Goal: Task Accomplishment & Management: Manage account settings

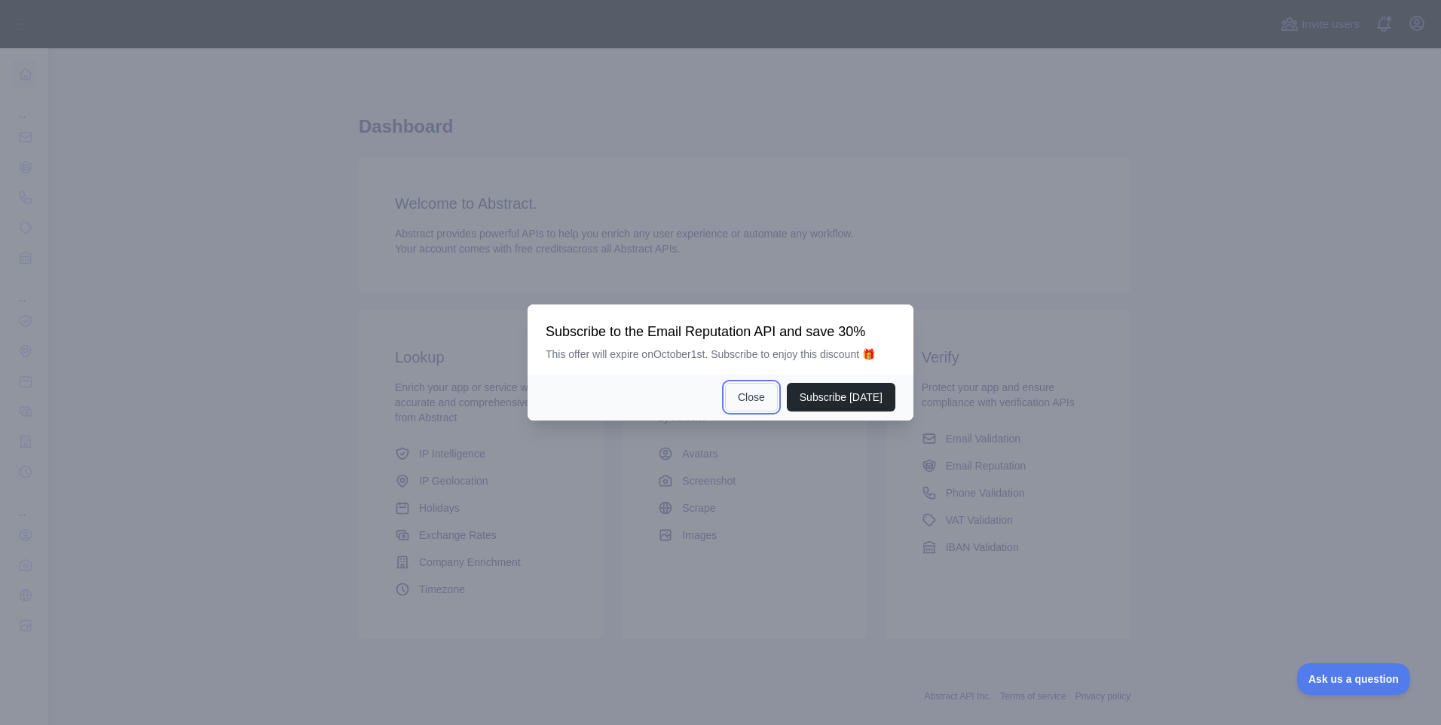
click at [753, 393] on button "Close" at bounding box center [751, 397] width 53 height 29
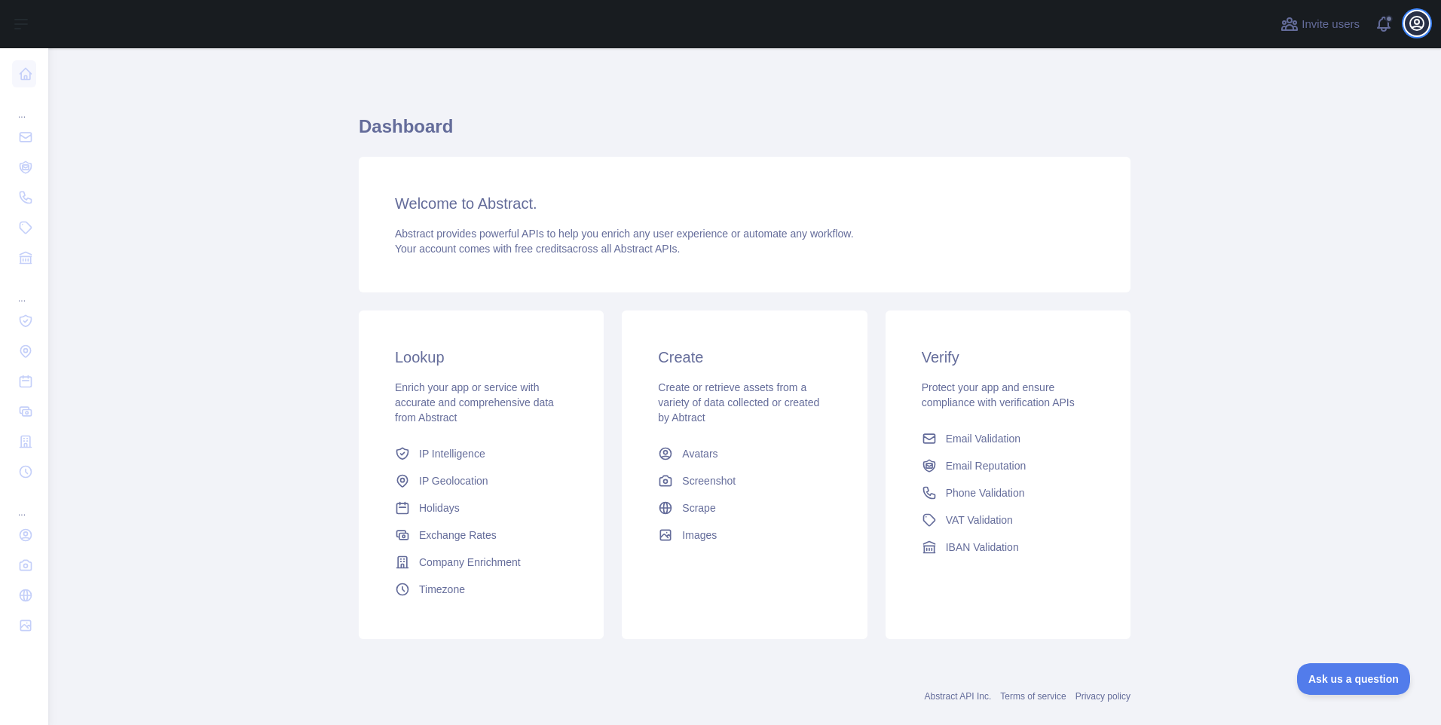
click at [1415, 29] on icon "button" at bounding box center [1417, 24] width 14 height 14
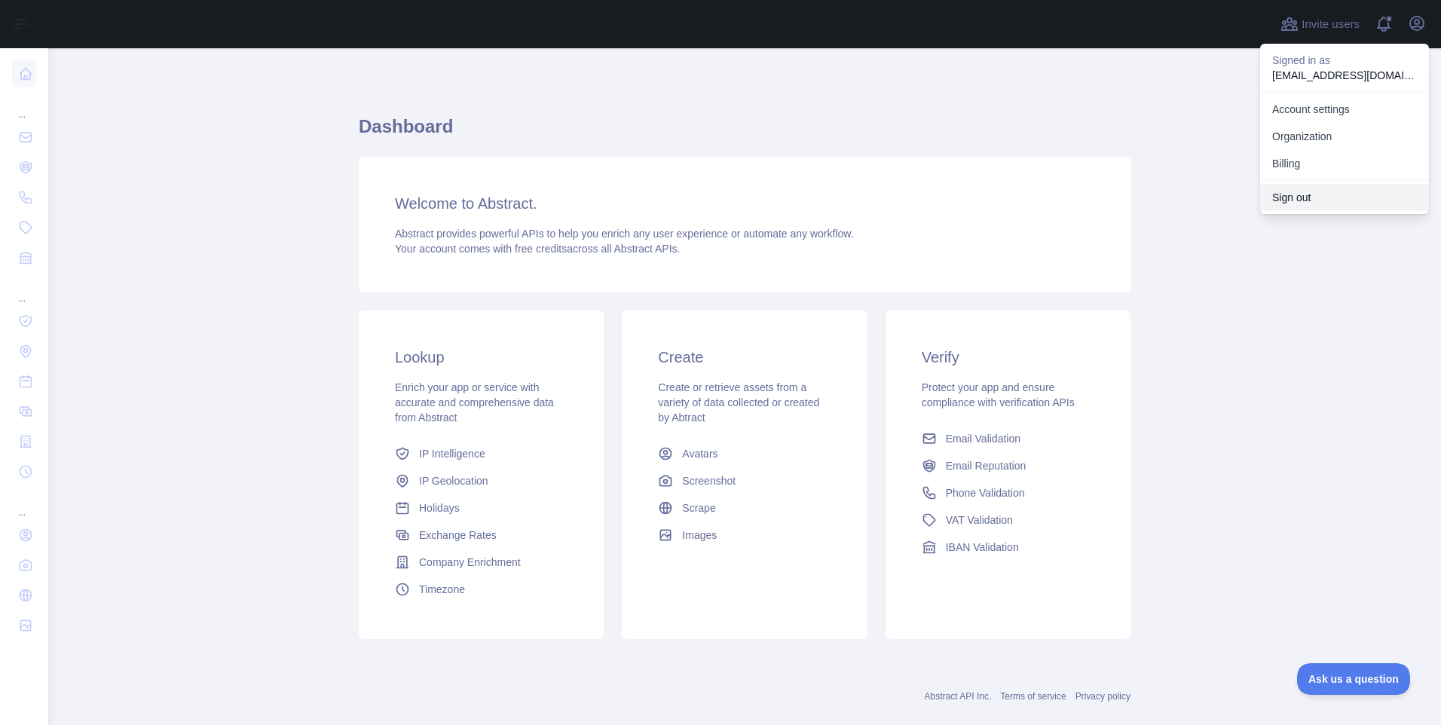
click at [1316, 191] on button "Sign out" at bounding box center [1344, 197] width 169 height 27
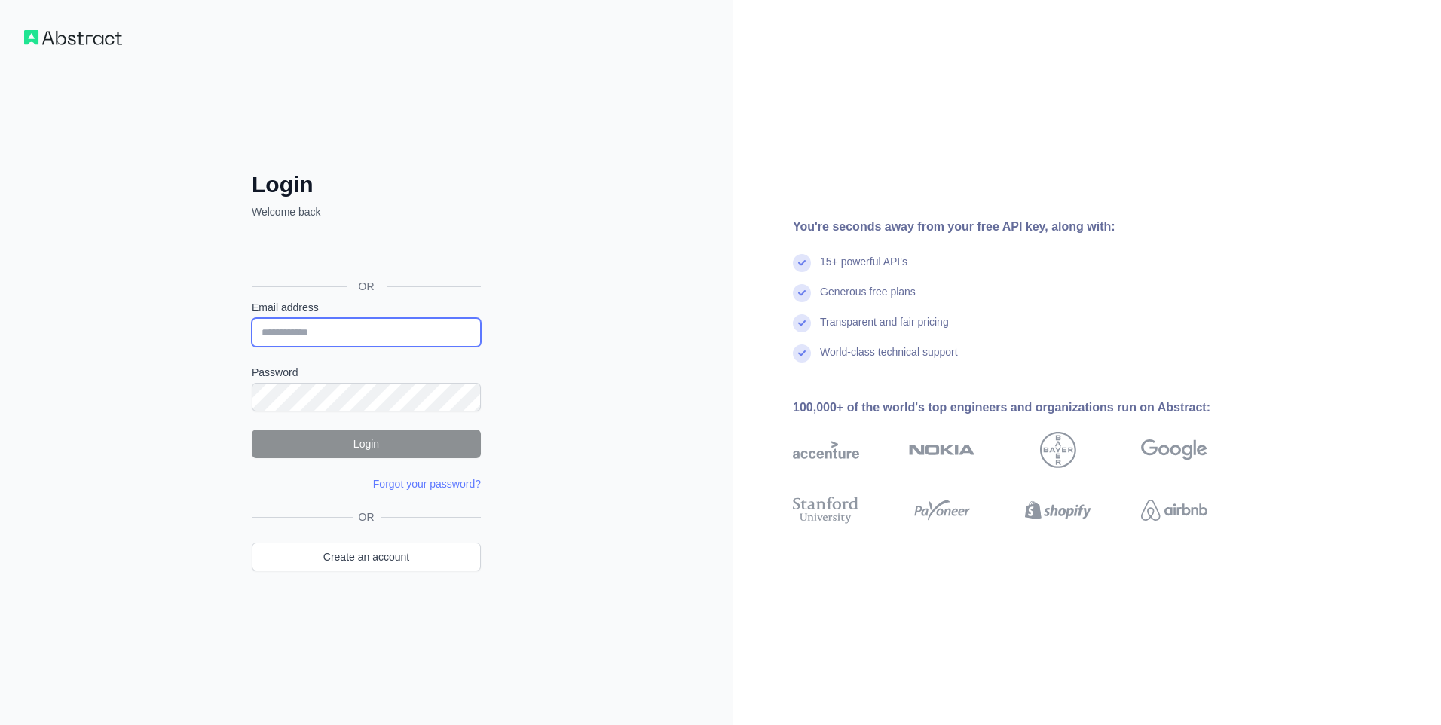
click at [390, 330] on input "Email address" at bounding box center [366, 332] width 229 height 29
paste input "**********"
type input "**********"
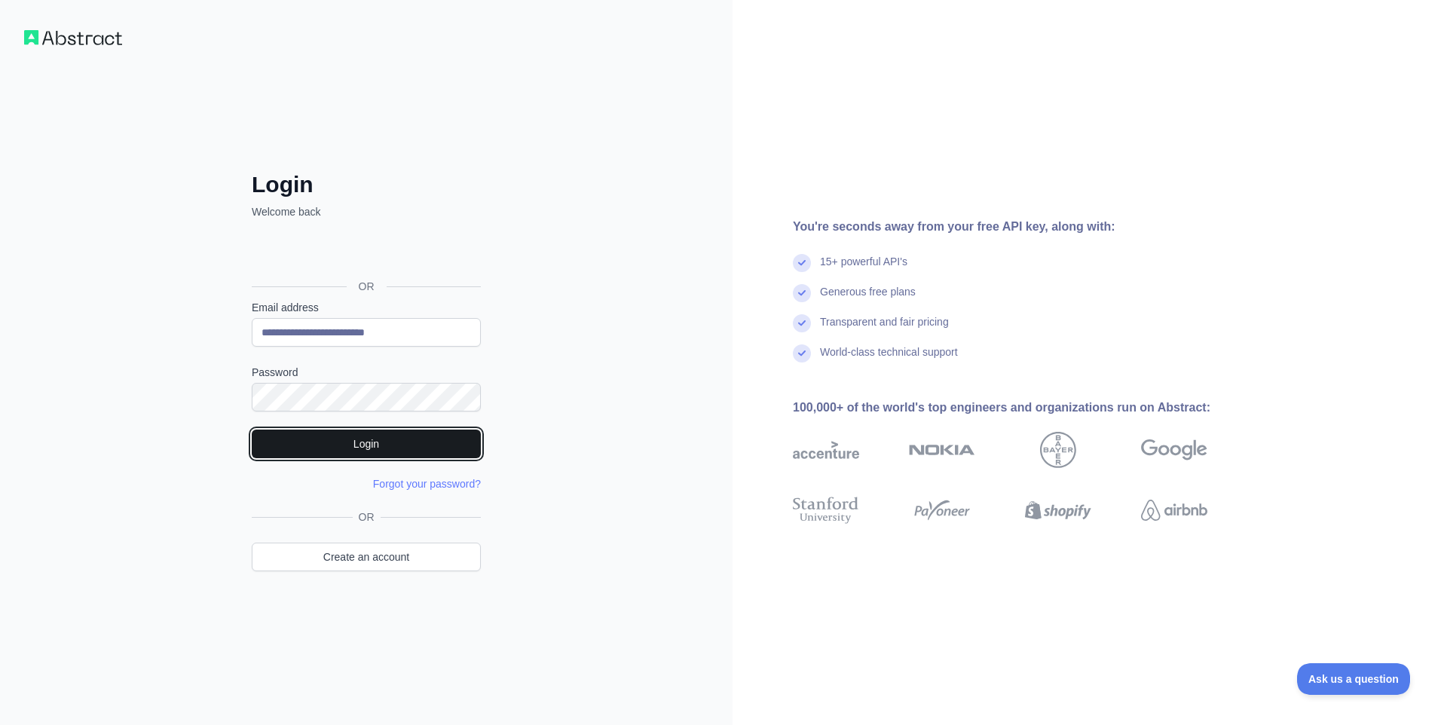
click at [326, 439] on button "Login" at bounding box center [366, 444] width 229 height 29
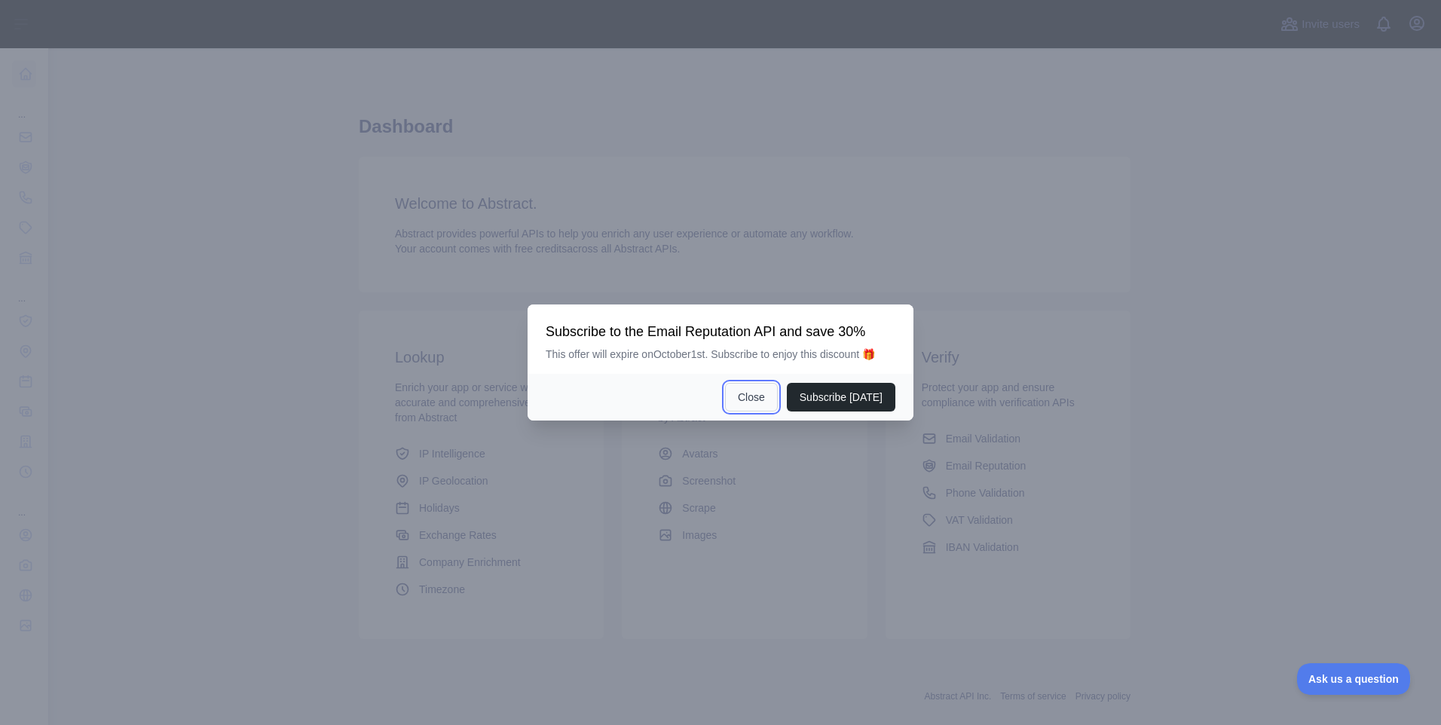
click at [757, 403] on button "Close" at bounding box center [751, 397] width 53 height 29
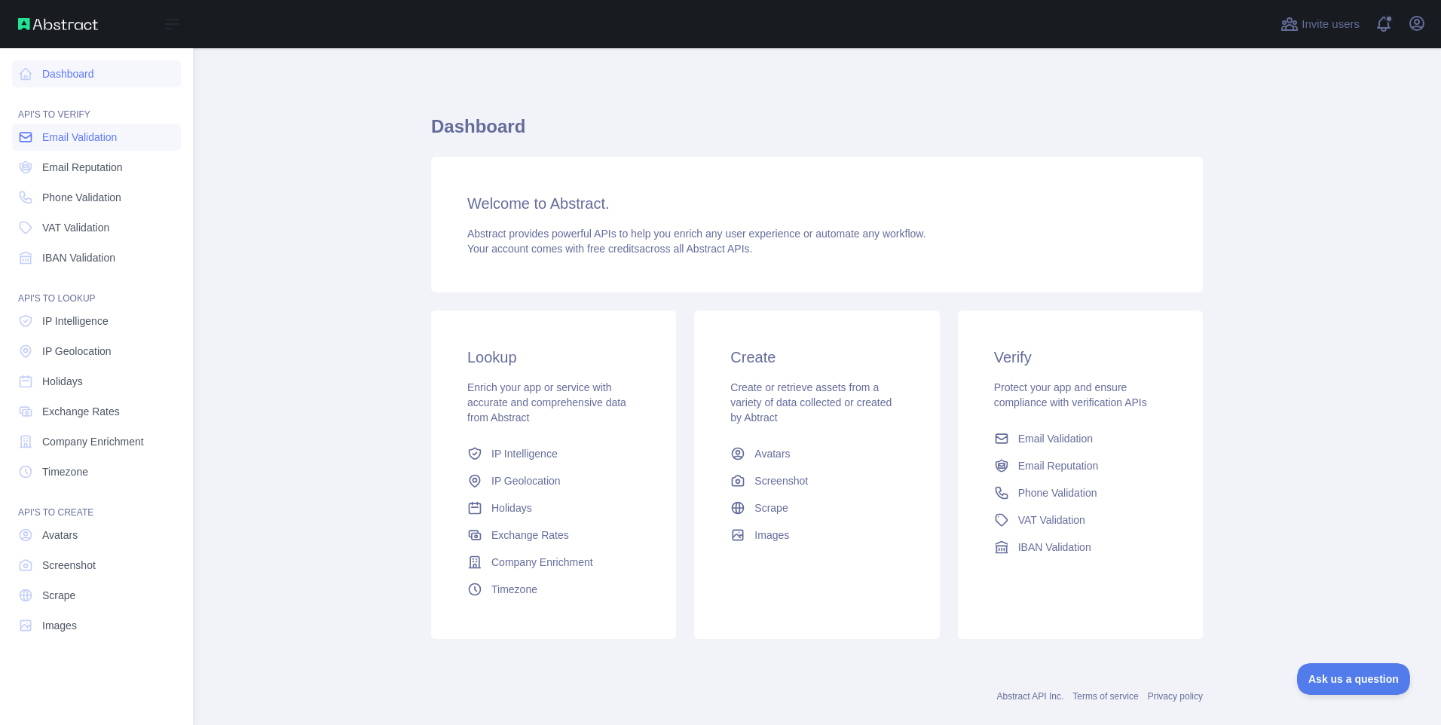
click at [38, 133] on link "Email Validation" at bounding box center [96, 137] width 169 height 27
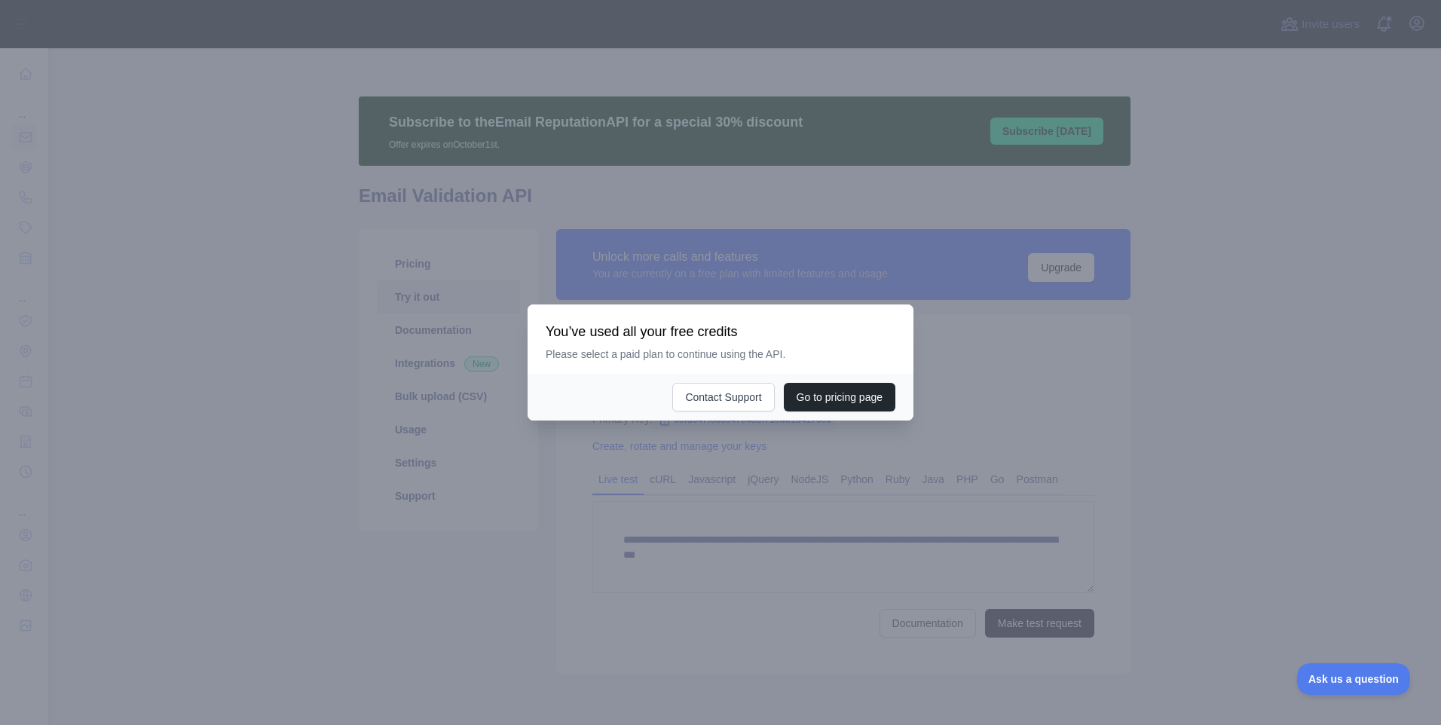
click at [501, 537] on div at bounding box center [720, 362] width 1441 height 725
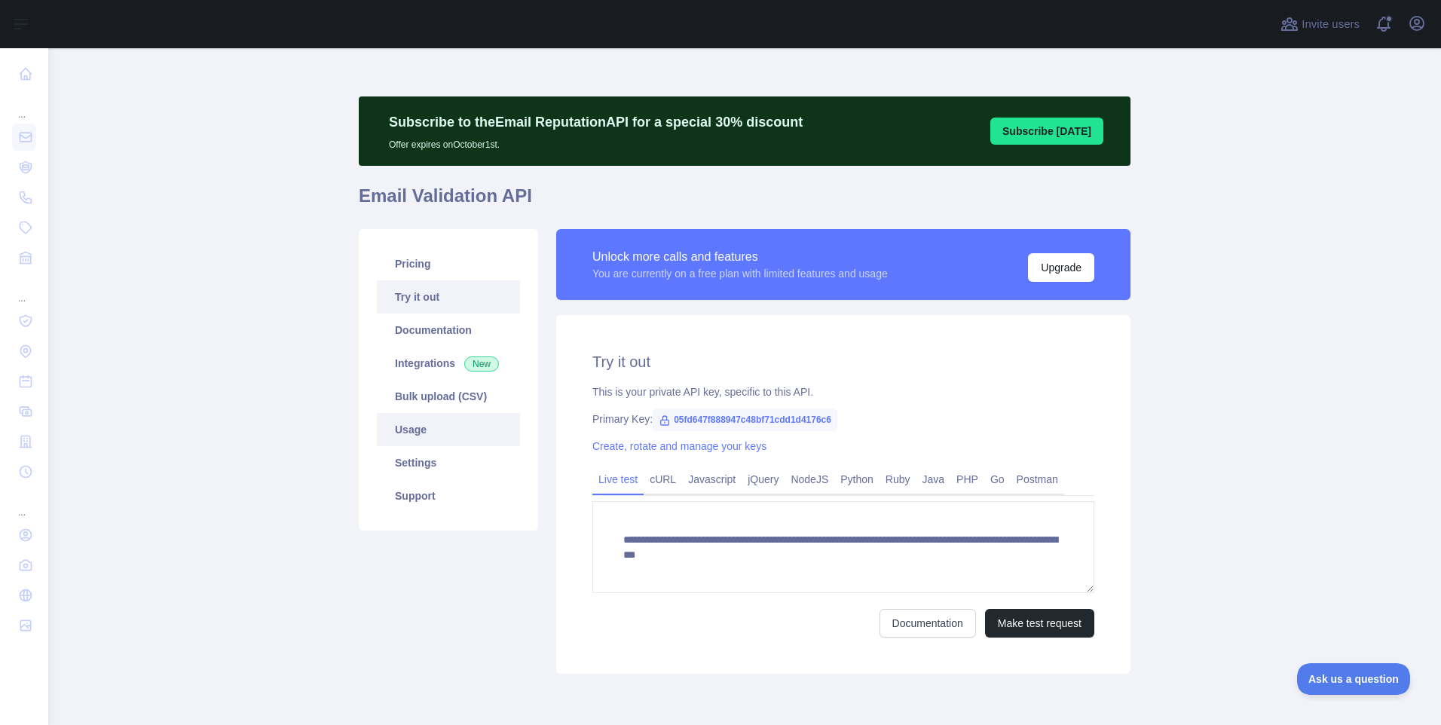
click at [412, 431] on link "Usage" at bounding box center [448, 429] width 143 height 33
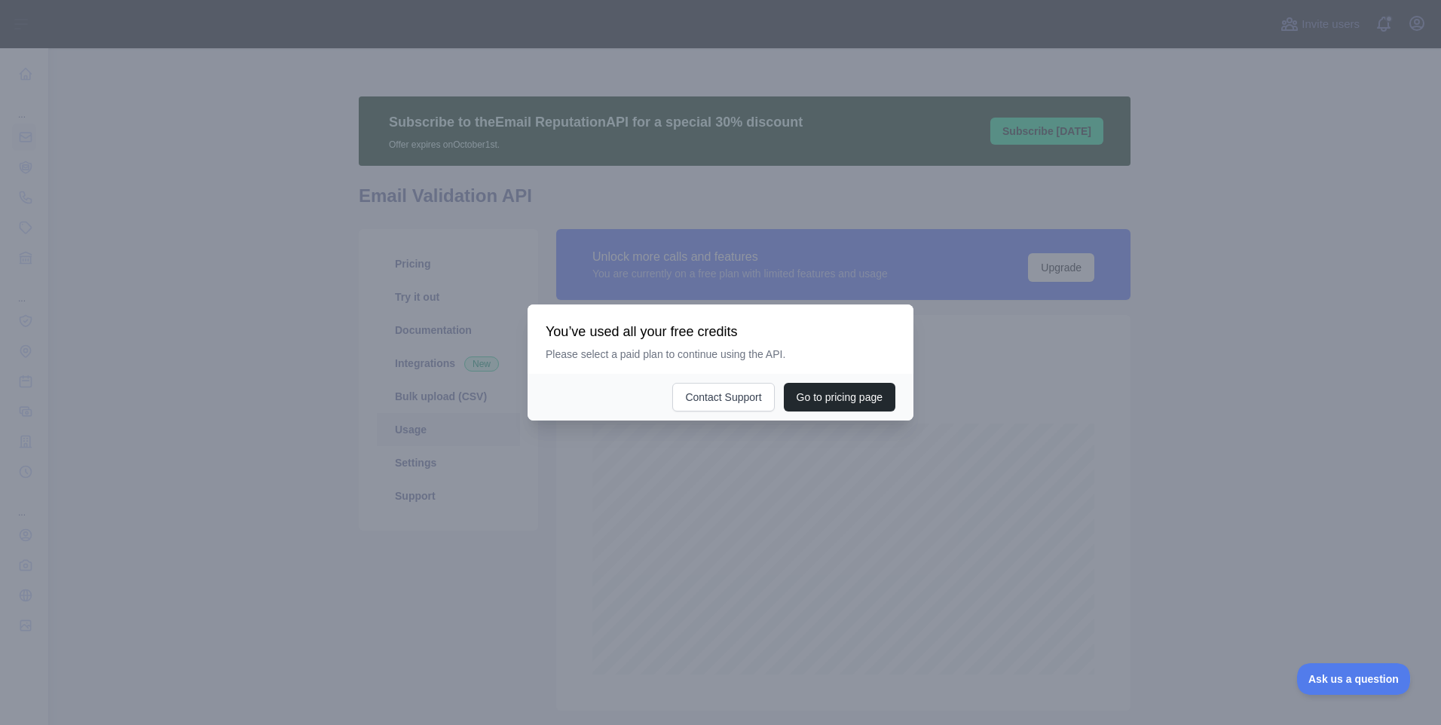
scroll to position [677, 1382]
click at [1265, 399] on div at bounding box center [720, 362] width 1441 height 725
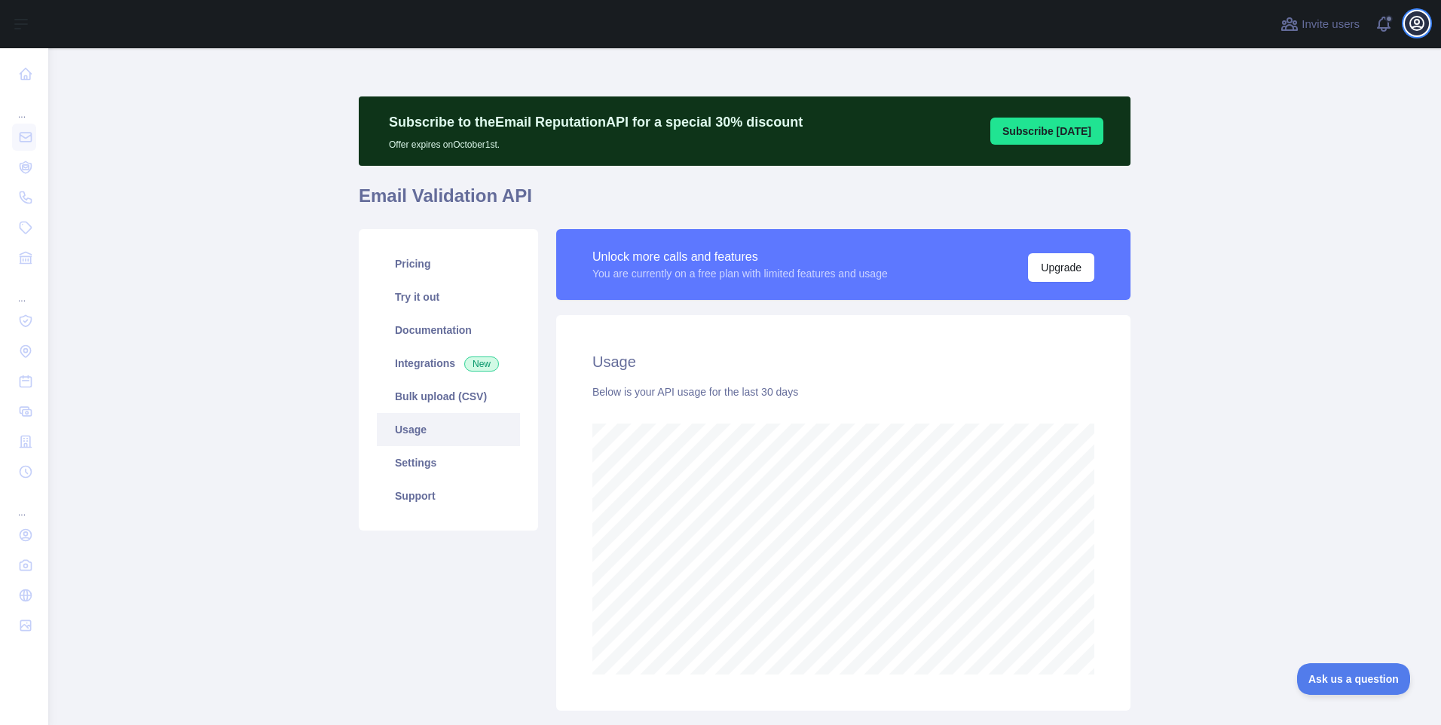
click at [1415, 26] on icon "button" at bounding box center [1417, 24] width 14 height 14
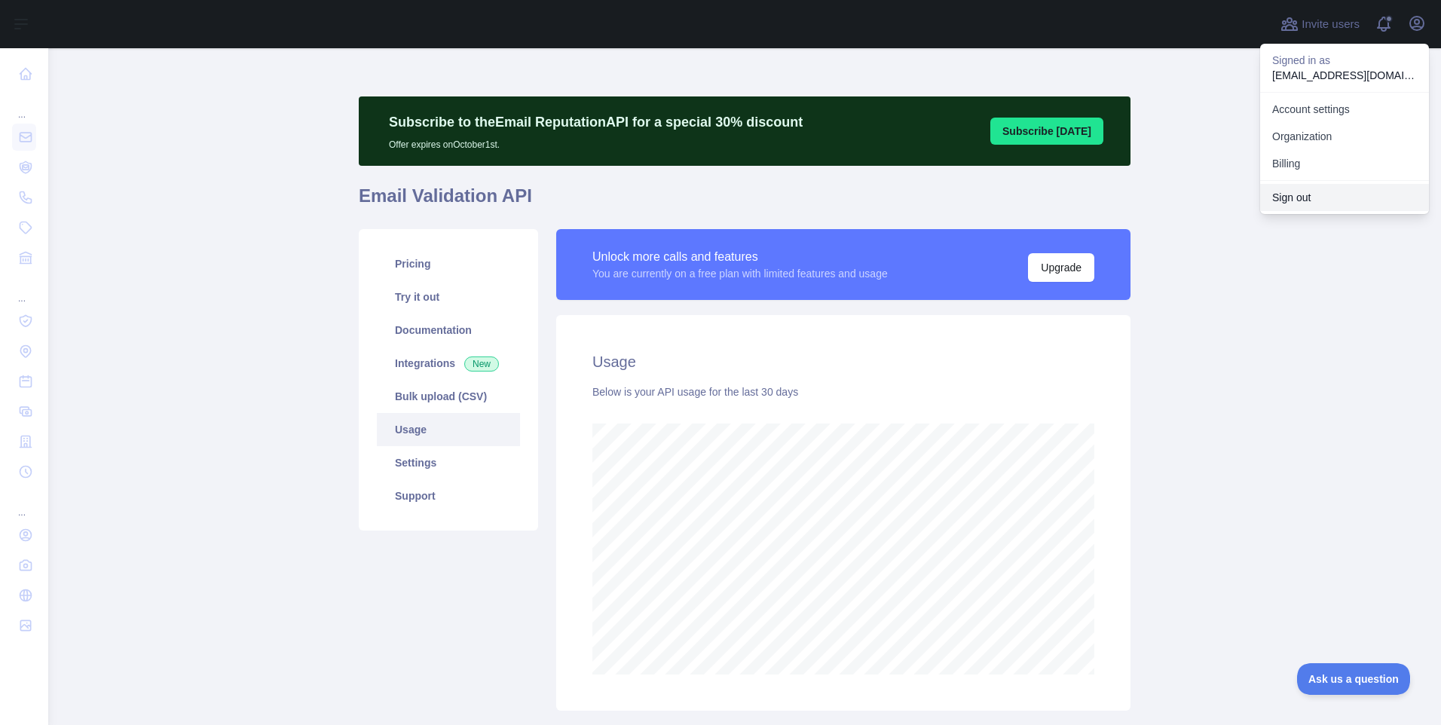
click at [1295, 203] on button "Sign out" at bounding box center [1344, 197] width 169 height 27
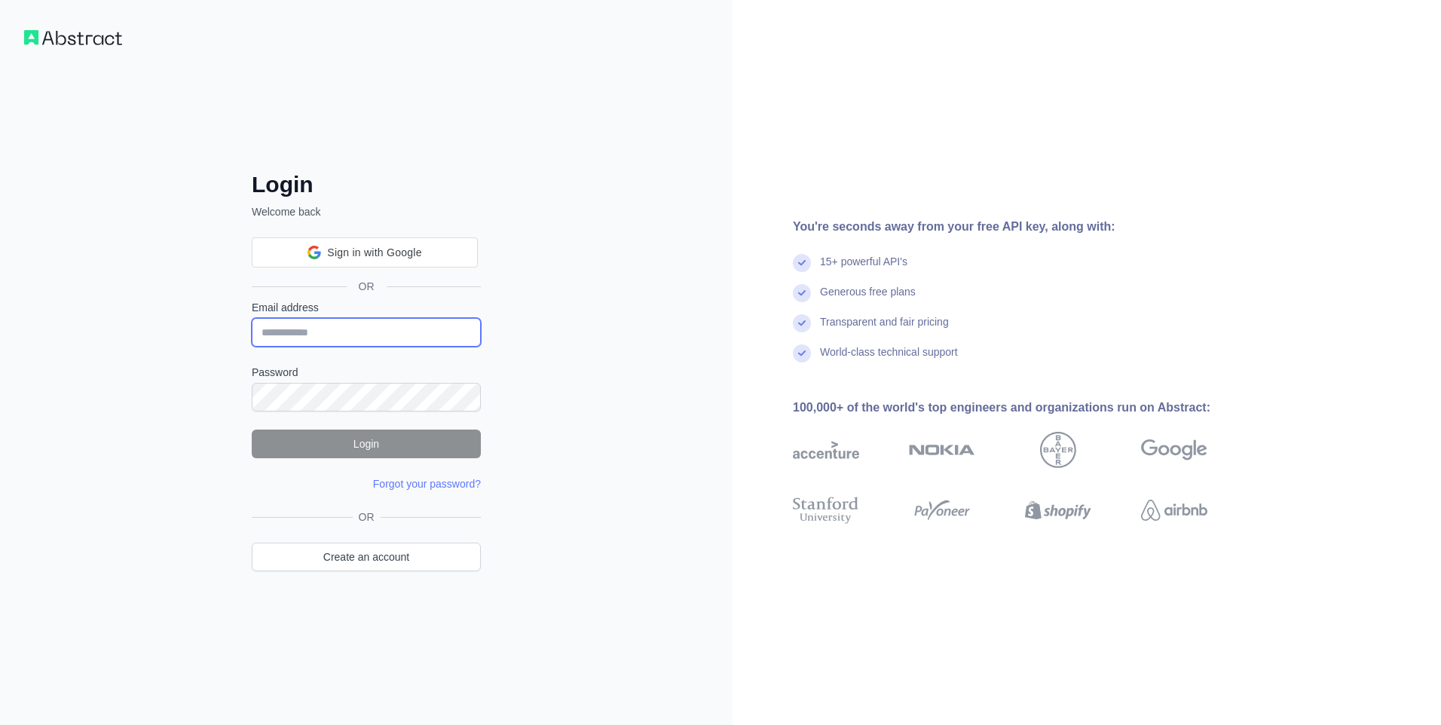
click at [404, 323] on input "Email address" at bounding box center [366, 332] width 229 height 29
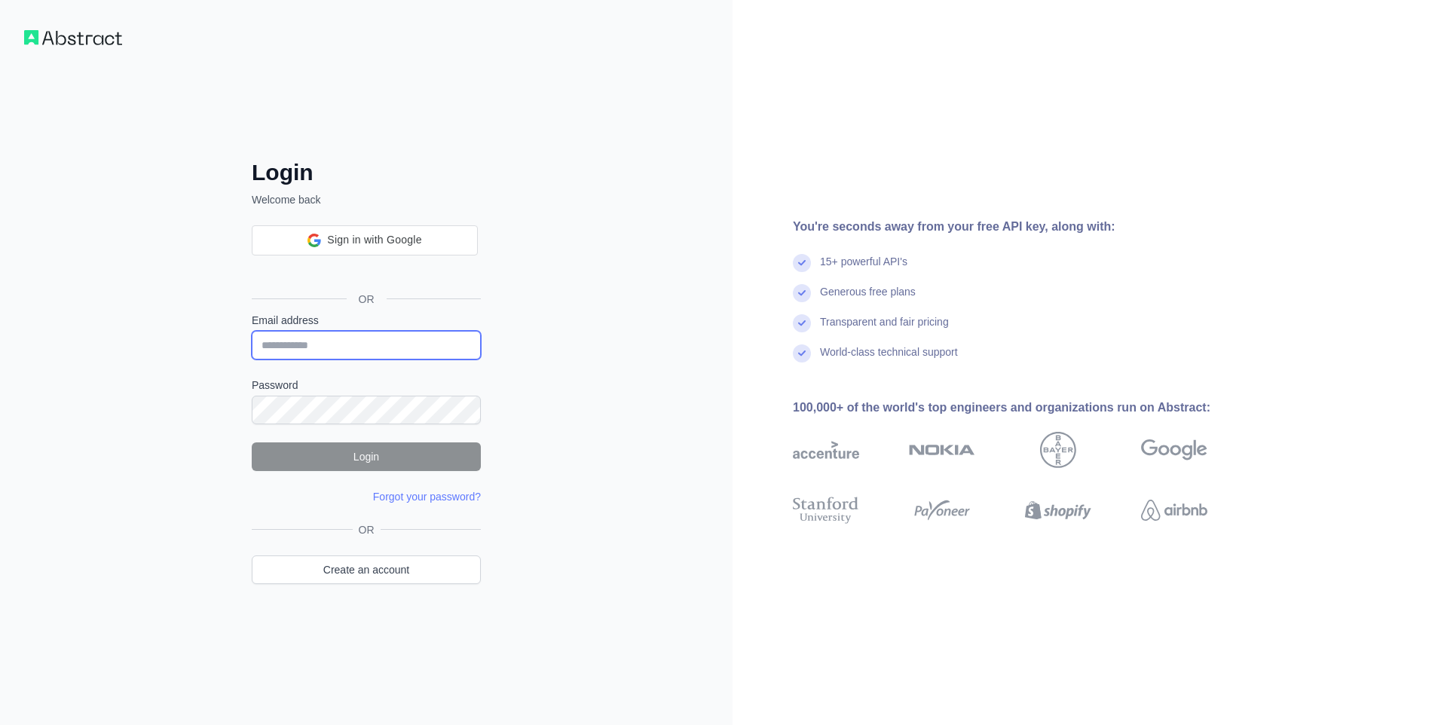
paste input "**********"
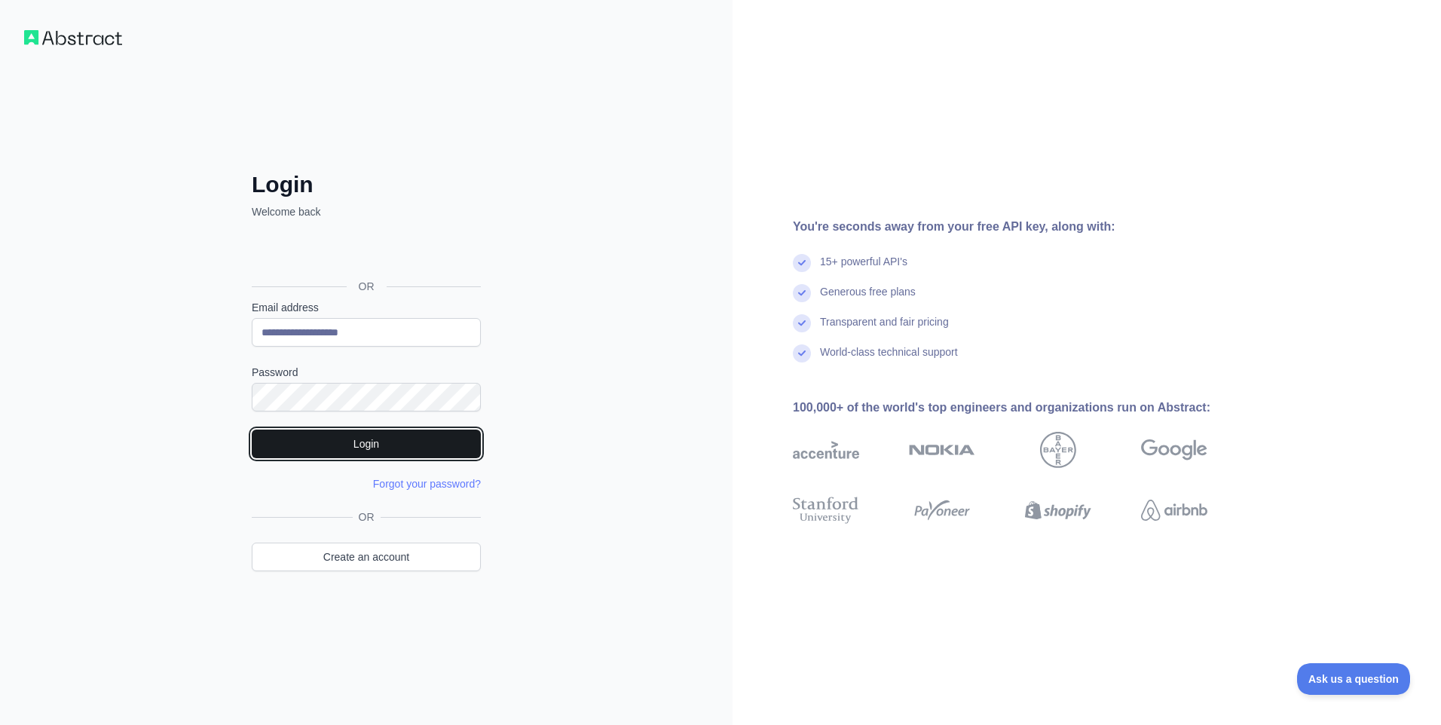
click at [331, 442] on button "Login" at bounding box center [366, 444] width 229 height 29
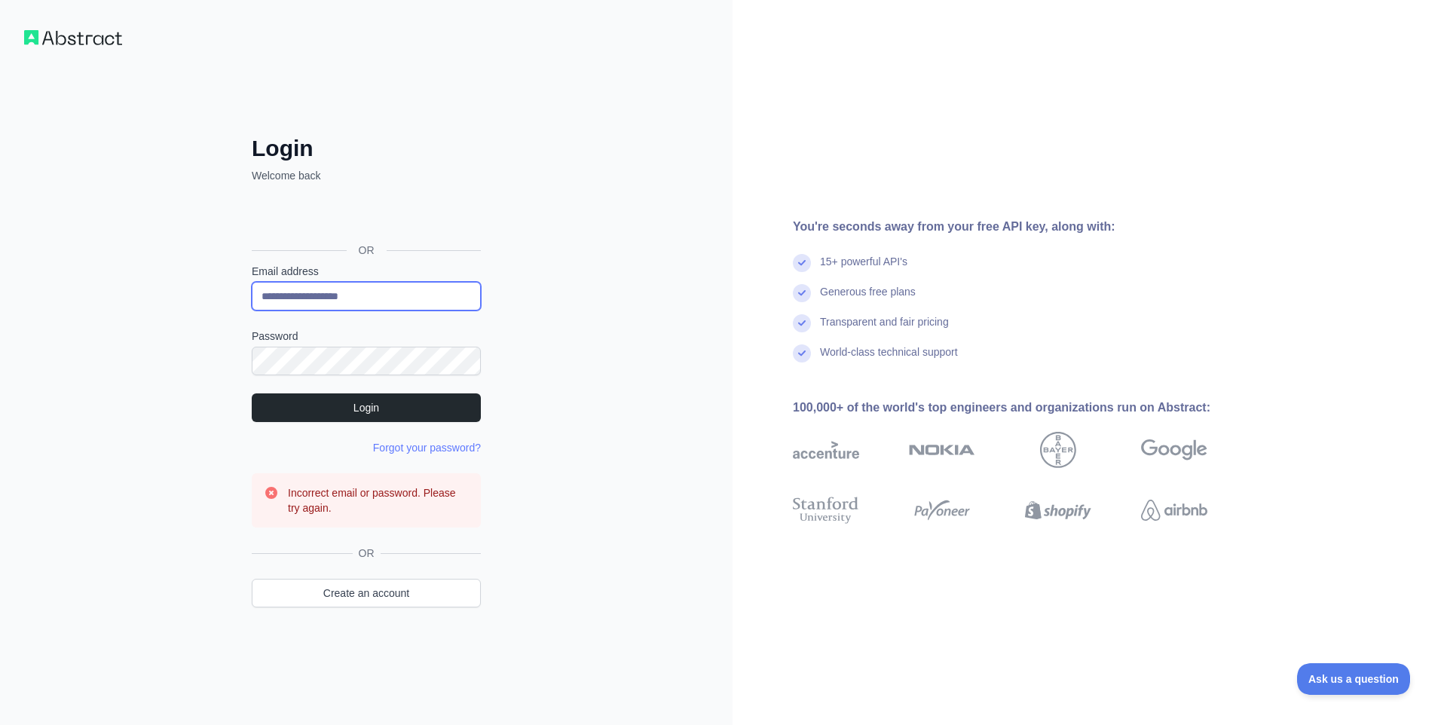
click at [384, 292] on input "**********" at bounding box center [366, 296] width 229 height 29
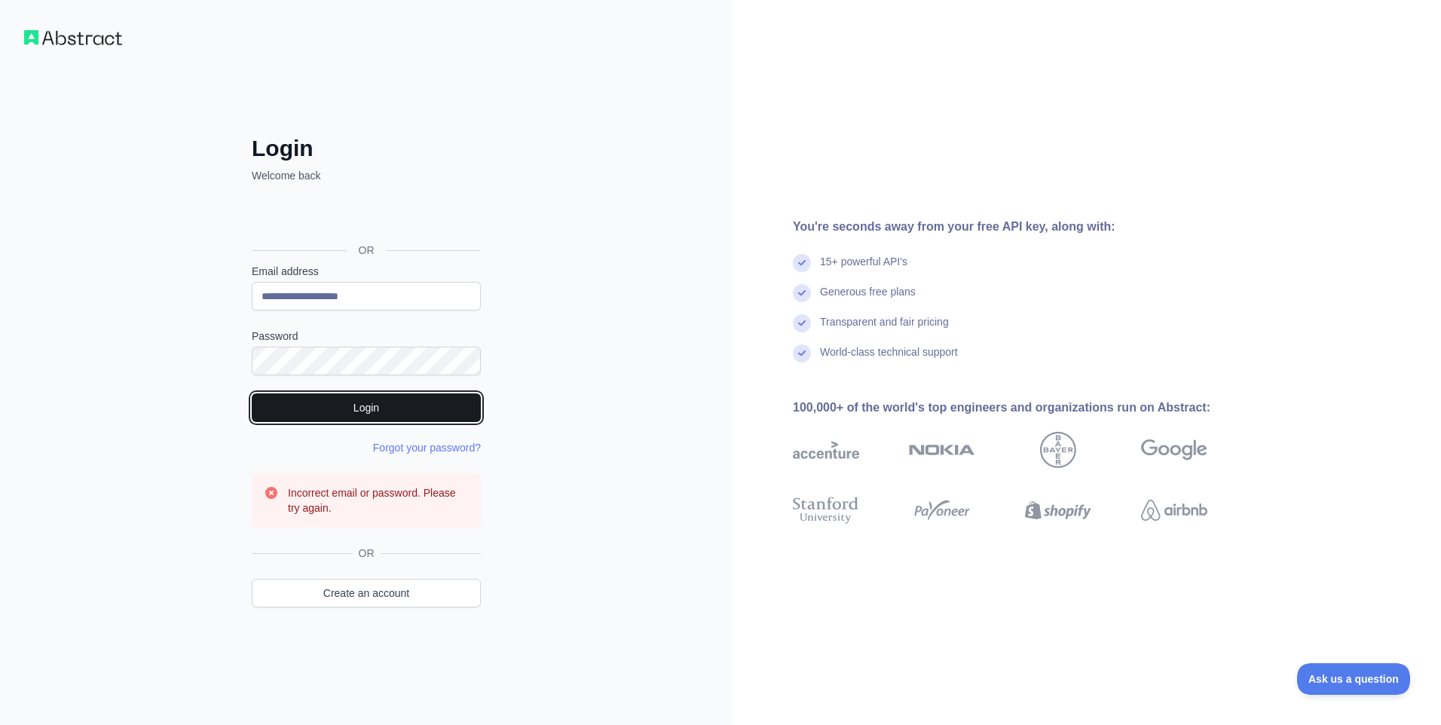
click at [327, 403] on button "Login" at bounding box center [366, 407] width 229 height 29
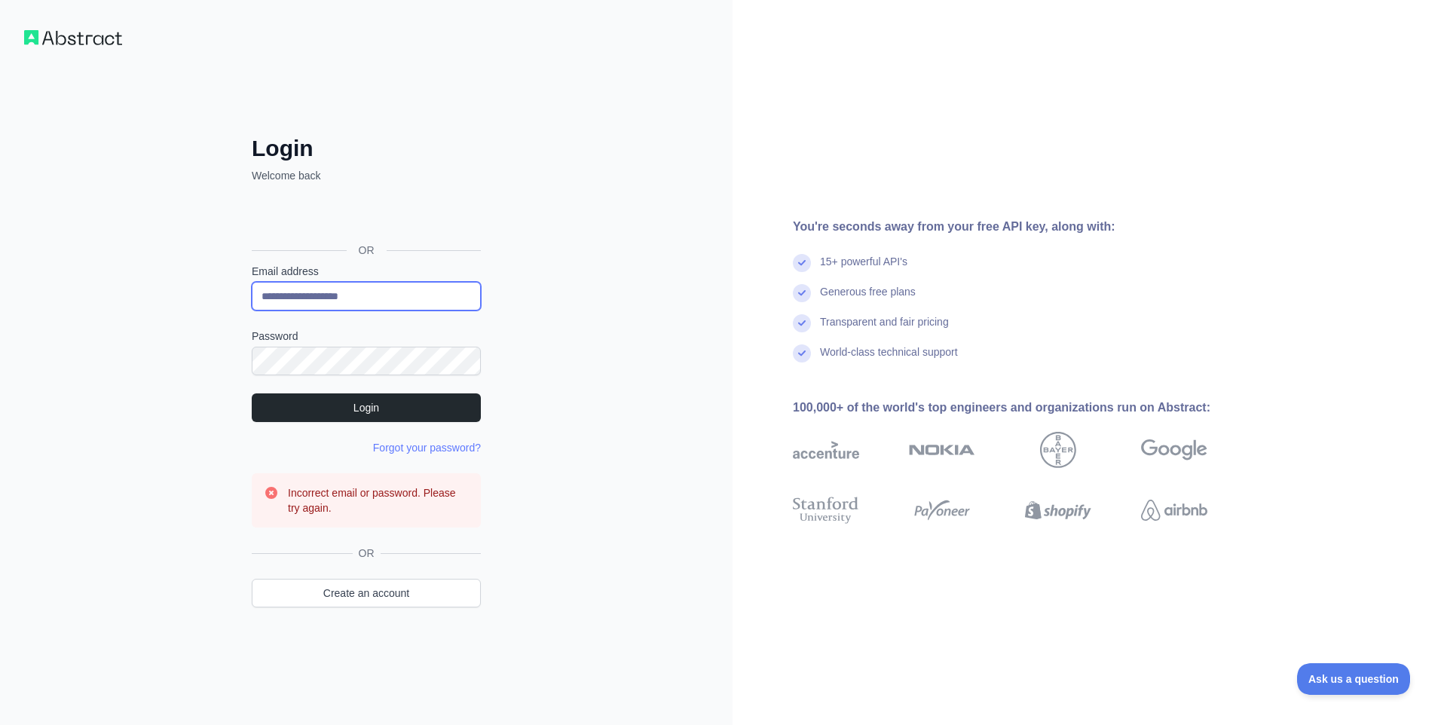
click at [447, 289] on input "**********" at bounding box center [366, 296] width 229 height 29
paste input "*****"
type input "**********"
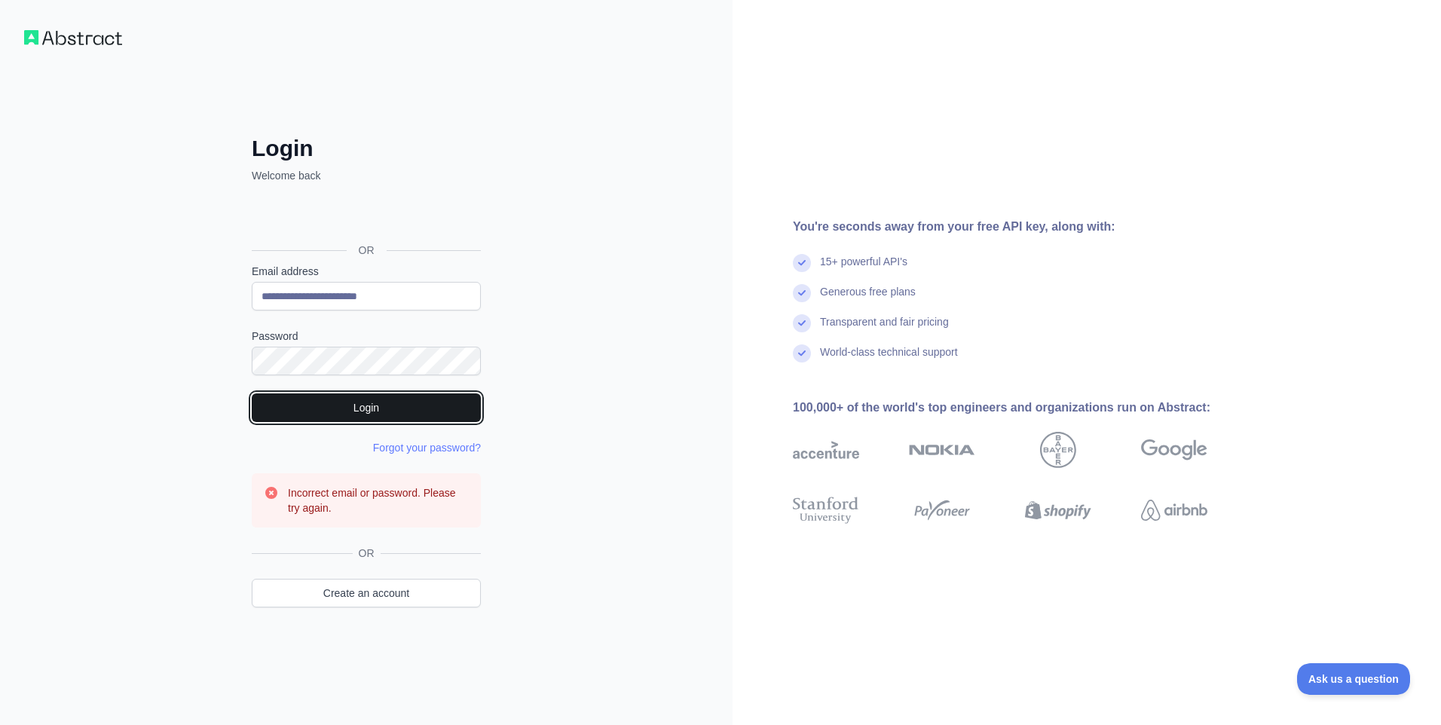
click at [353, 410] on button "Login" at bounding box center [366, 407] width 229 height 29
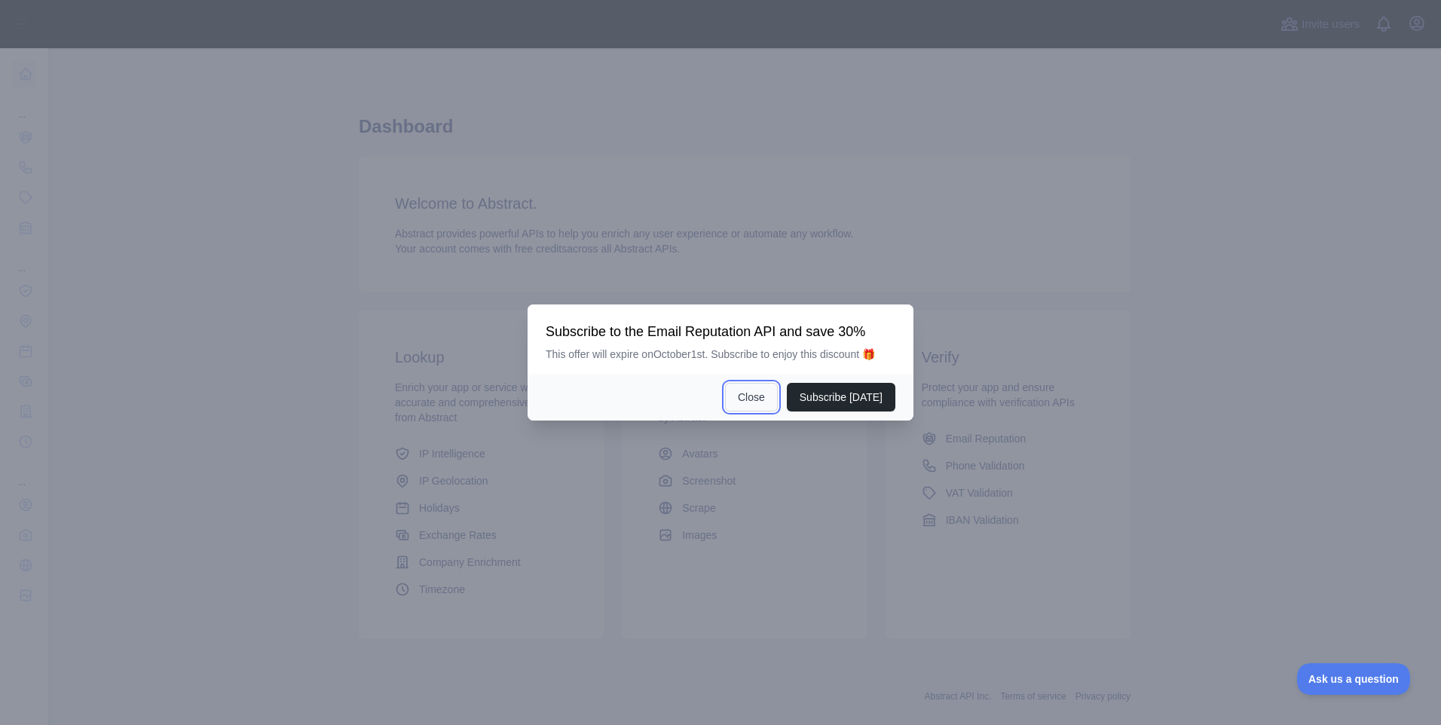
click at [771, 405] on button "Close" at bounding box center [751, 397] width 53 height 29
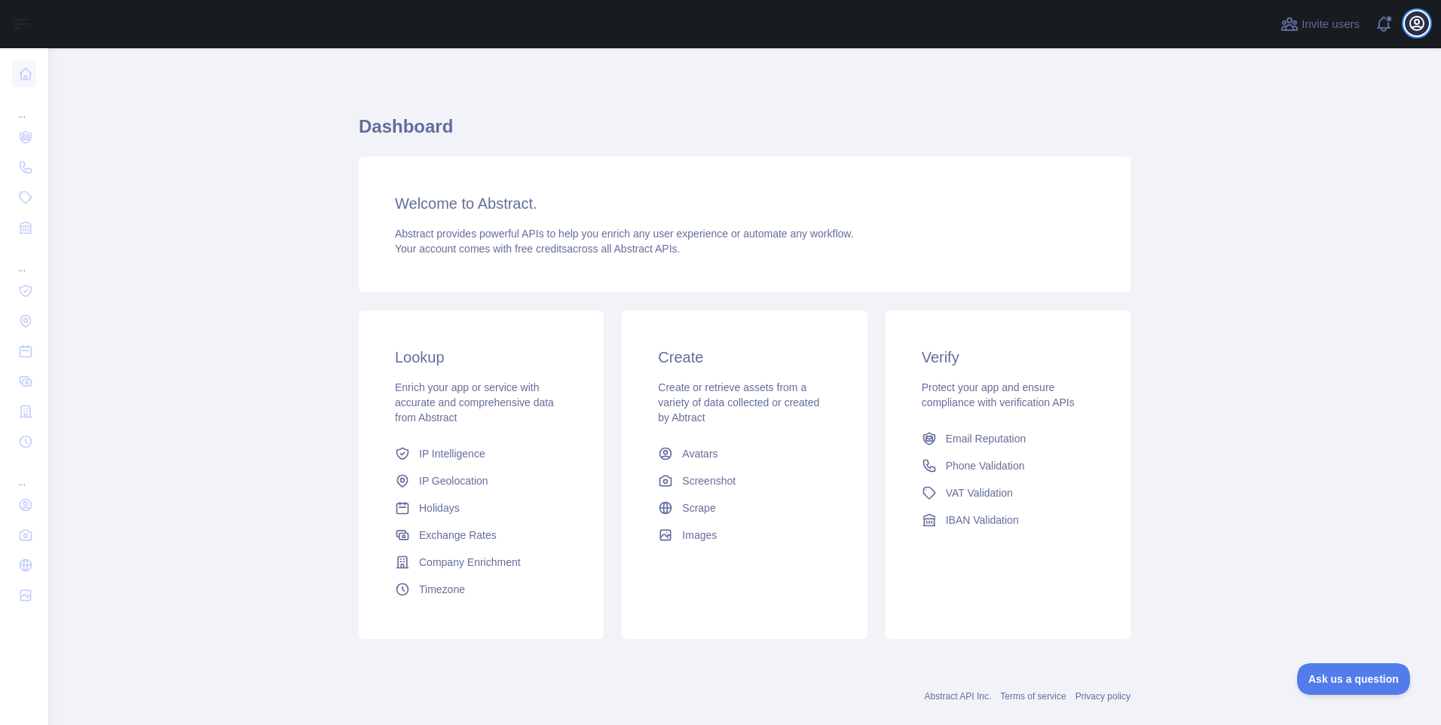
click at [1422, 20] on icon "button" at bounding box center [1417, 23] width 18 height 18
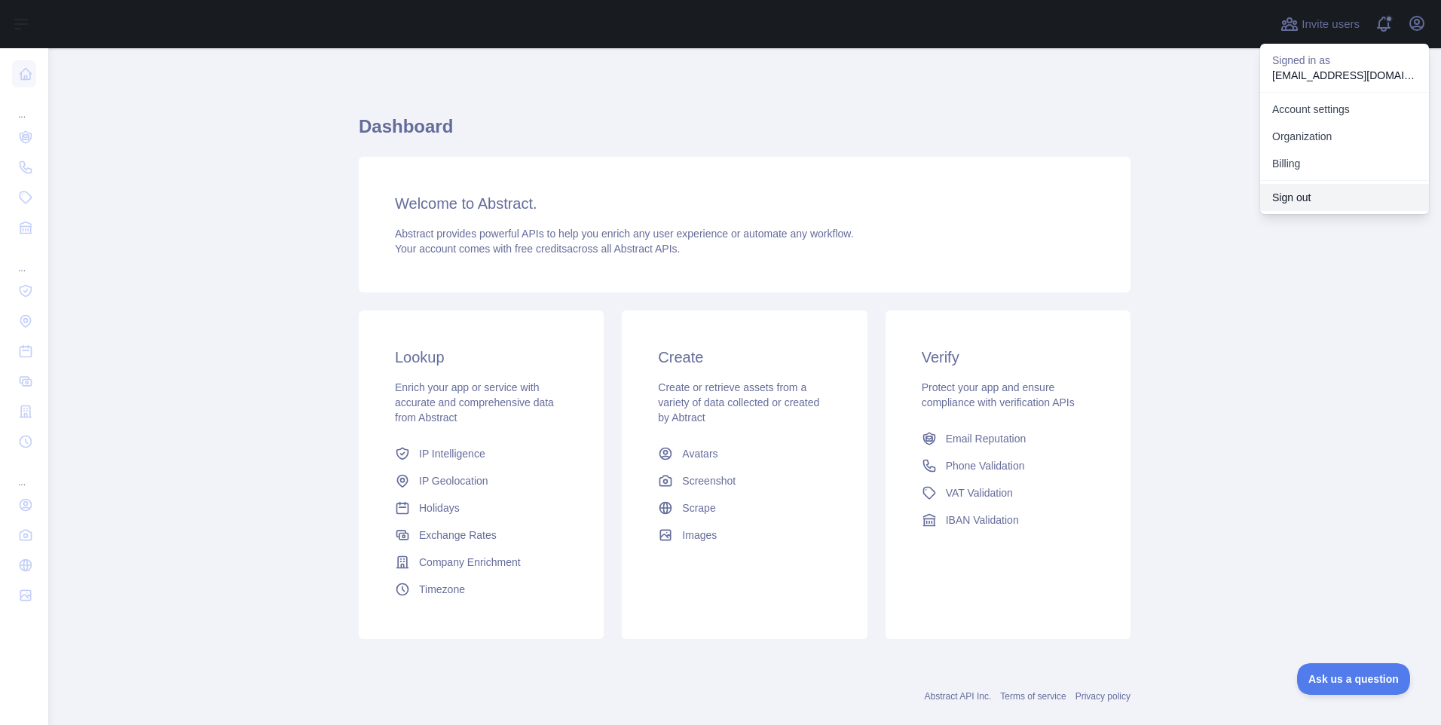
click at [1285, 192] on button "Sign out" at bounding box center [1344, 197] width 169 height 27
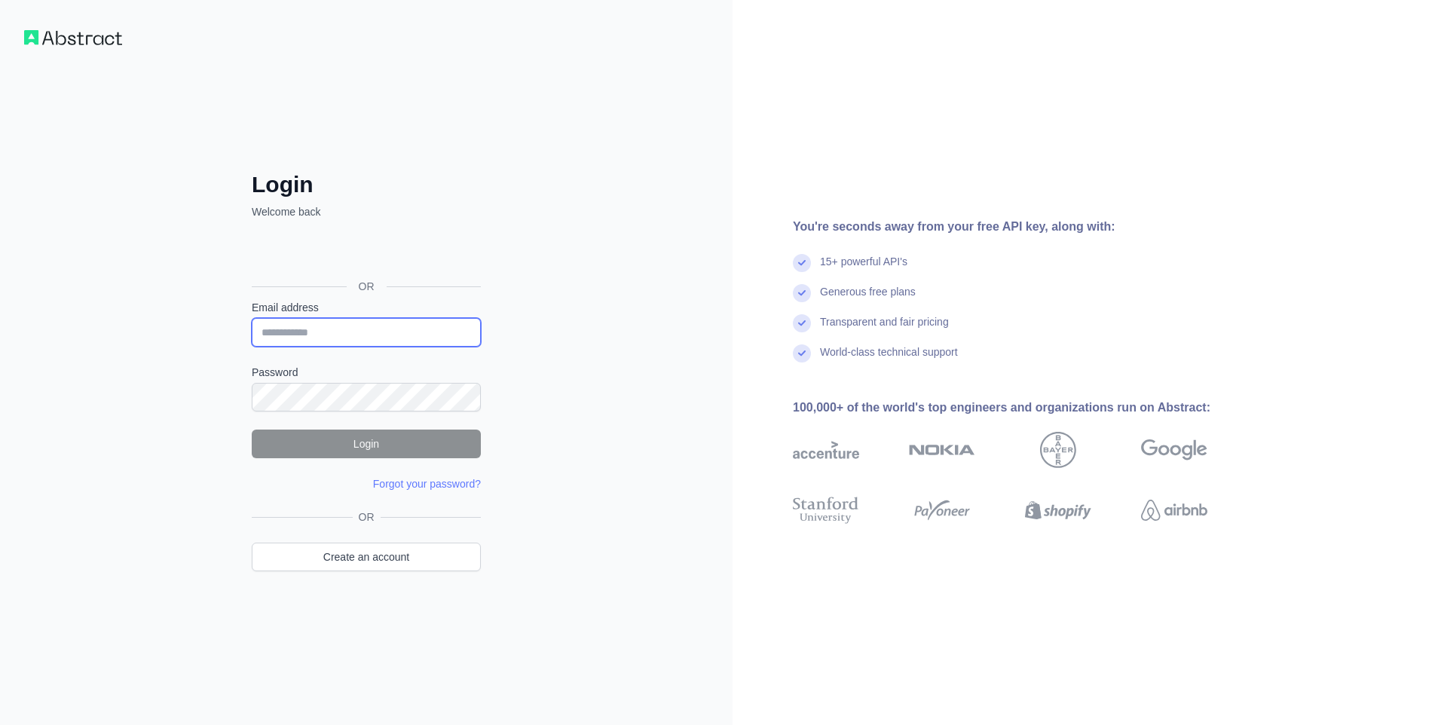
click at [365, 334] on input "Email address" at bounding box center [366, 332] width 229 height 29
paste input "**********"
type input "**********"
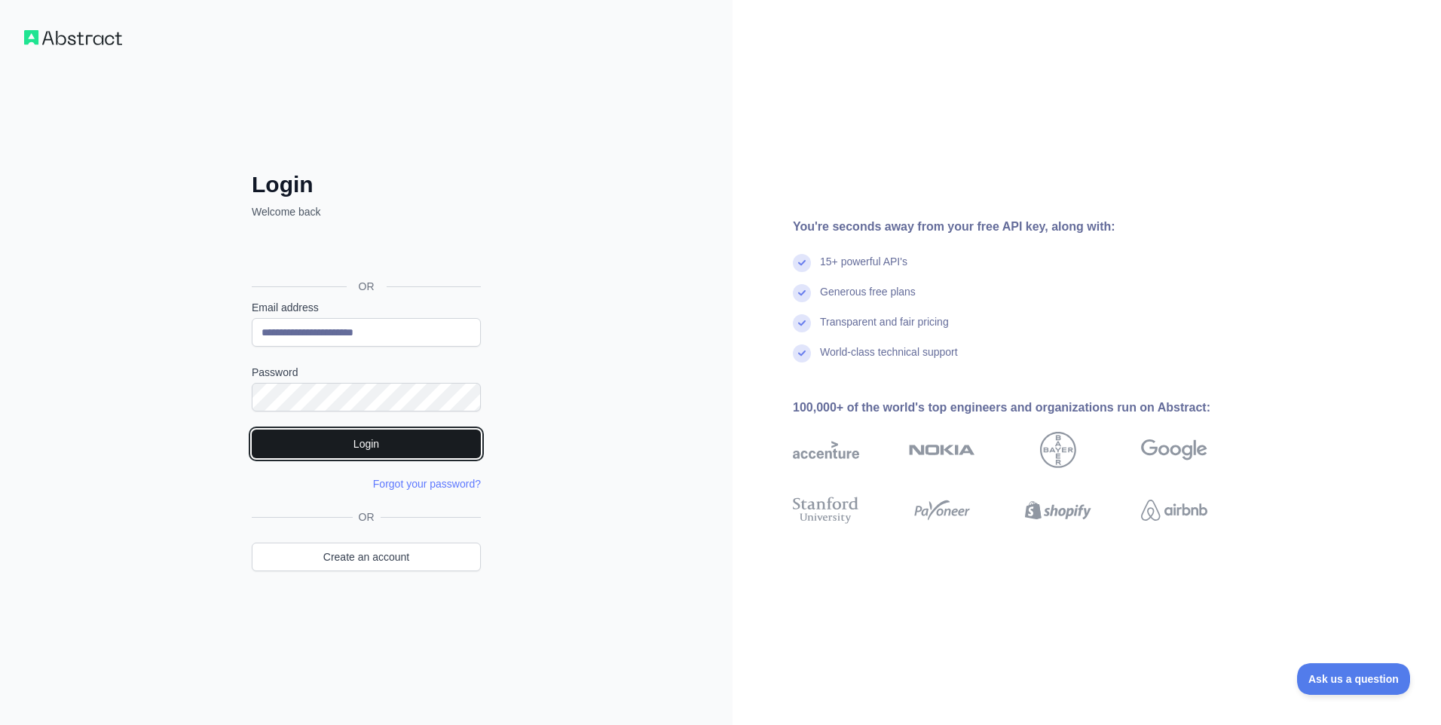
click at [301, 445] on button "Login" at bounding box center [366, 444] width 229 height 29
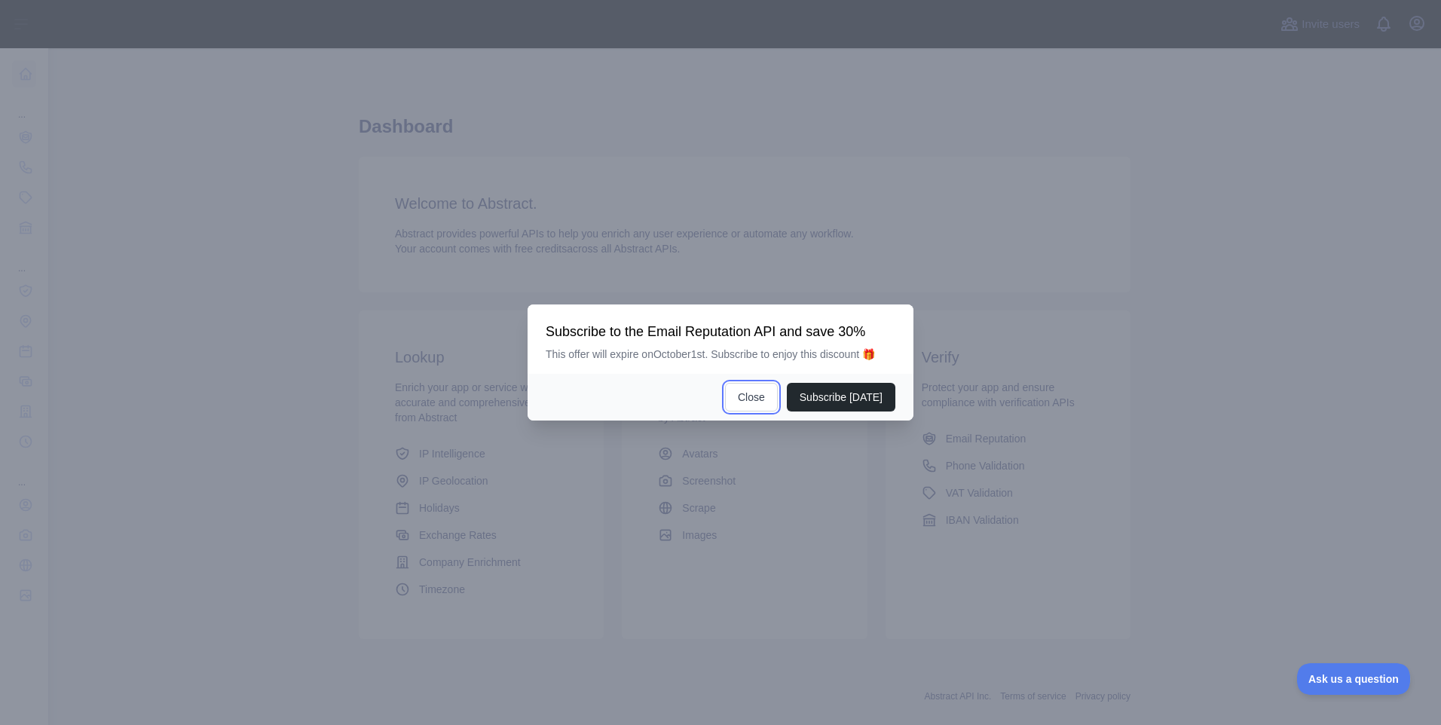
drag, startPoint x: 759, startPoint y: 394, endPoint x: 624, endPoint y: 379, distance: 135.8
click at [760, 394] on button "Close" at bounding box center [751, 397] width 53 height 29
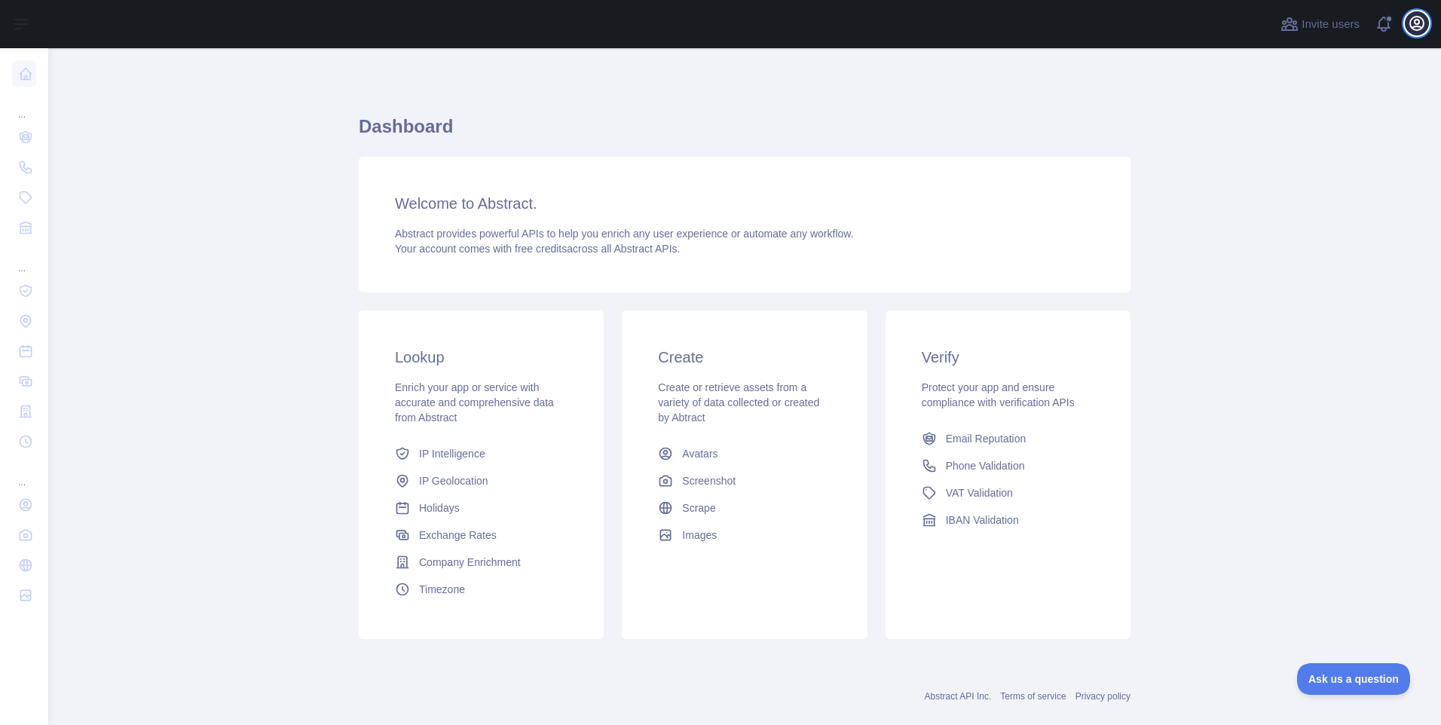
click at [1422, 24] on icon "button" at bounding box center [1417, 23] width 18 height 18
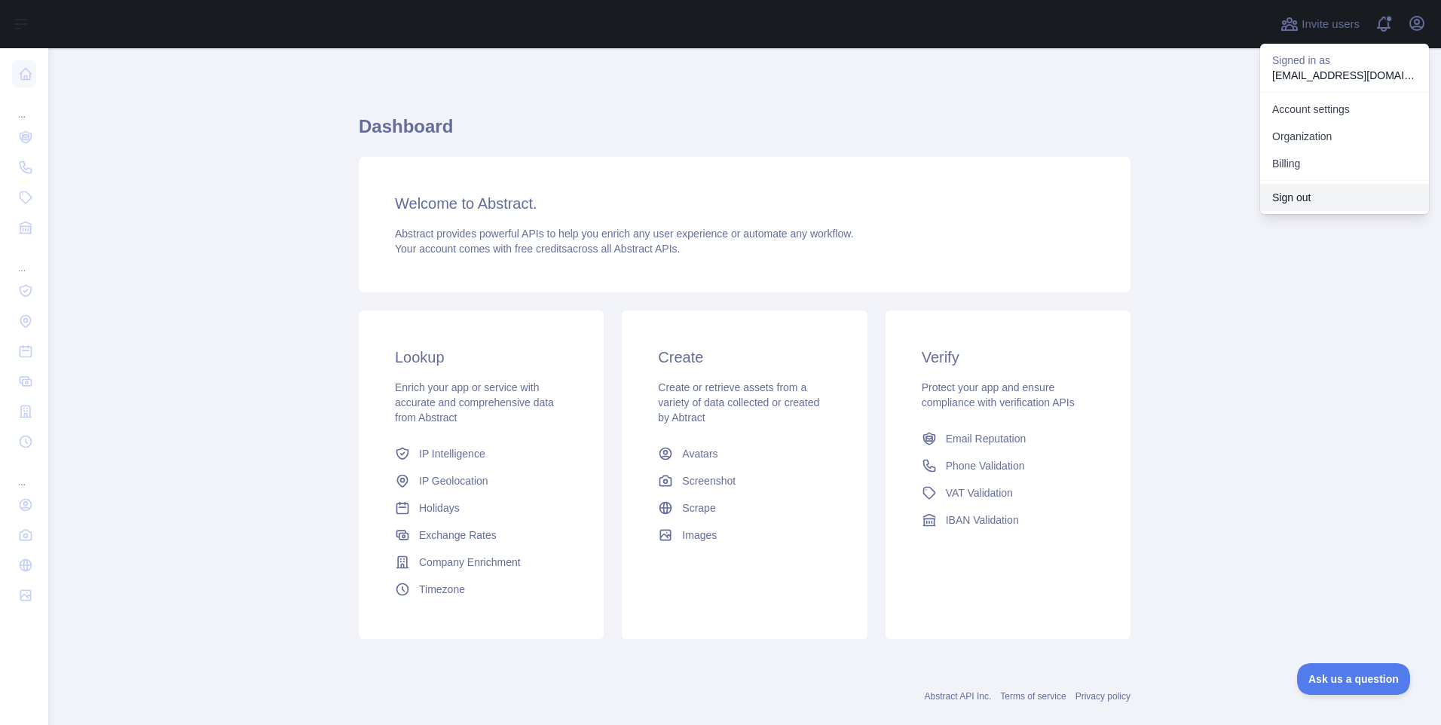
click at [1313, 191] on button "Sign out" at bounding box center [1344, 197] width 169 height 27
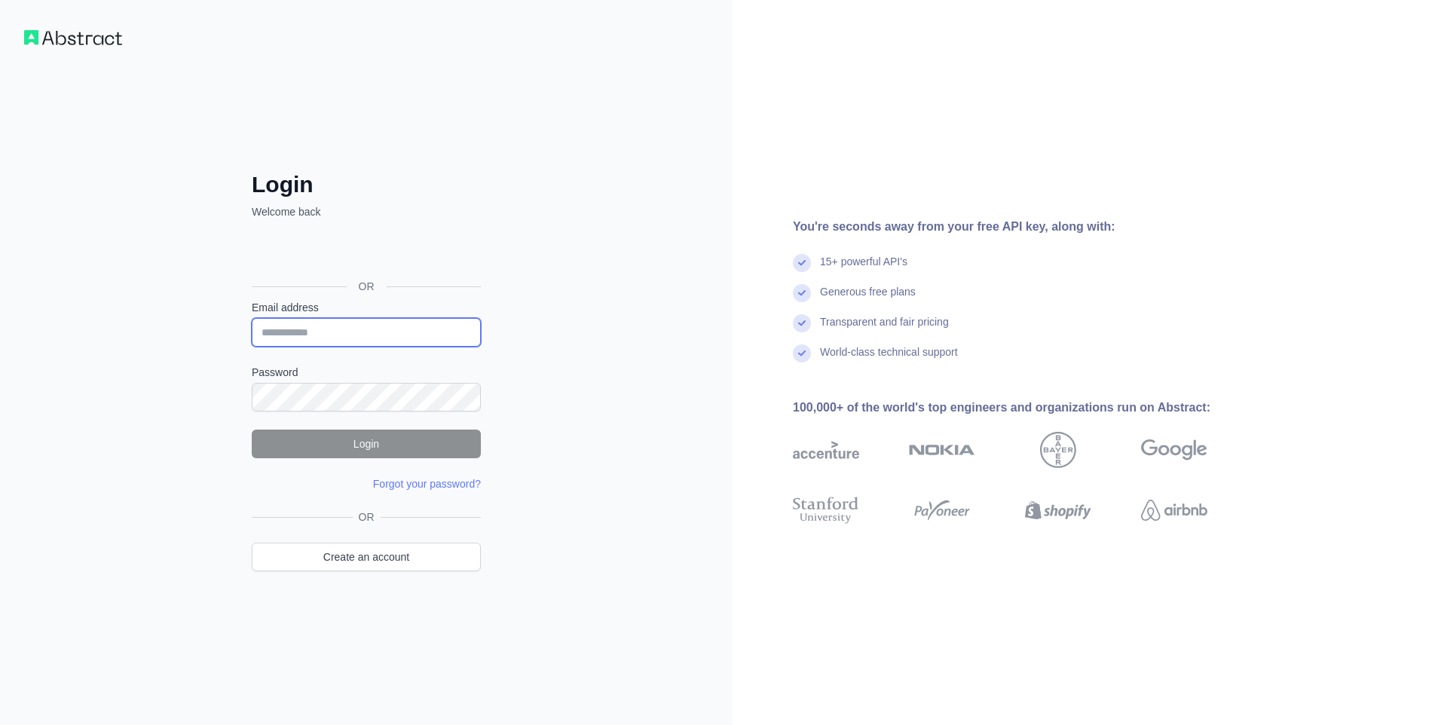
click at [391, 326] on input "Email address" at bounding box center [366, 332] width 229 height 29
paste input "**********"
type input "**********"
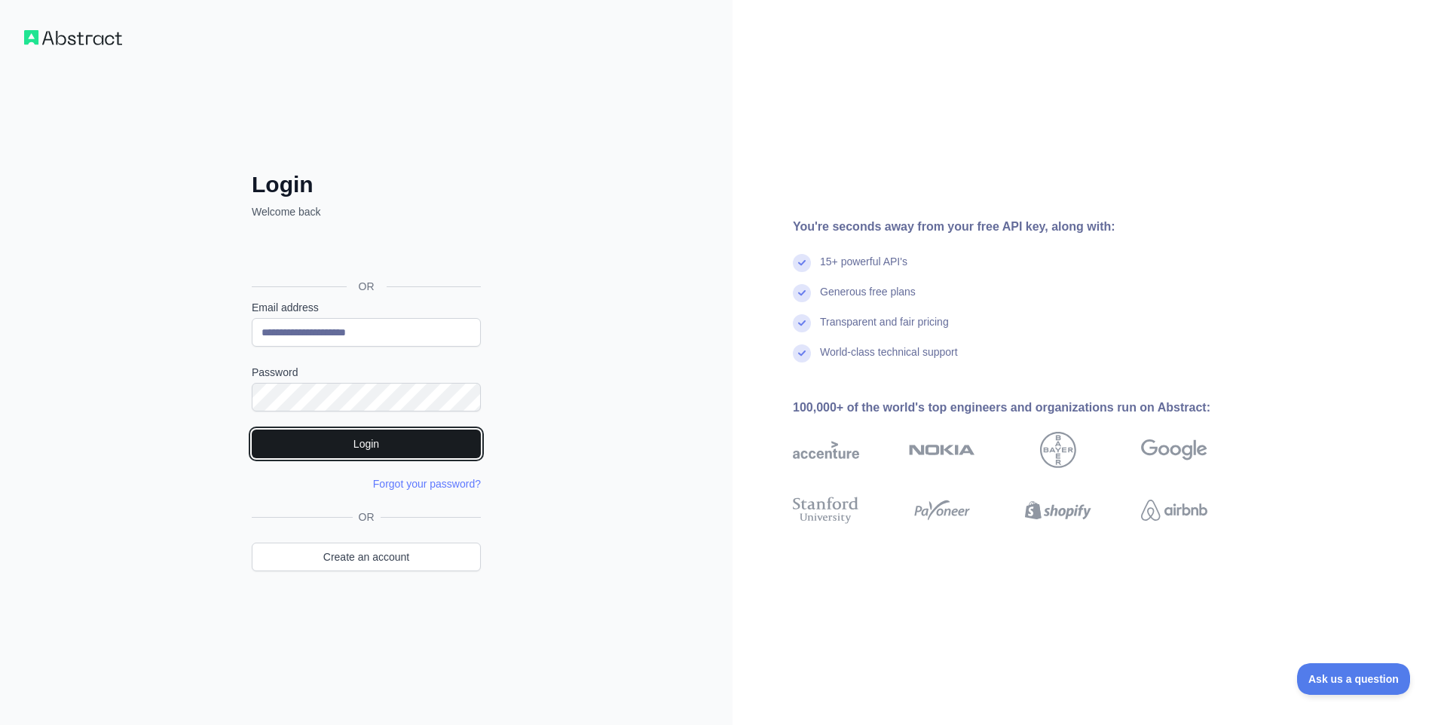
click at [323, 438] on button "Login" at bounding box center [366, 444] width 229 height 29
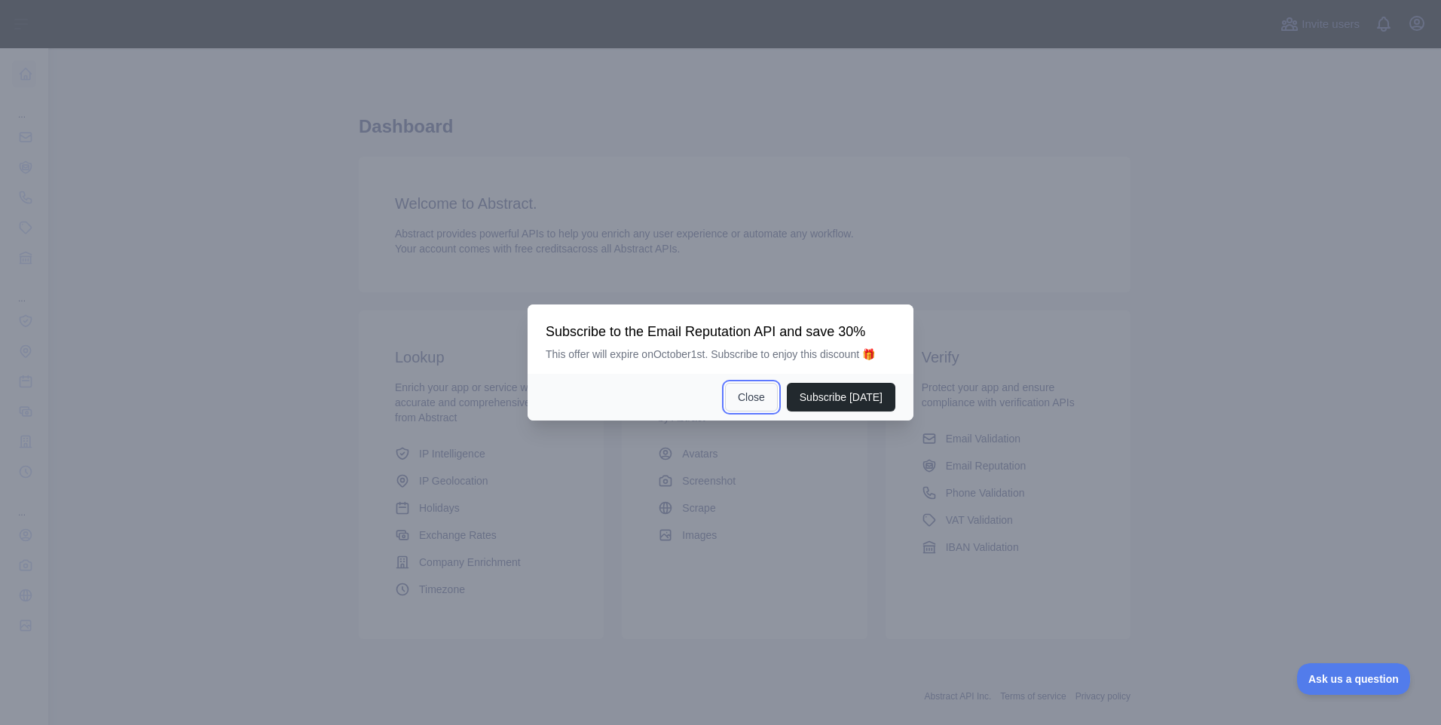
click at [757, 404] on button "Close" at bounding box center [751, 397] width 53 height 29
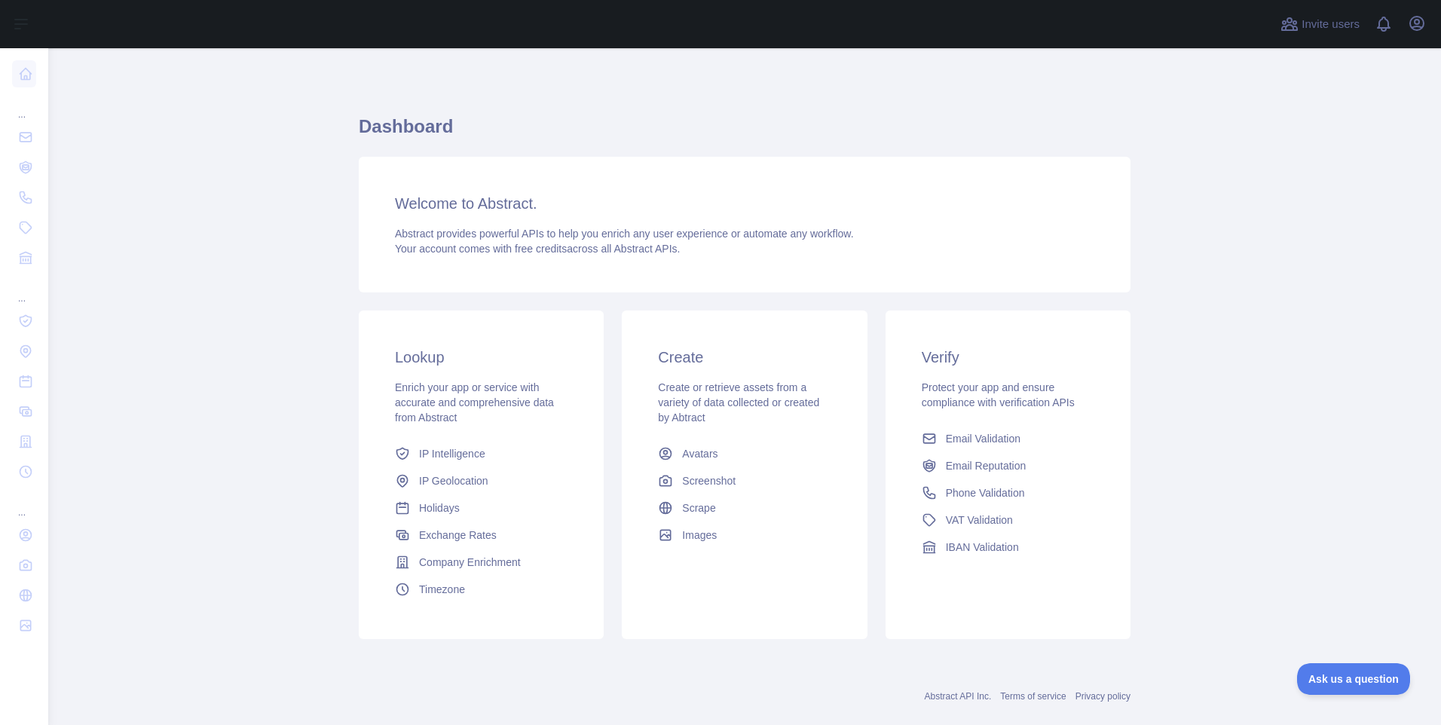
click at [283, 311] on main "Dashboard Welcome to Abstract. Abstract provides powerful APIs to help you enri…" at bounding box center [744, 386] width 1393 height 677
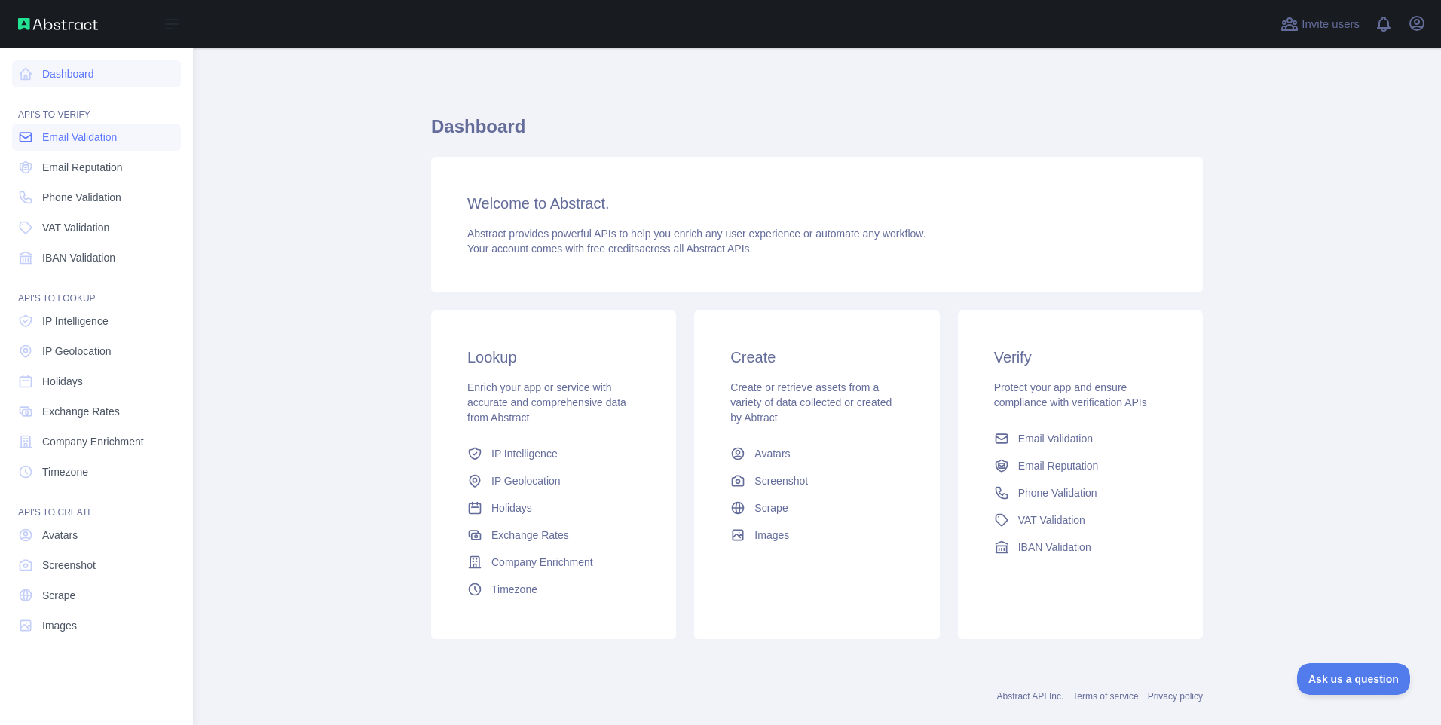
click at [30, 129] on link "Email Validation" at bounding box center [96, 137] width 169 height 27
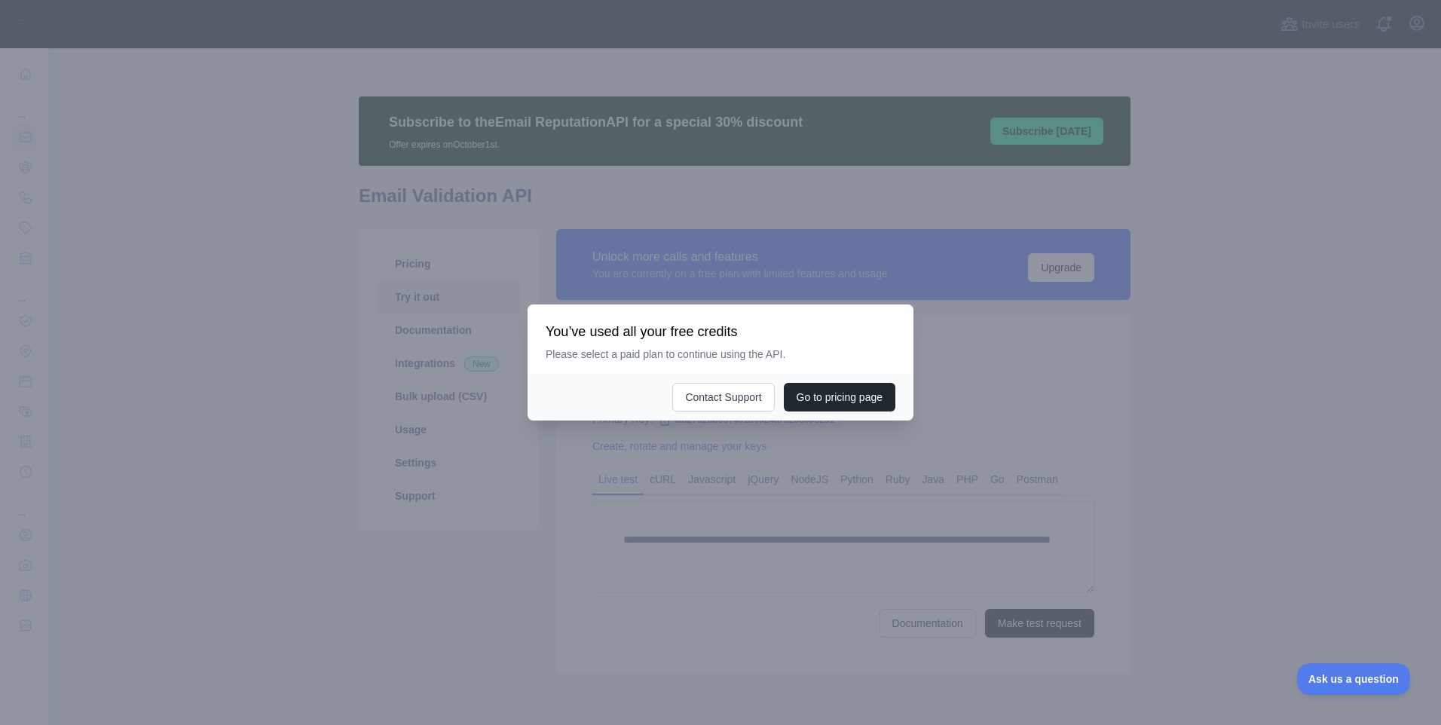
click at [426, 649] on div at bounding box center [720, 362] width 1441 height 725
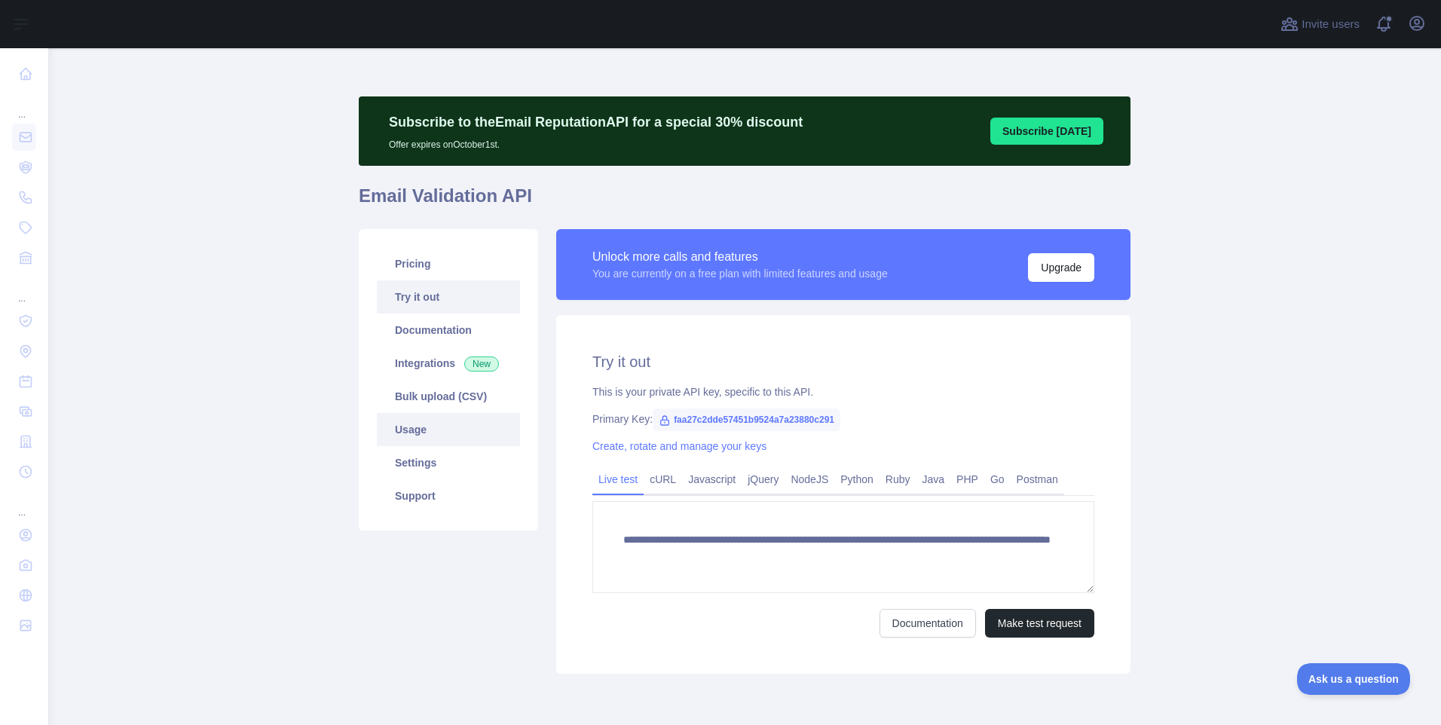
click at [418, 427] on link "Usage" at bounding box center [448, 429] width 143 height 33
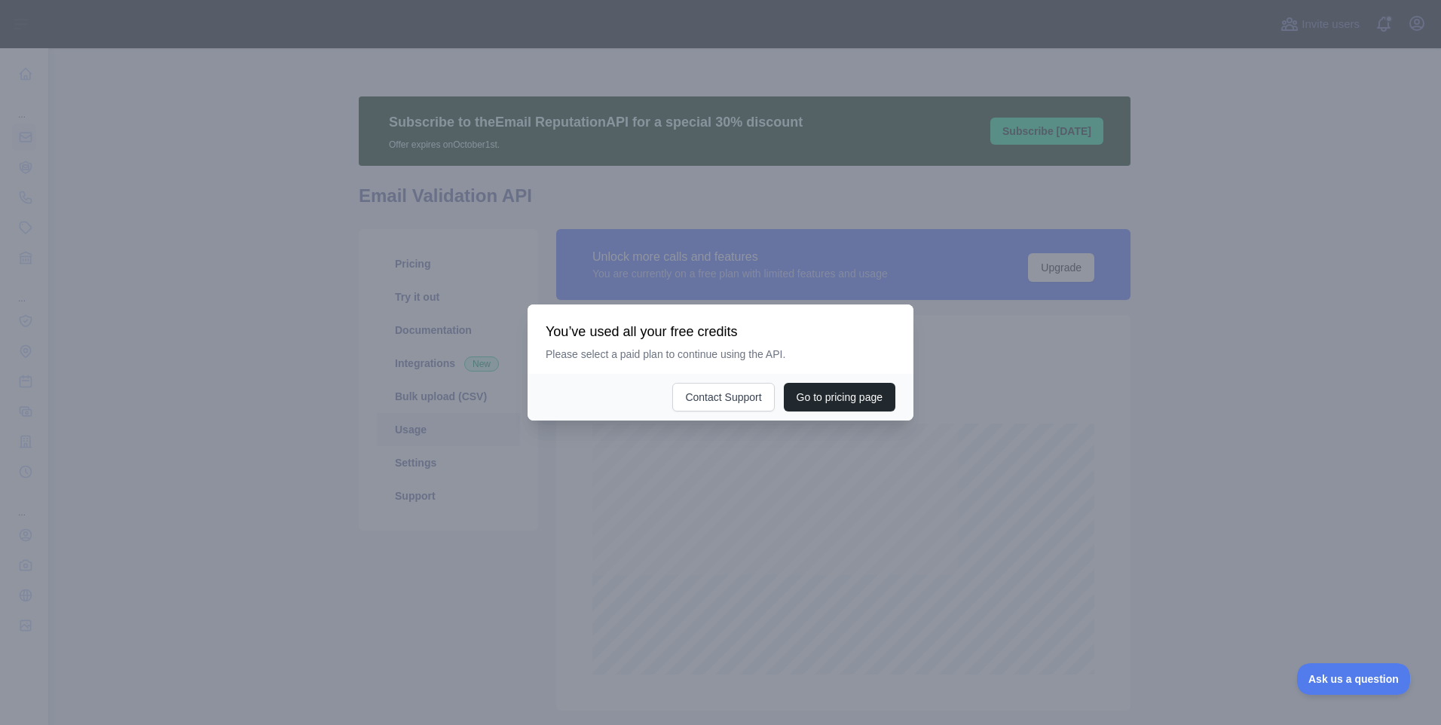
scroll to position [677, 1382]
click at [487, 607] on div at bounding box center [720, 362] width 1441 height 725
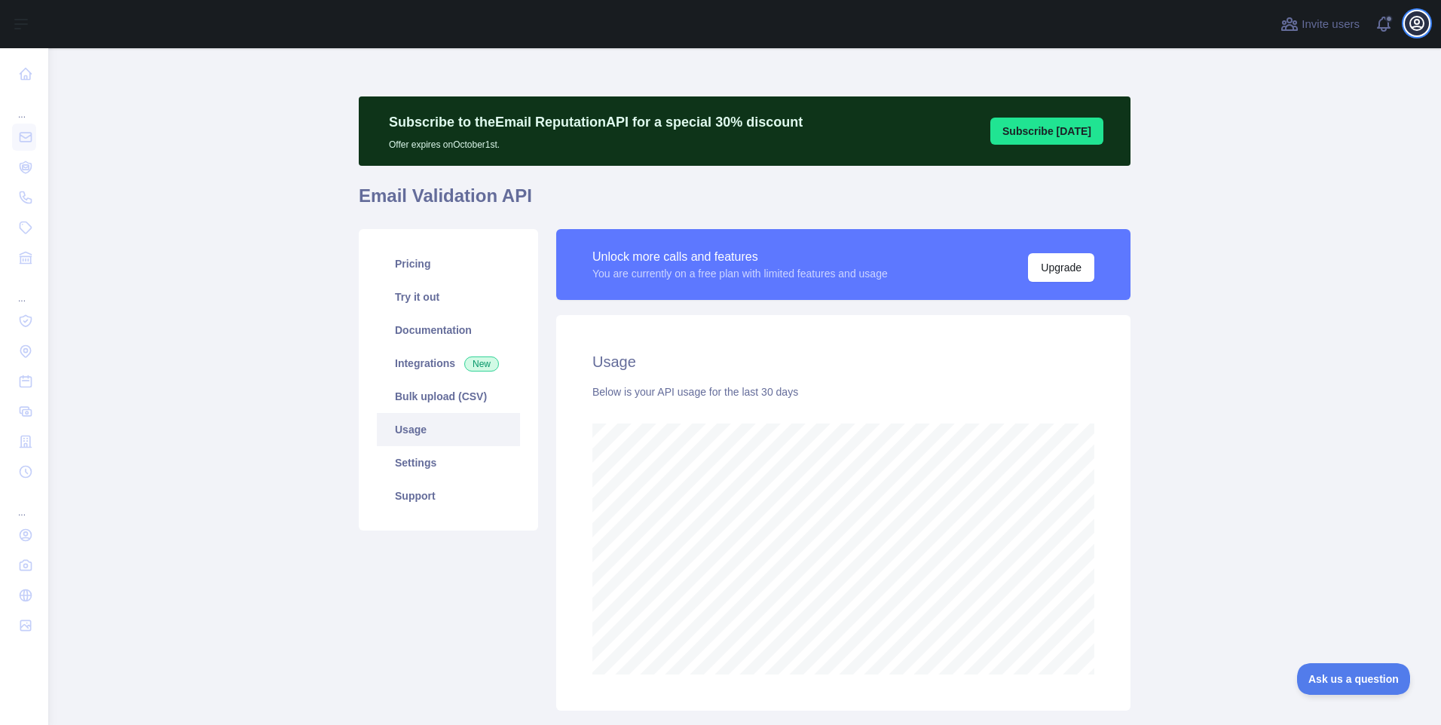
click at [1420, 23] on icon "button" at bounding box center [1417, 23] width 18 height 18
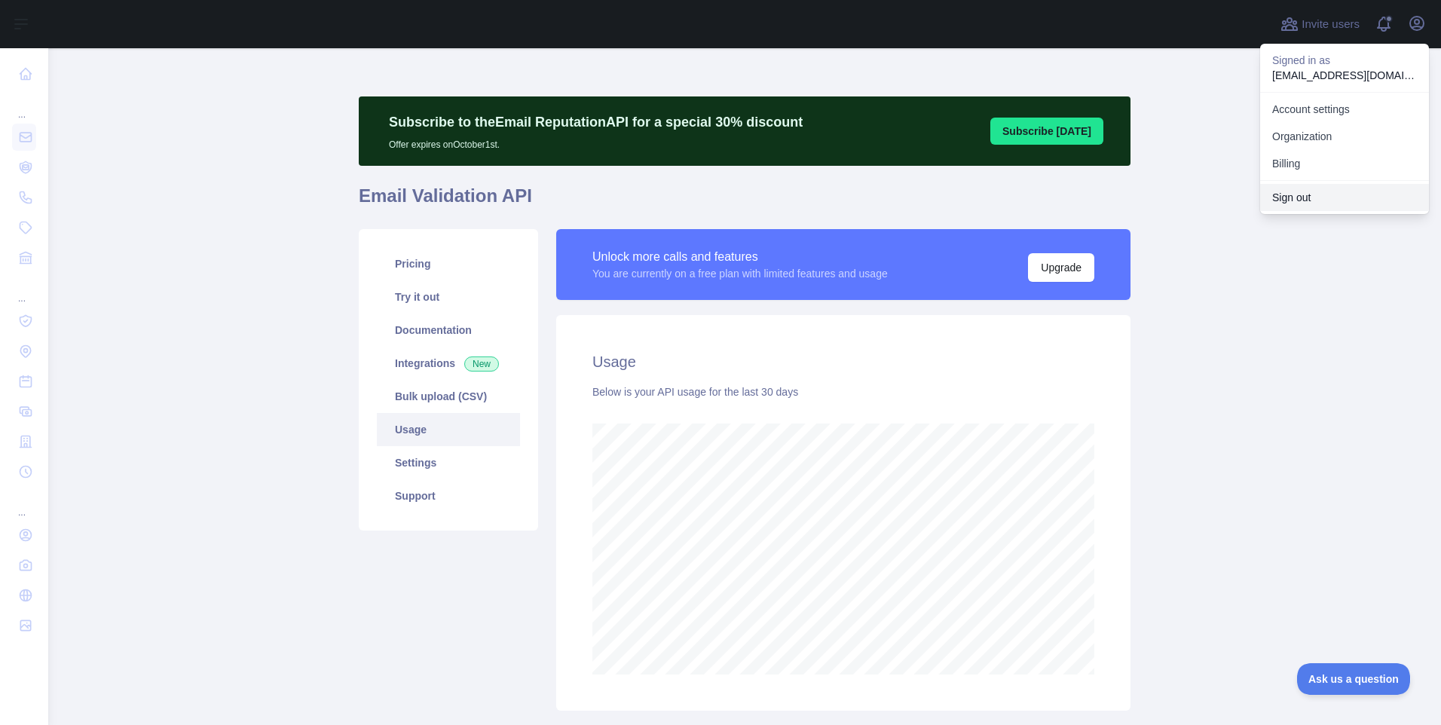
click at [1301, 190] on button "Sign out" at bounding box center [1344, 197] width 169 height 27
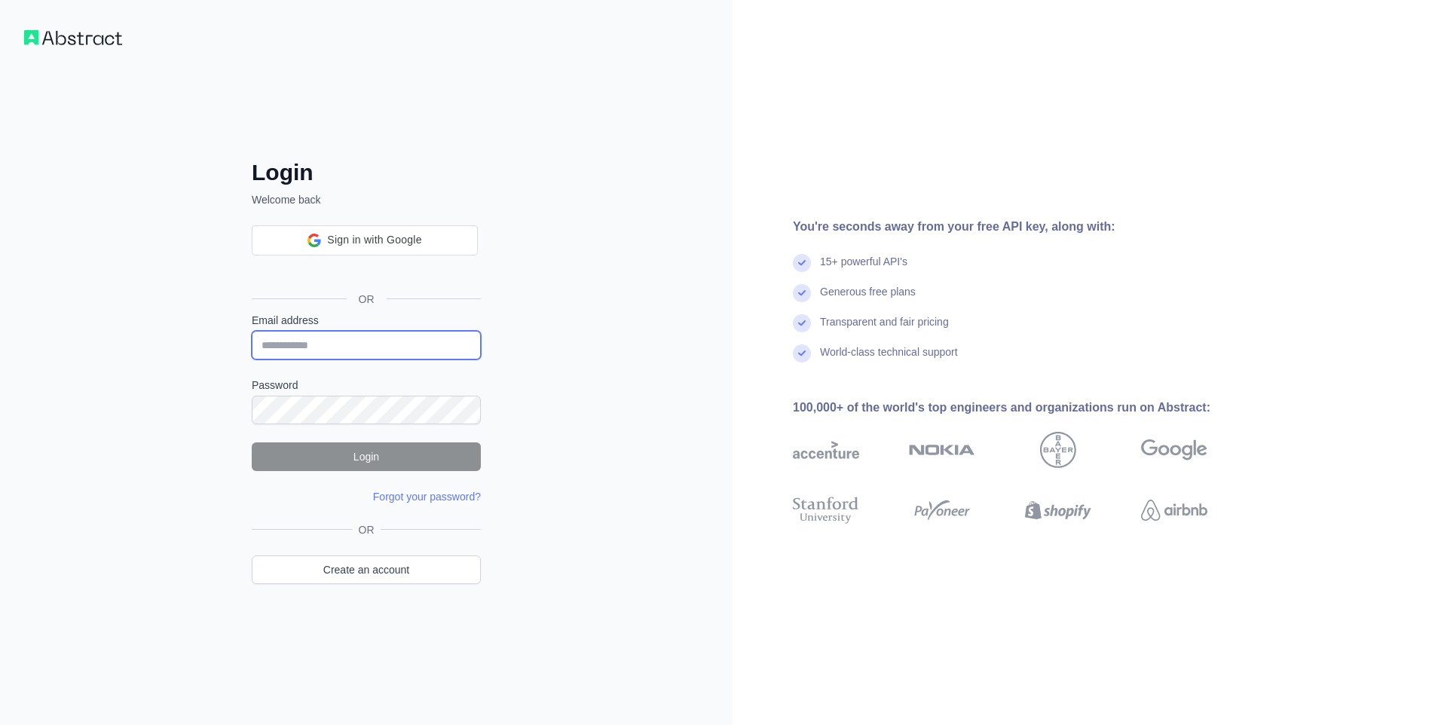
click at [357, 341] on input "Email address" at bounding box center [366, 345] width 229 height 29
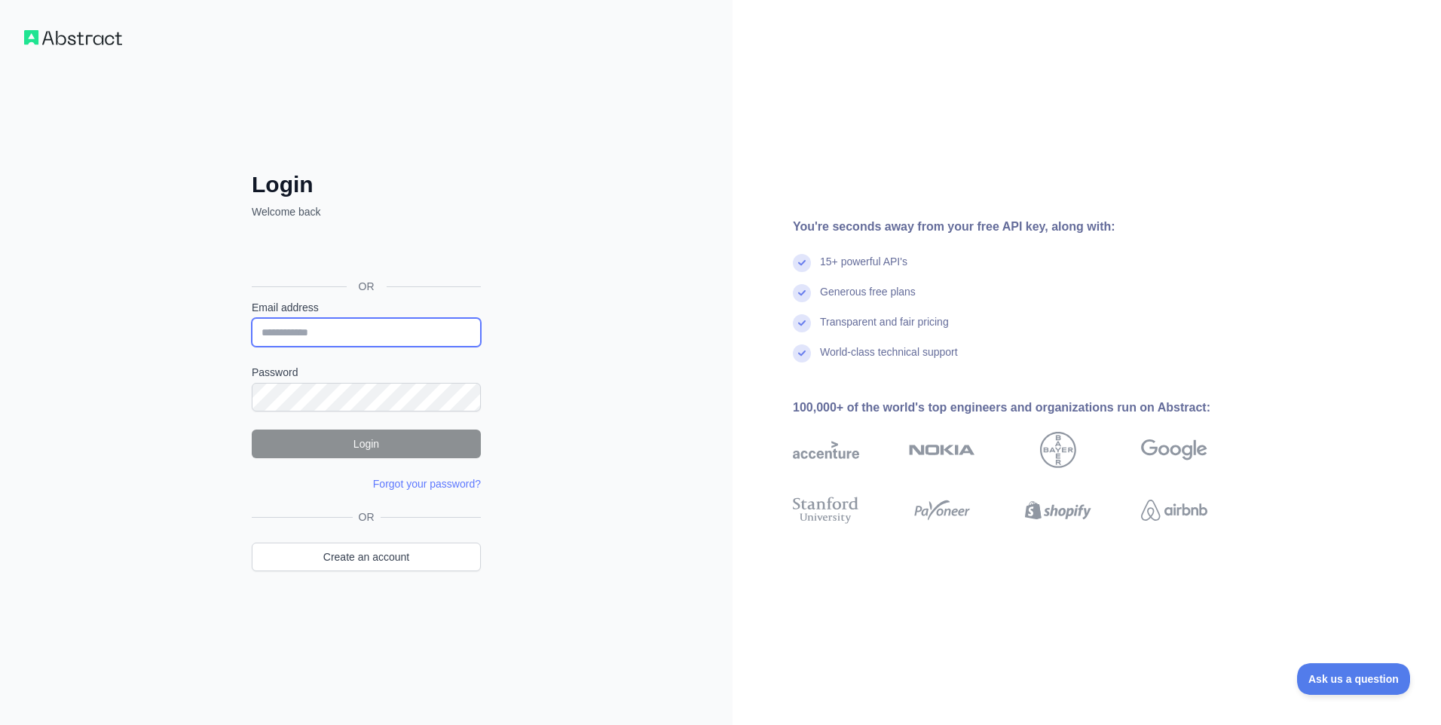
paste input "**********"
type input "**********"
click at [307, 449] on button "Login" at bounding box center [366, 444] width 229 height 29
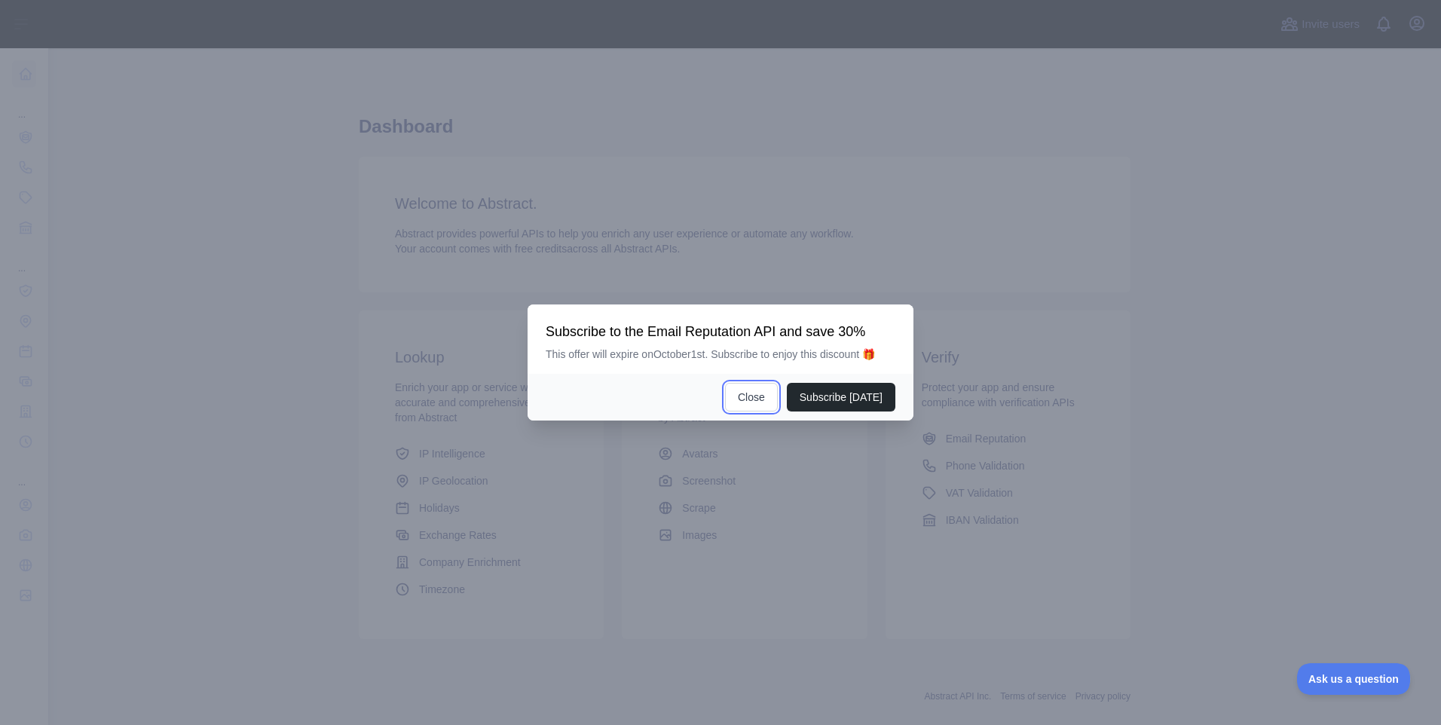
drag, startPoint x: 761, startPoint y: 396, endPoint x: 737, endPoint y: 405, distance: 25.8
click at [758, 399] on button "Close" at bounding box center [751, 397] width 53 height 29
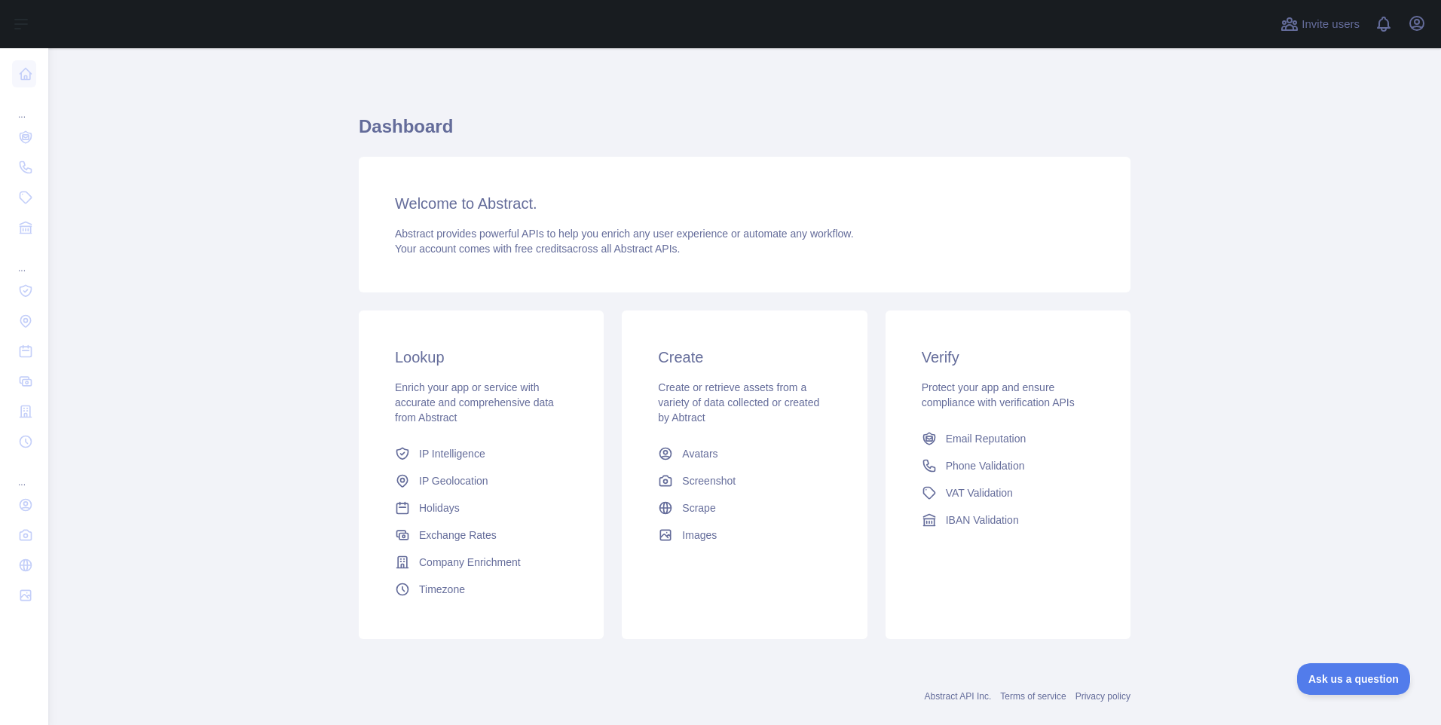
click at [307, 422] on main "Dashboard Welcome to Abstract. Abstract provides powerful APIs to help you enri…" at bounding box center [744, 386] width 1393 height 677
click at [1423, 26] on icon "button" at bounding box center [1417, 24] width 14 height 14
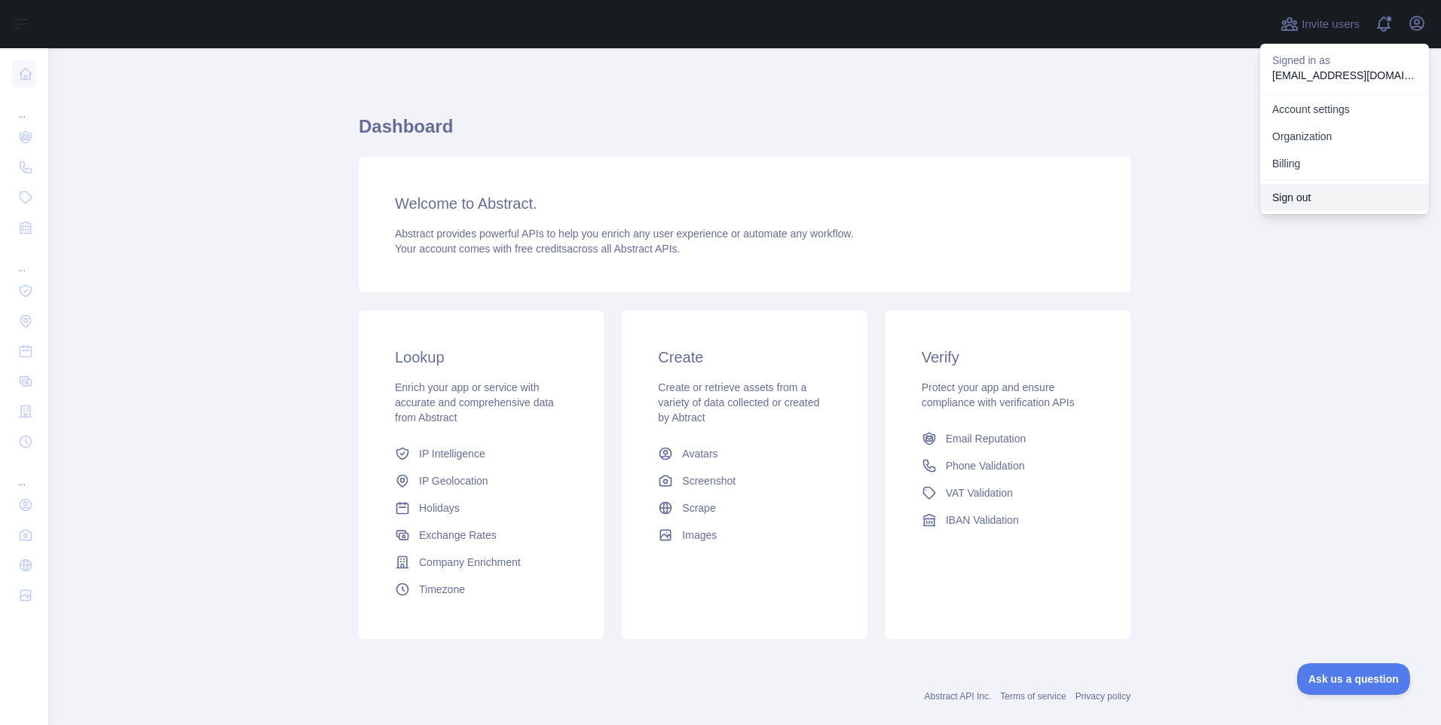
click at [1311, 200] on button "Sign out" at bounding box center [1344, 197] width 169 height 27
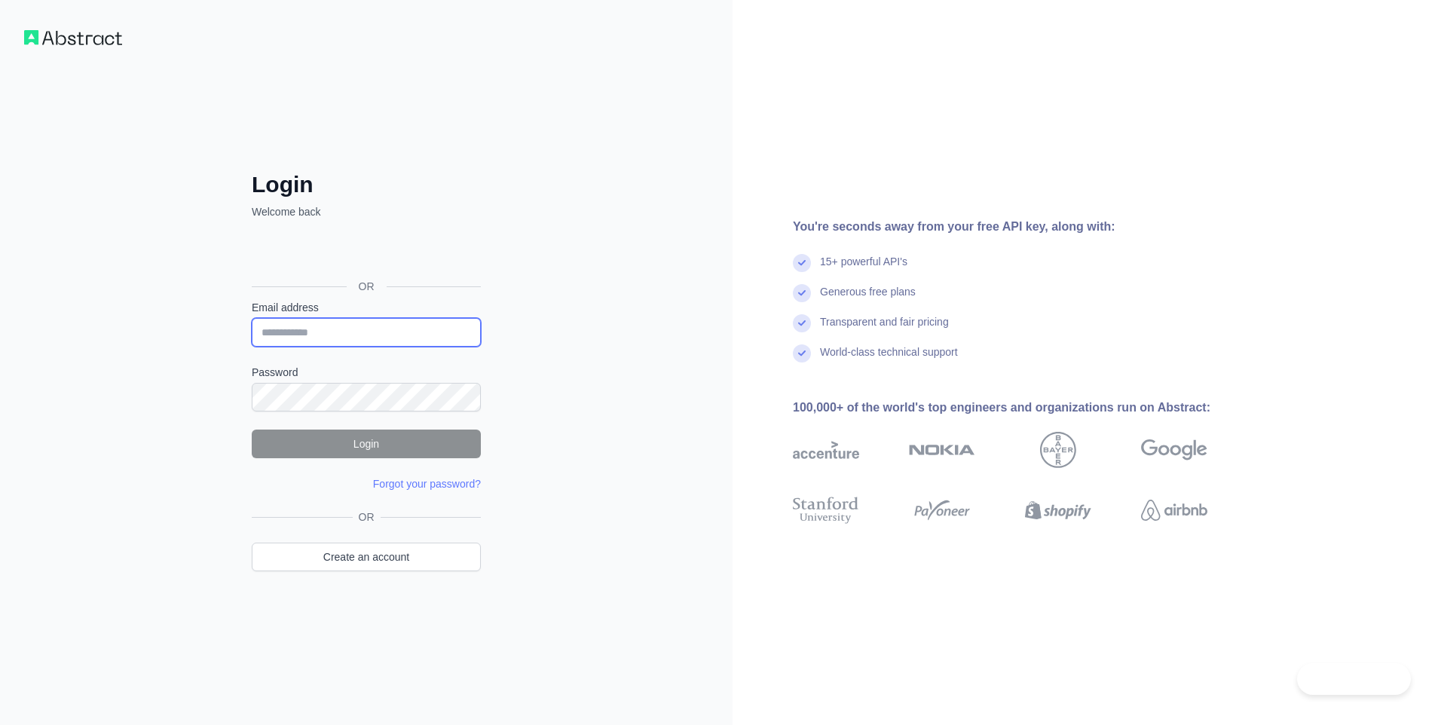
click at [357, 335] on input "Email address" at bounding box center [366, 332] width 229 height 29
paste input "**********"
type input "**********"
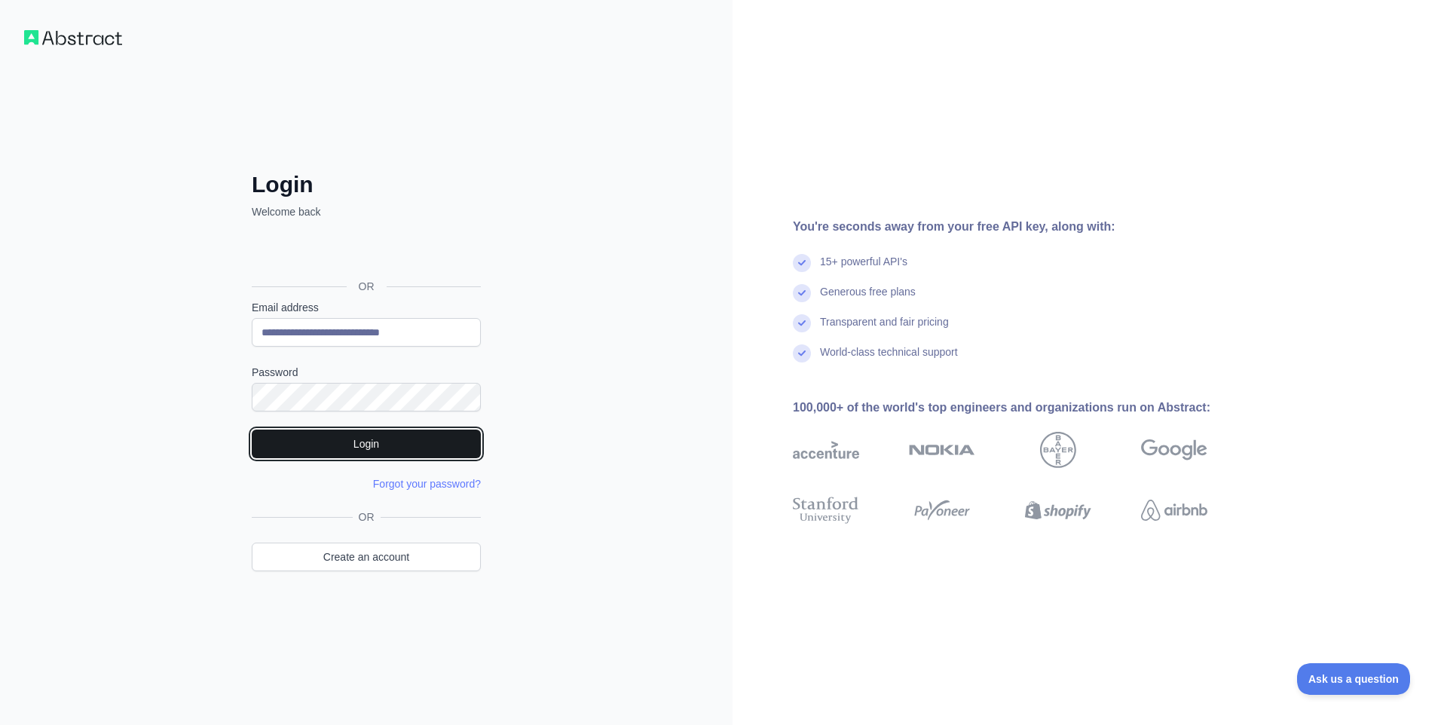
click at [309, 448] on button "Login" at bounding box center [366, 444] width 229 height 29
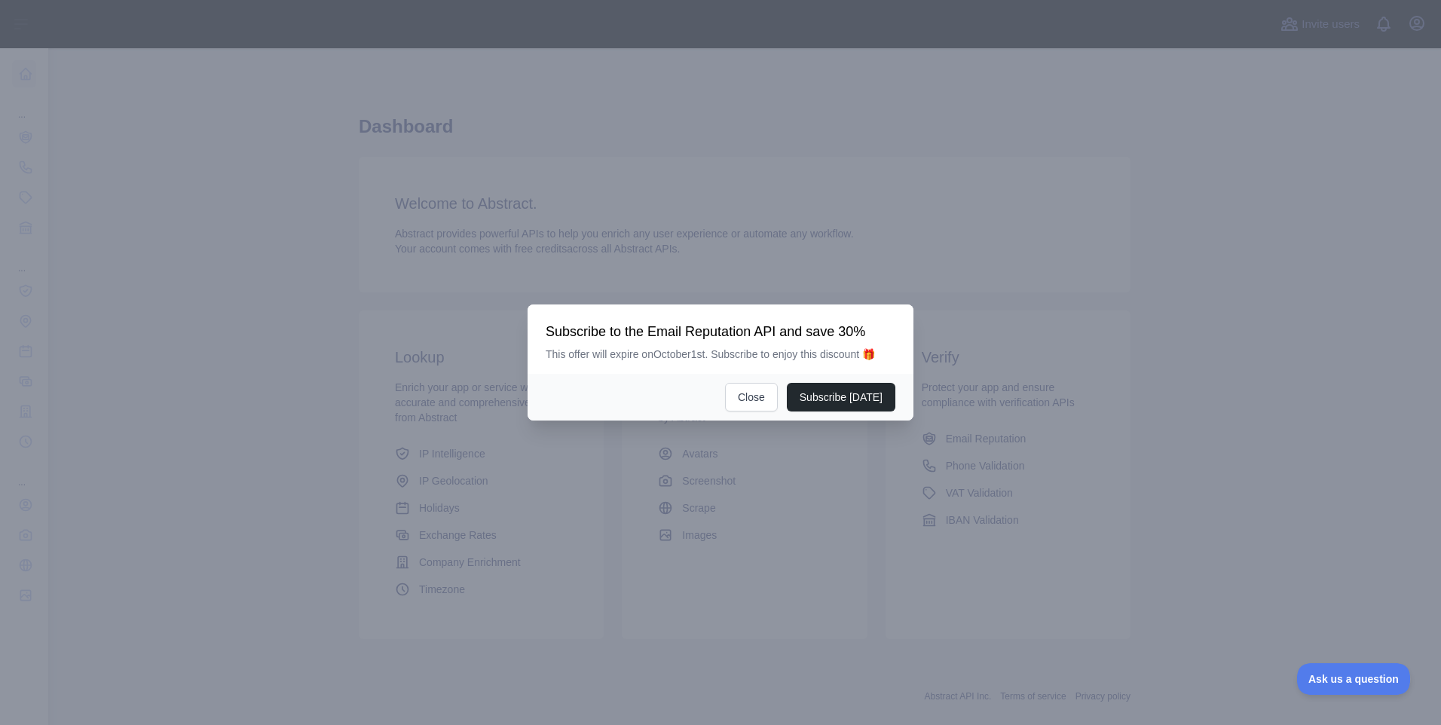
click at [1206, 429] on div at bounding box center [720, 362] width 1441 height 725
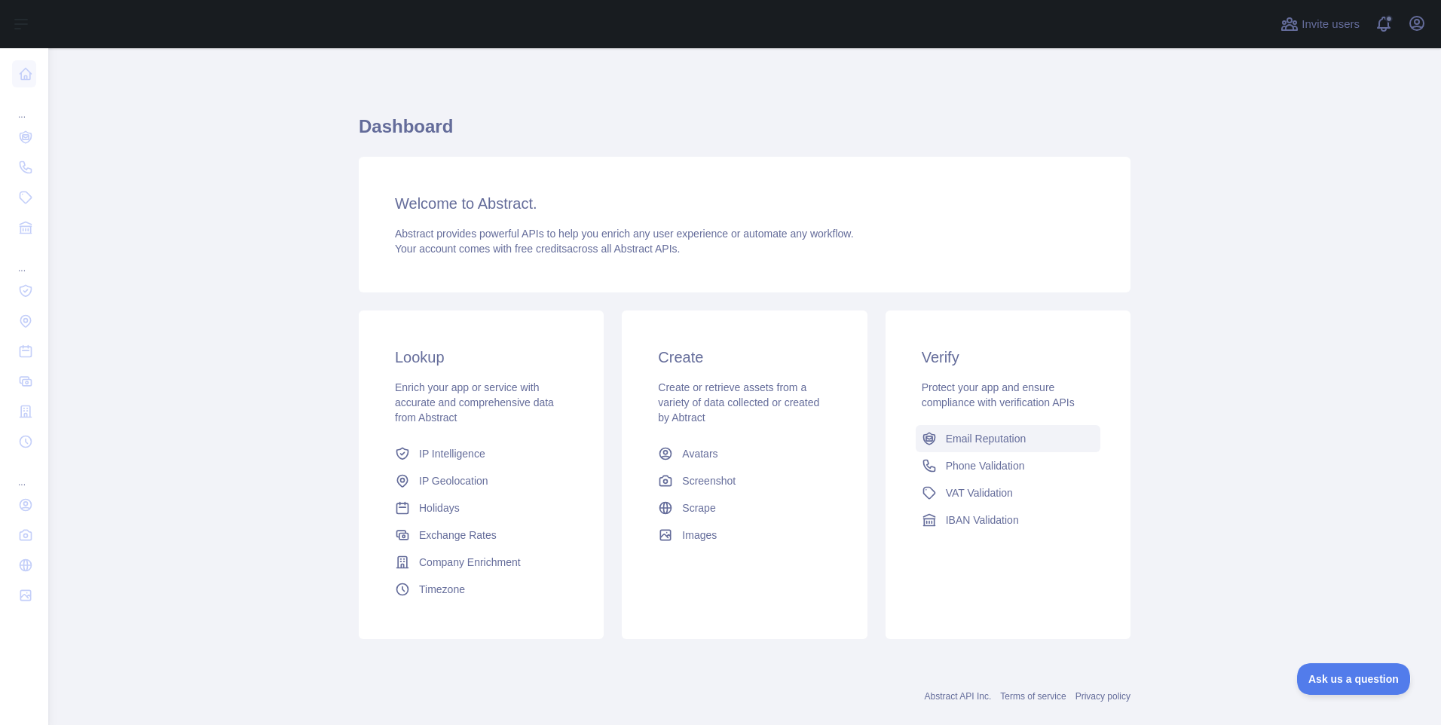
click at [955, 435] on span "Email Reputation" at bounding box center [986, 438] width 81 height 15
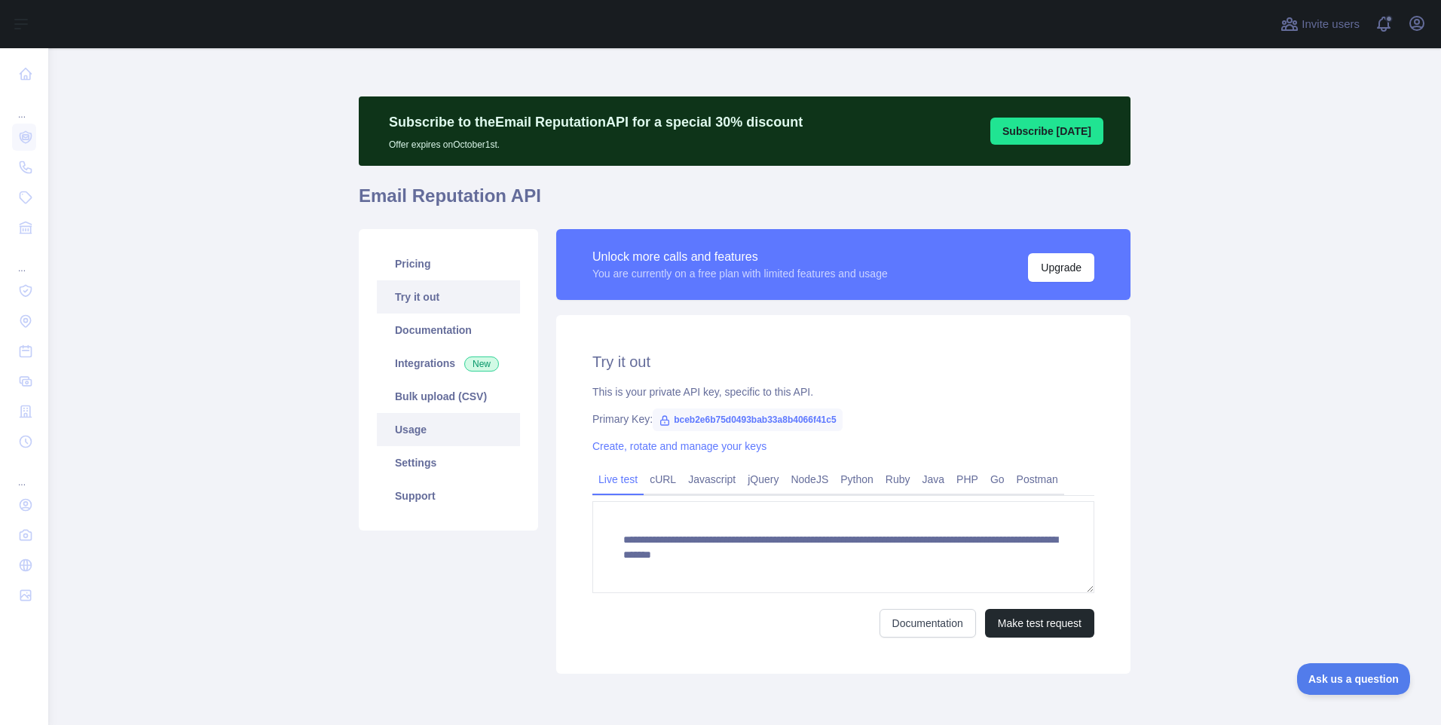
click at [423, 429] on link "Usage" at bounding box center [448, 429] width 143 height 33
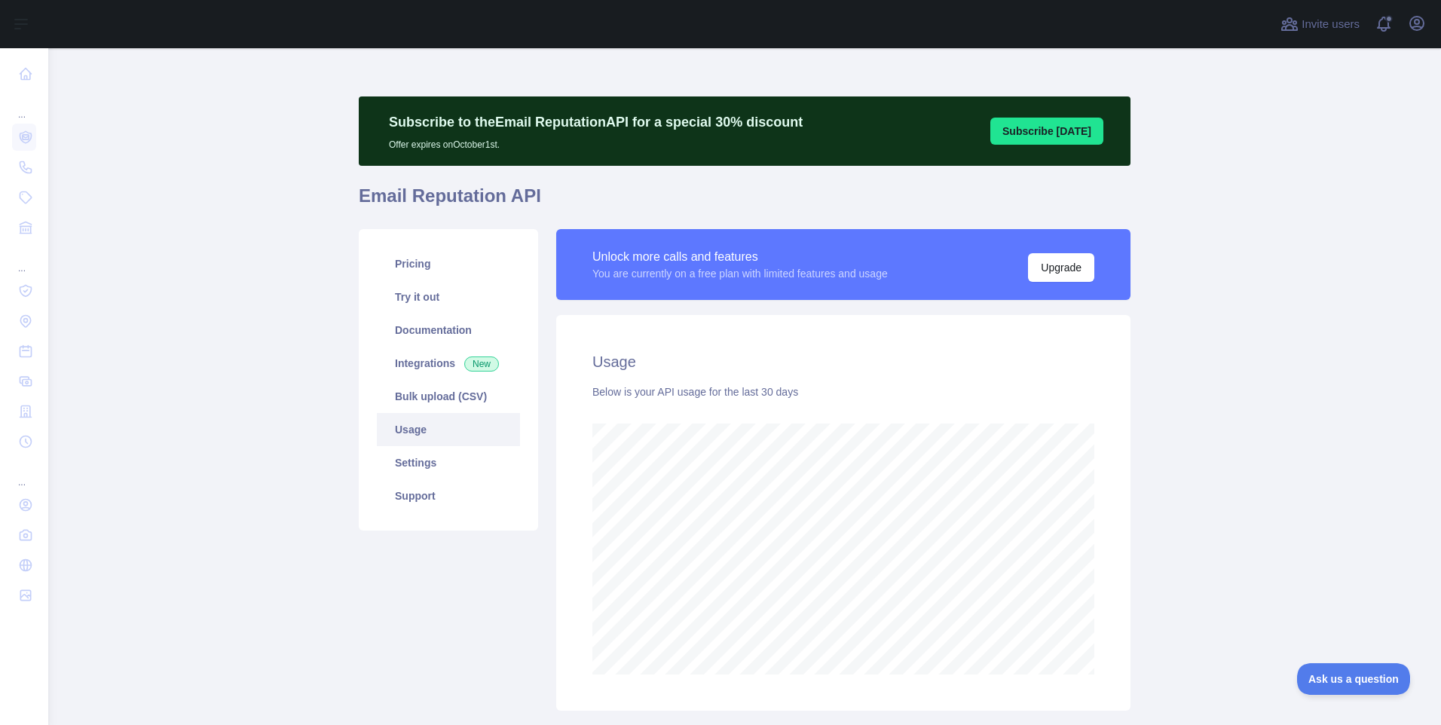
scroll to position [677, 1382]
click at [1413, 26] on icon "button" at bounding box center [1417, 23] width 18 height 18
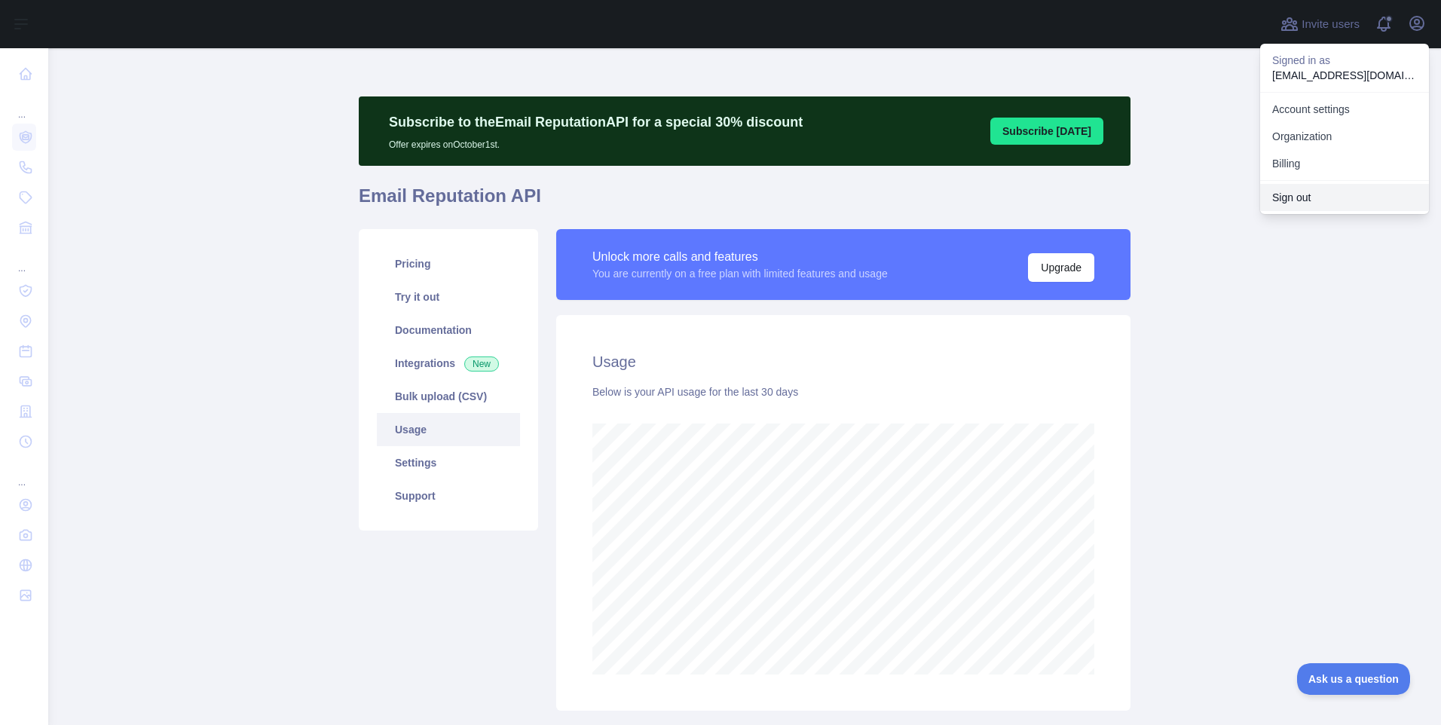
click at [1321, 200] on button "Sign out" at bounding box center [1344, 197] width 169 height 27
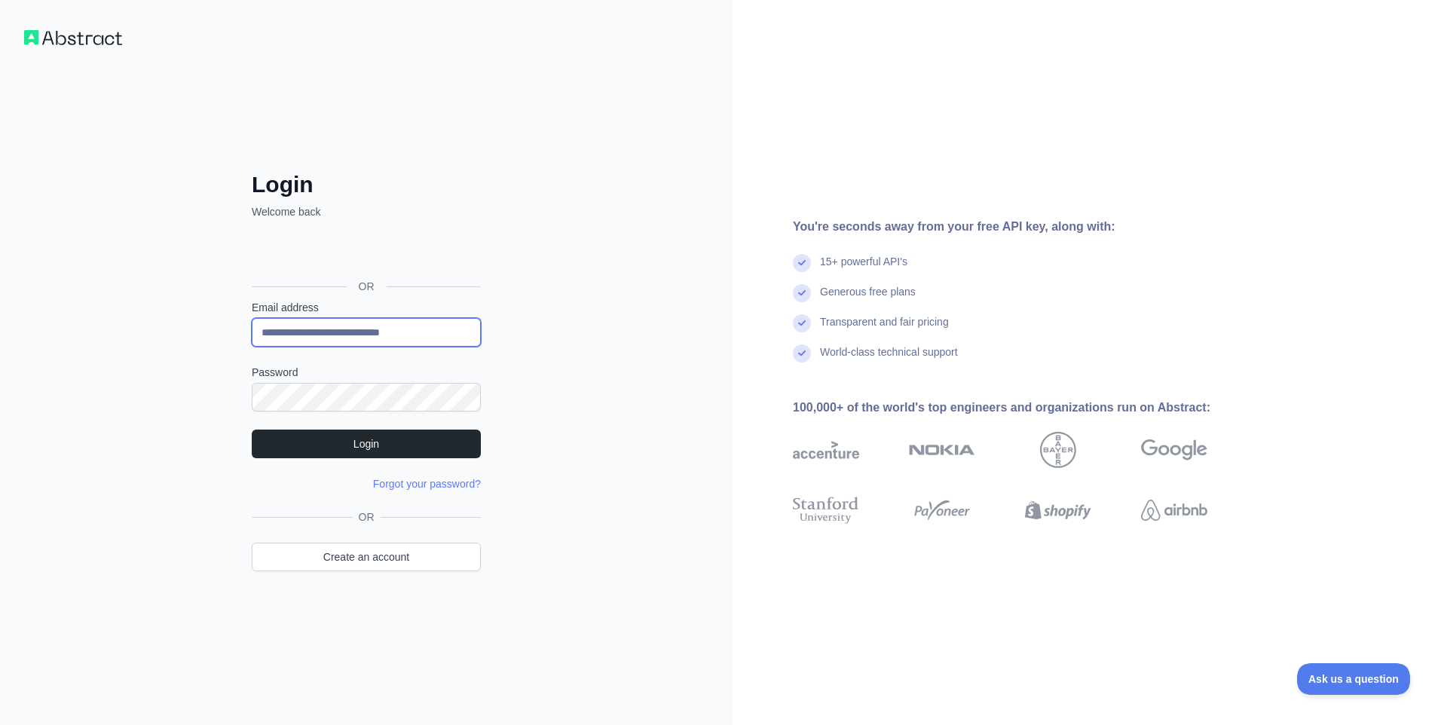
click at [398, 332] on input "**********" at bounding box center [366, 332] width 229 height 29
paste input "email"
type input "**********"
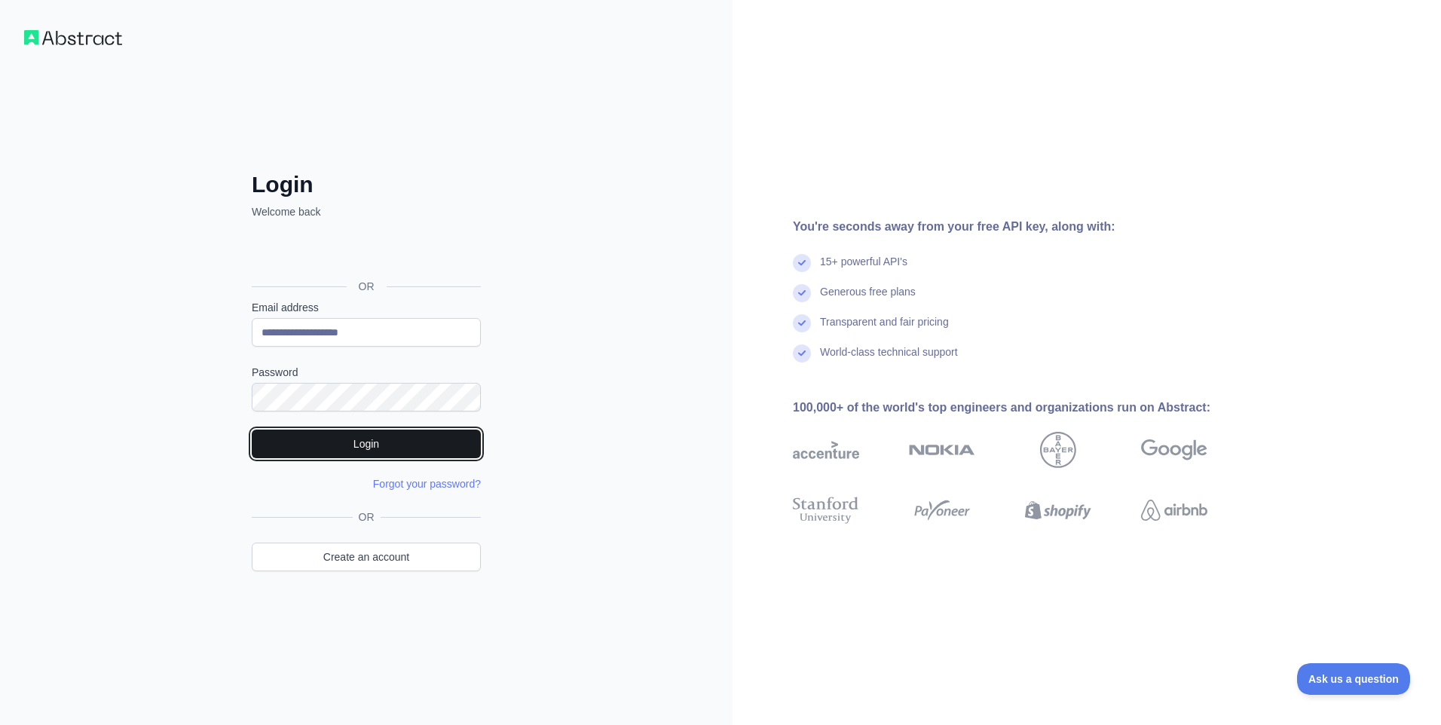
click at [259, 446] on button "Login" at bounding box center [366, 444] width 229 height 29
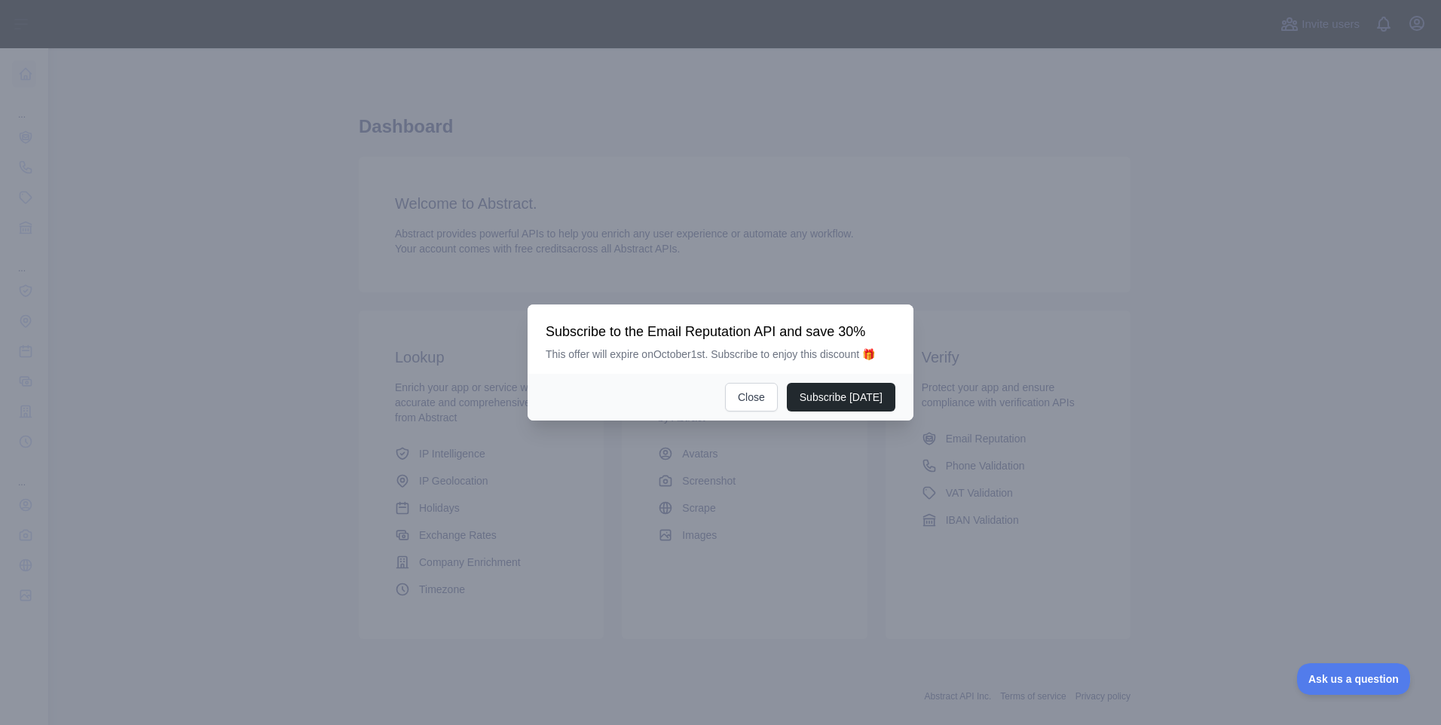
click at [120, 256] on div at bounding box center [720, 362] width 1441 height 725
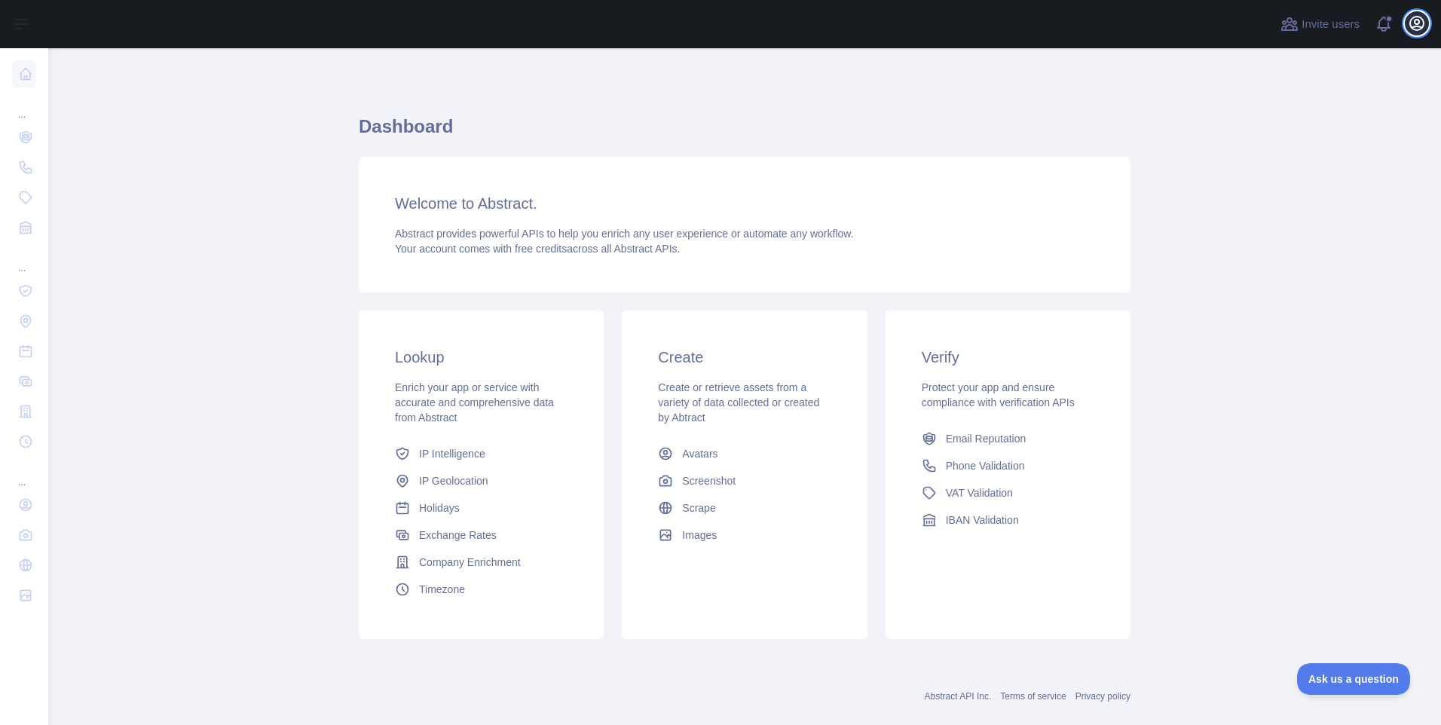
click at [1411, 29] on icon "button" at bounding box center [1417, 23] width 18 height 18
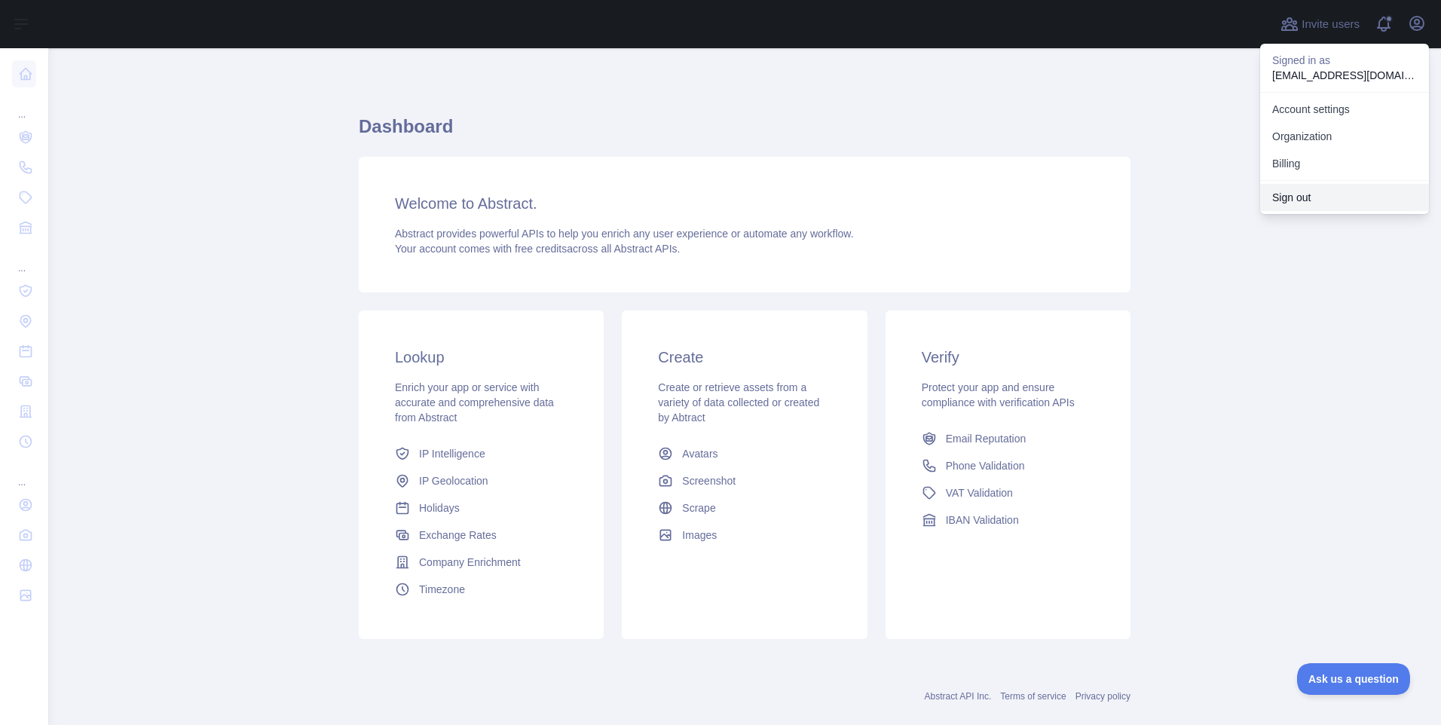
click at [1324, 188] on button "Sign out" at bounding box center [1344, 197] width 169 height 27
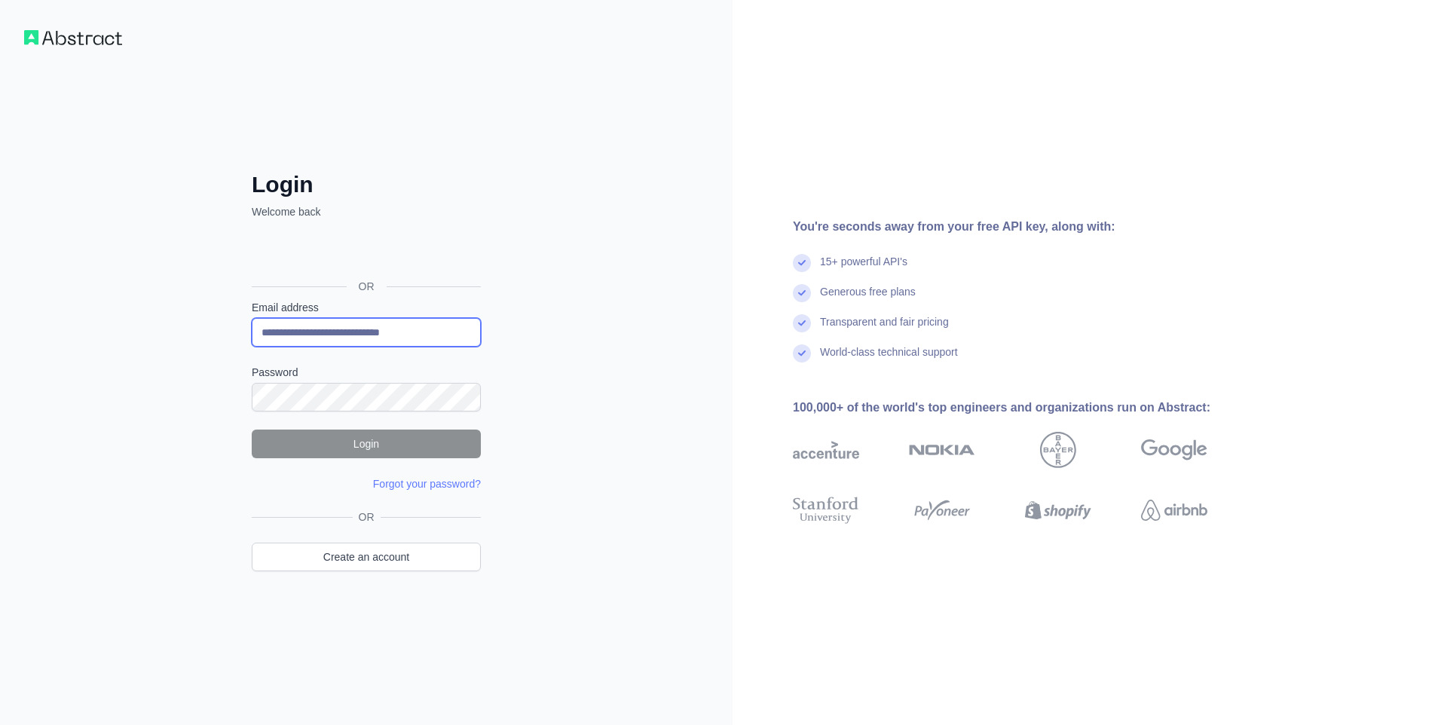
click at [327, 346] on input "**********" at bounding box center [366, 332] width 229 height 29
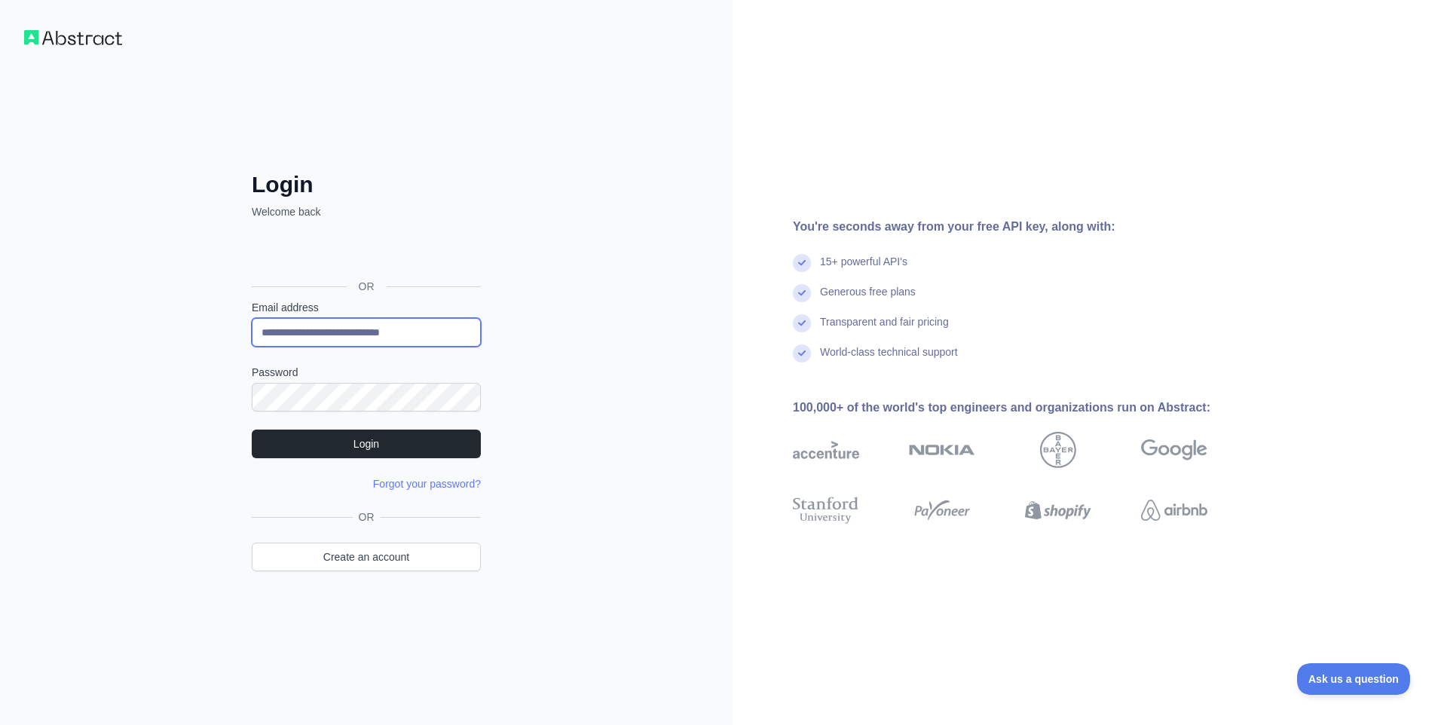
paste input "email"
type input "**********"
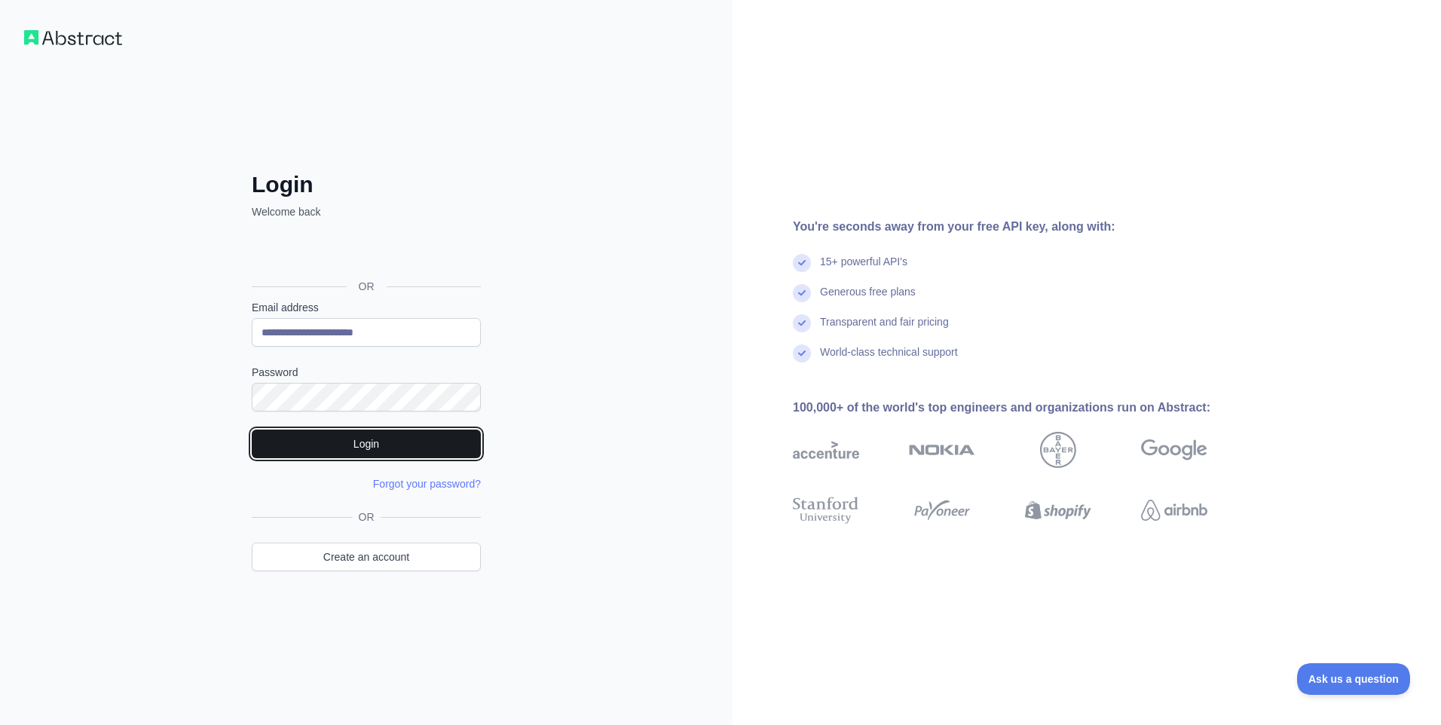
click at [267, 443] on button "Login" at bounding box center [366, 444] width 229 height 29
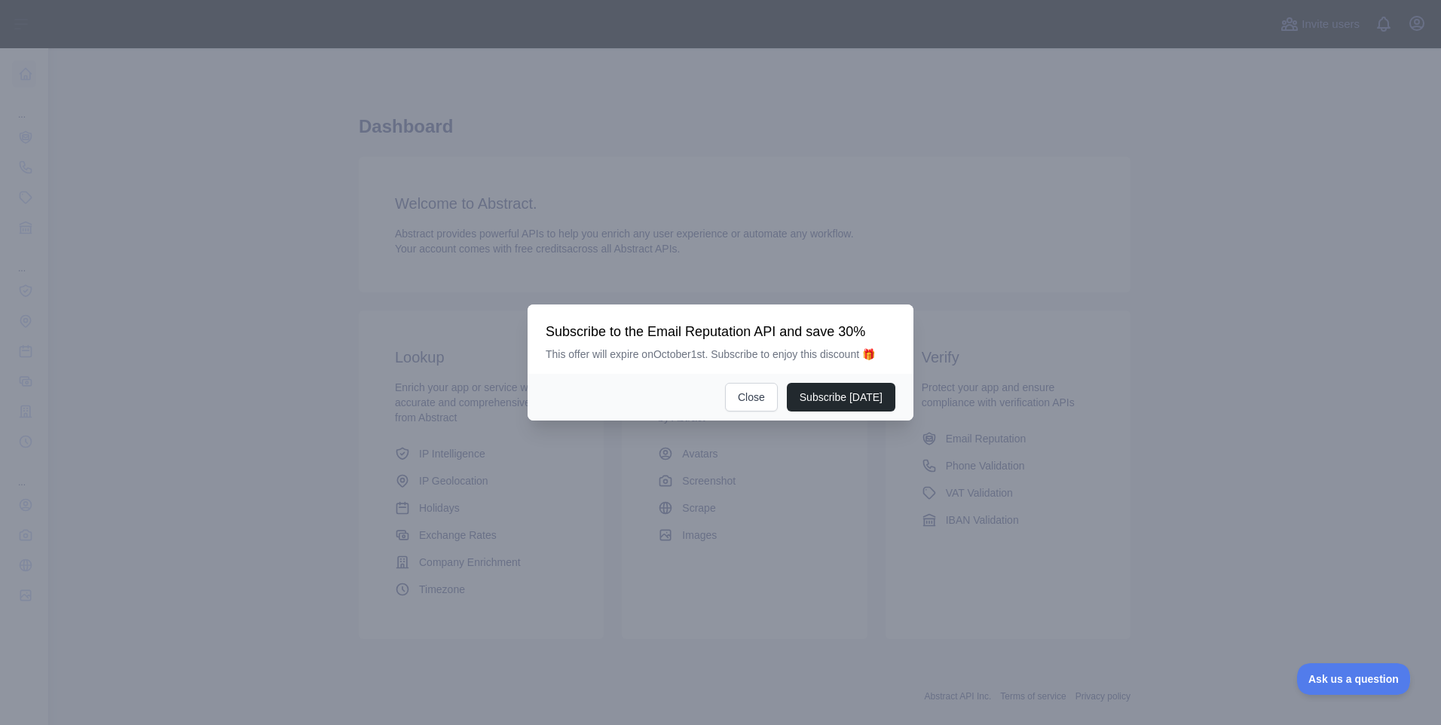
click at [1238, 394] on div at bounding box center [720, 362] width 1441 height 725
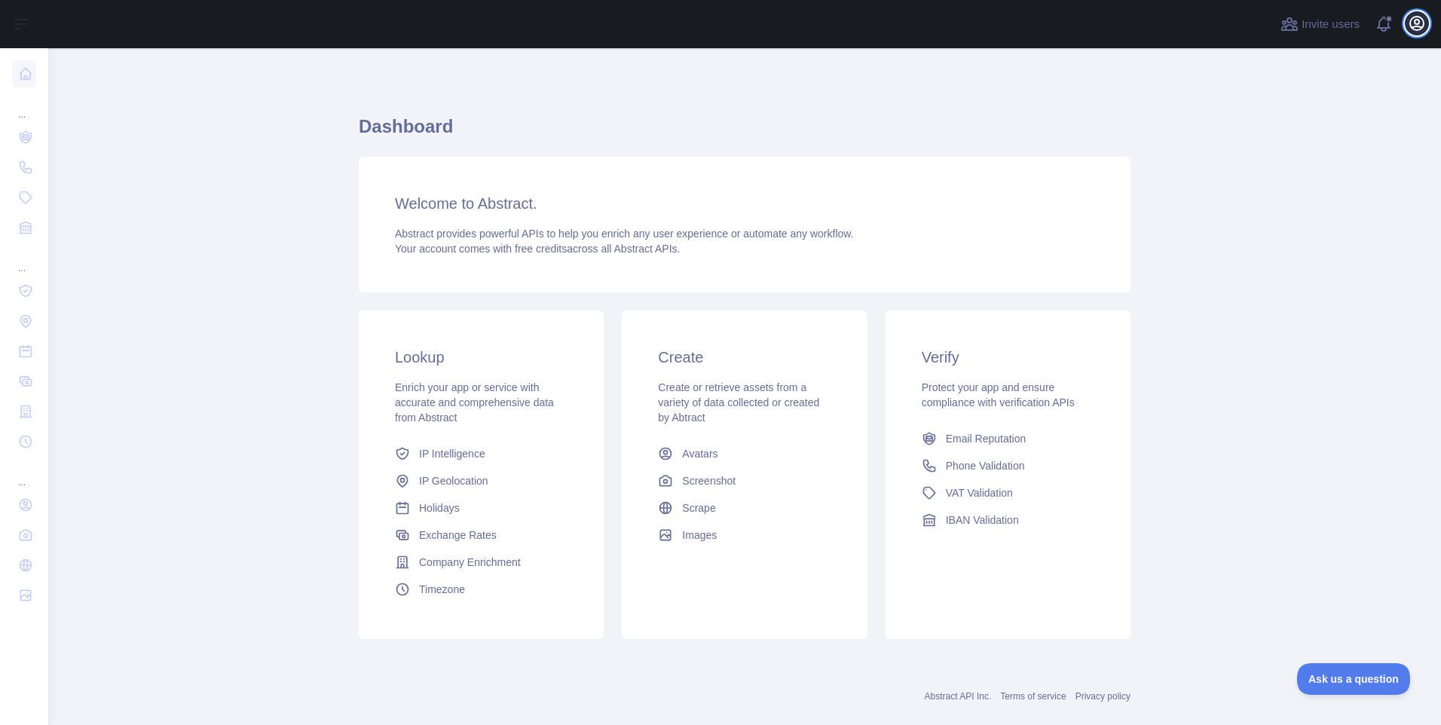
click at [1417, 24] on icon "button" at bounding box center [1417, 24] width 14 height 14
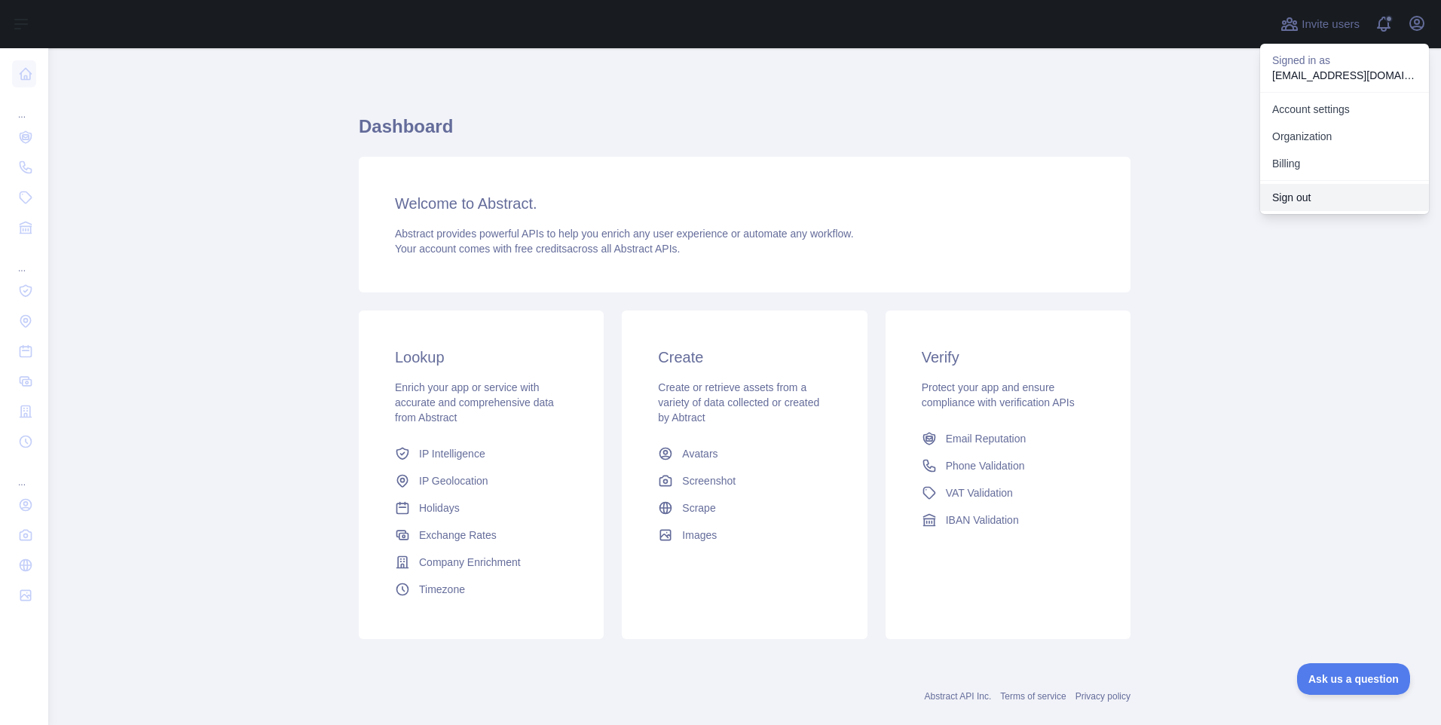
click at [1307, 194] on button "Sign out" at bounding box center [1344, 197] width 169 height 27
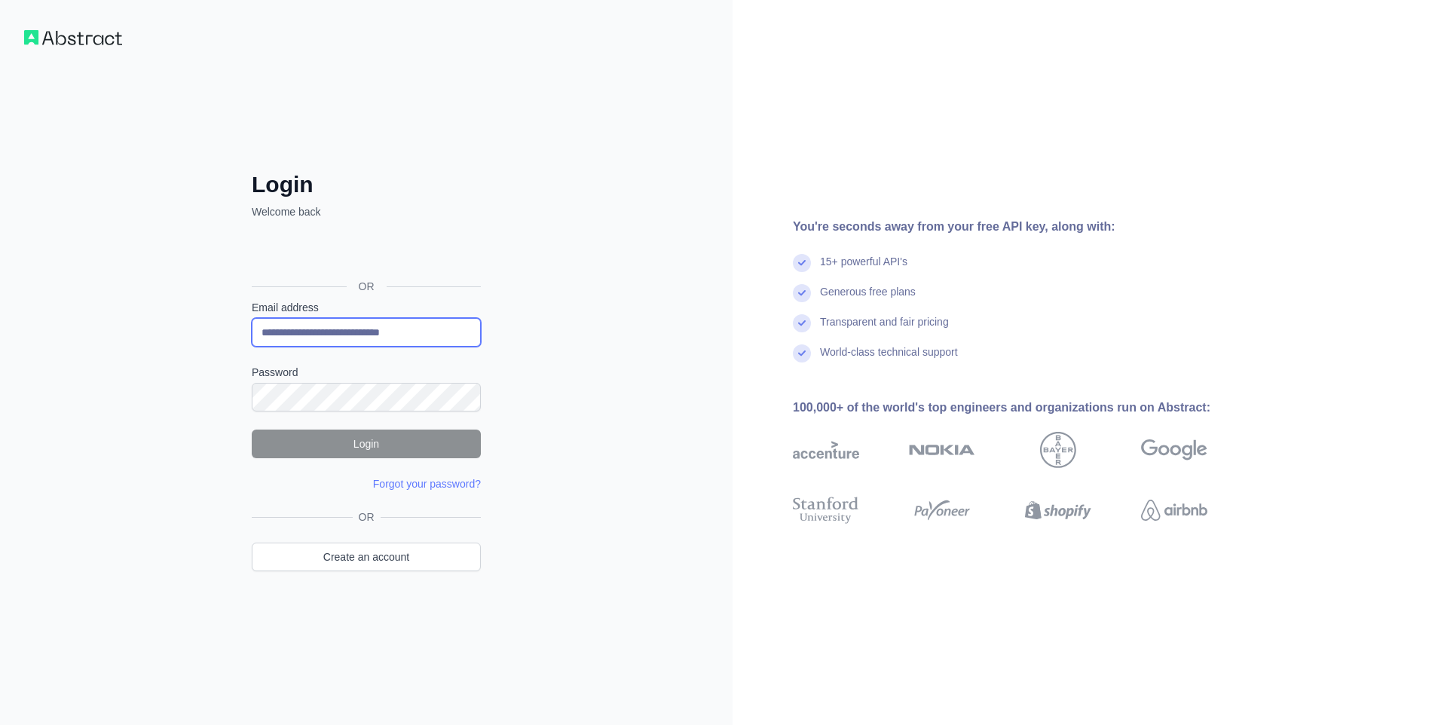
click at [371, 333] on input "**********" at bounding box center [366, 332] width 229 height 29
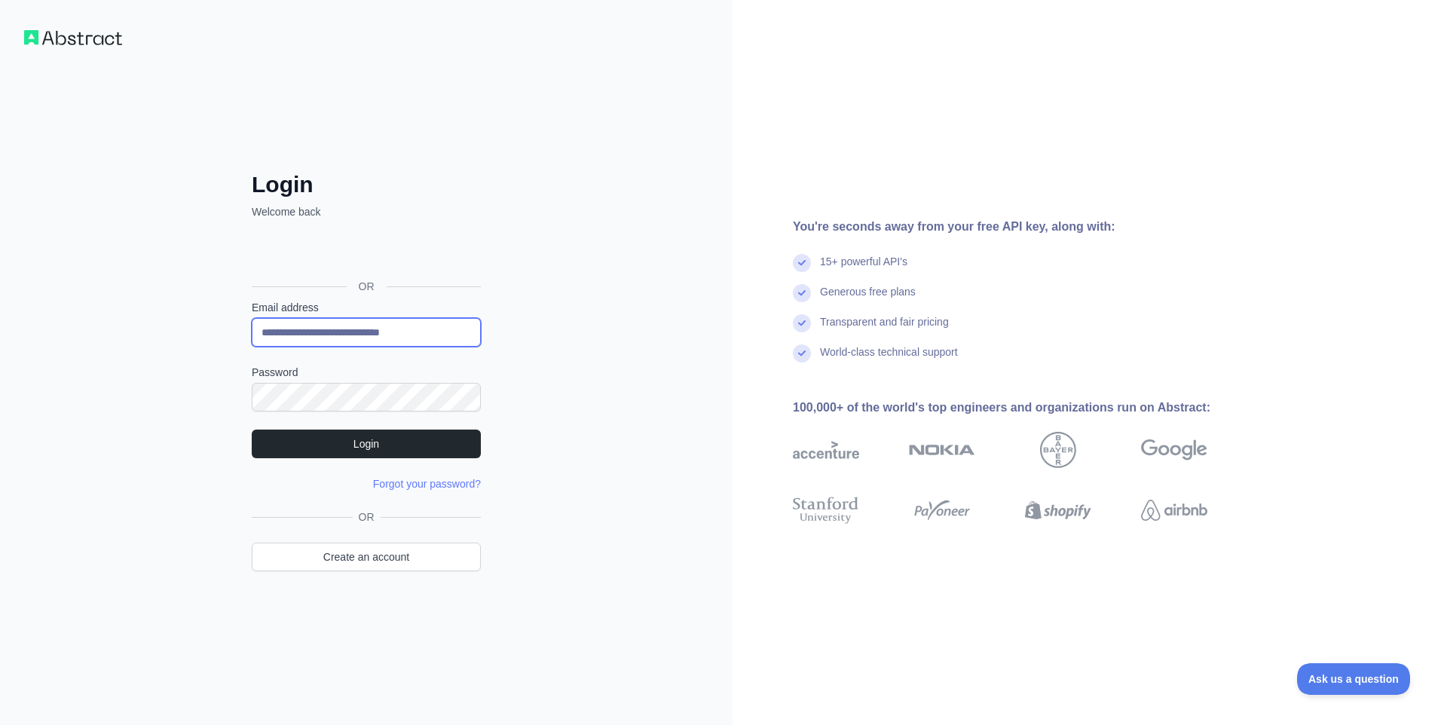
paste input "email"
type input "**********"
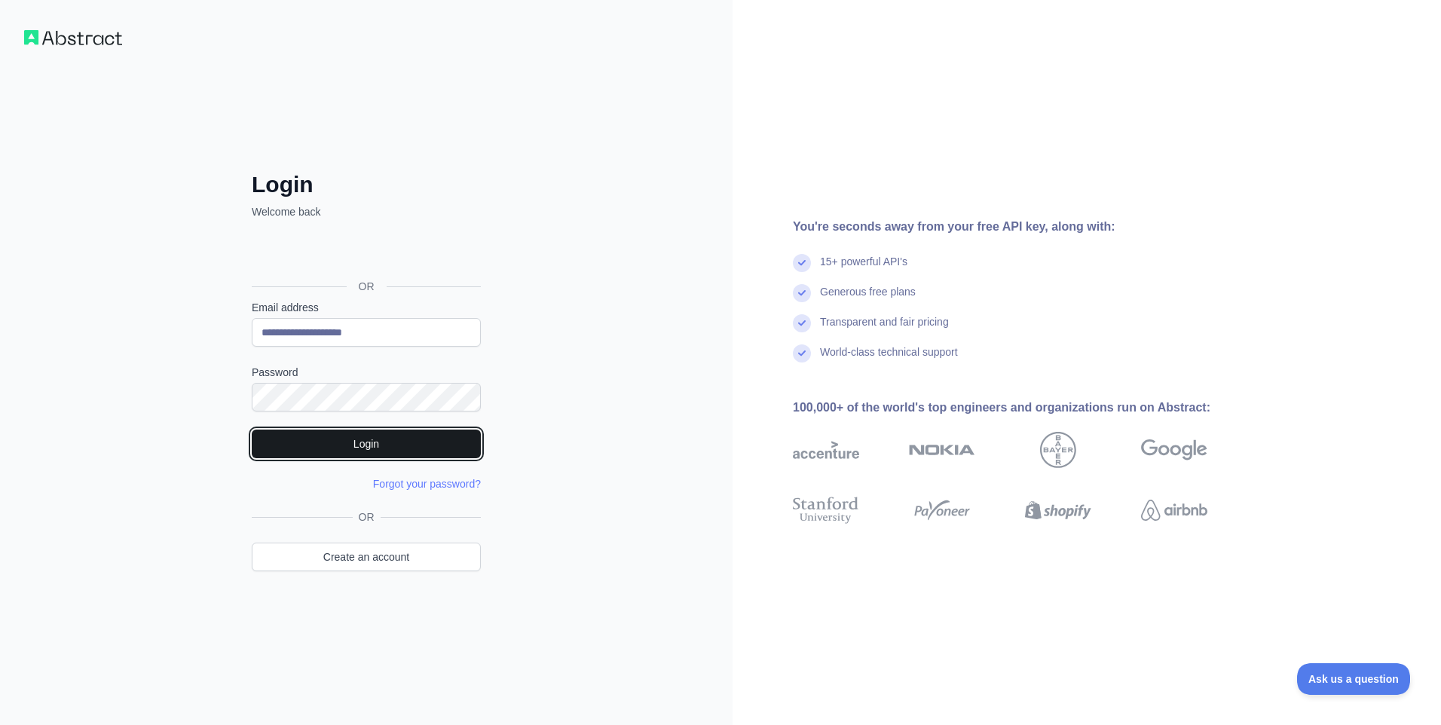
click at [268, 451] on button "Login" at bounding box center [366, 444] width 229 height 29
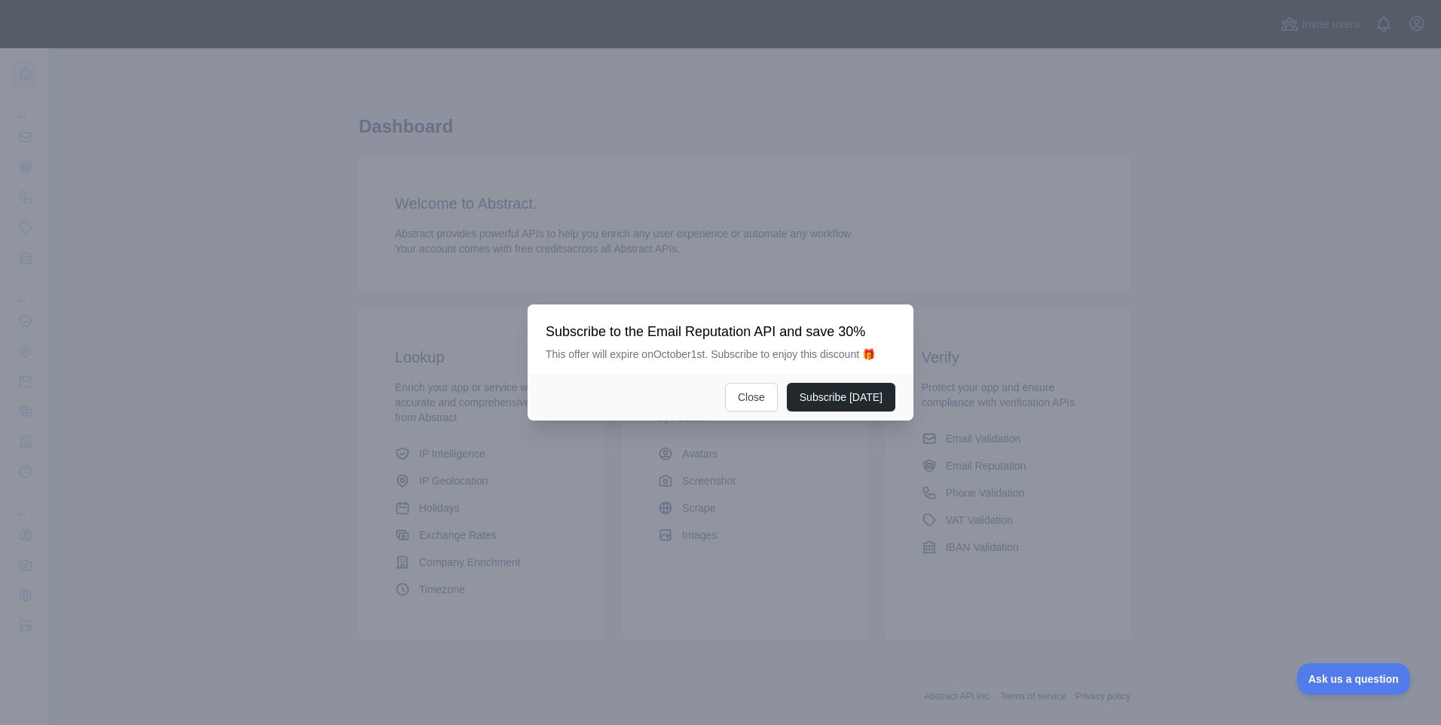
click at [732, 394] on div "Subscribe [DATE] Close" at bounding box center [721, 397] width 386 height 47
click at [747, 396] on button "Close" at bounding box center [751, 397] width 53 height 29
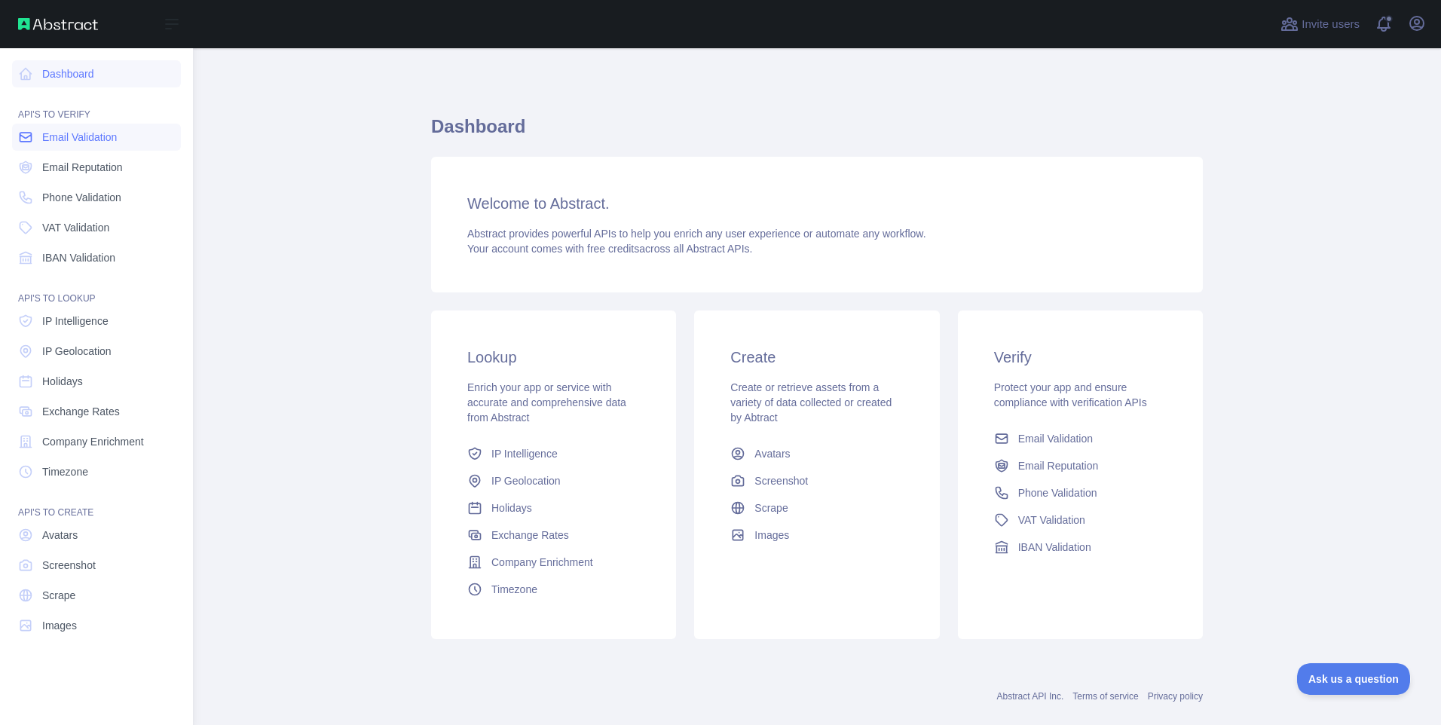
click at [49, 133] on span "Email Validation" at bounding box center [79, 137] width 75 height 15
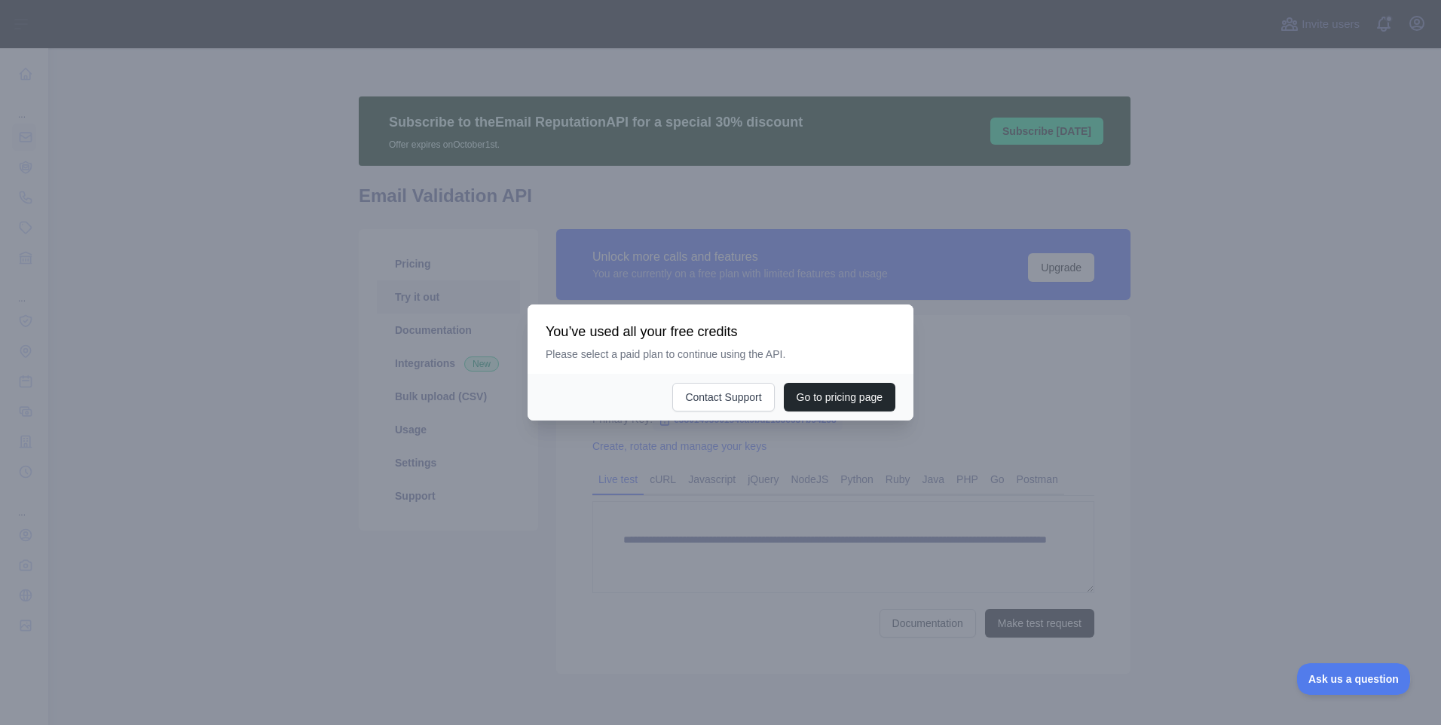
drag, startPoint x: 512, startPoint y: 559, endPoint x: 496, endPoint y: 533, distance: 30.8
click at [510, 559] on div at bounding box center [720, 362] width 1441 height 725
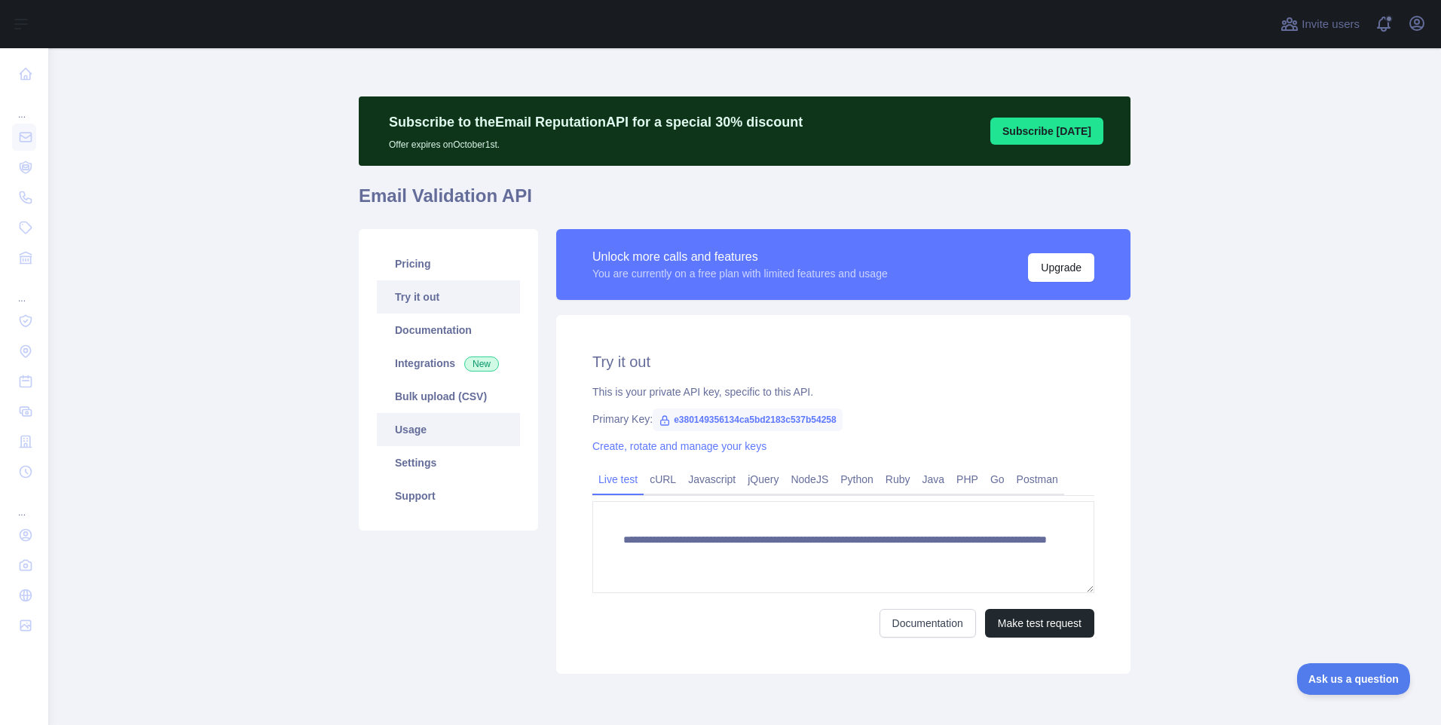
click at [418, 427] on link "Usage" at bounding box center [448, 429] width 143 height 33
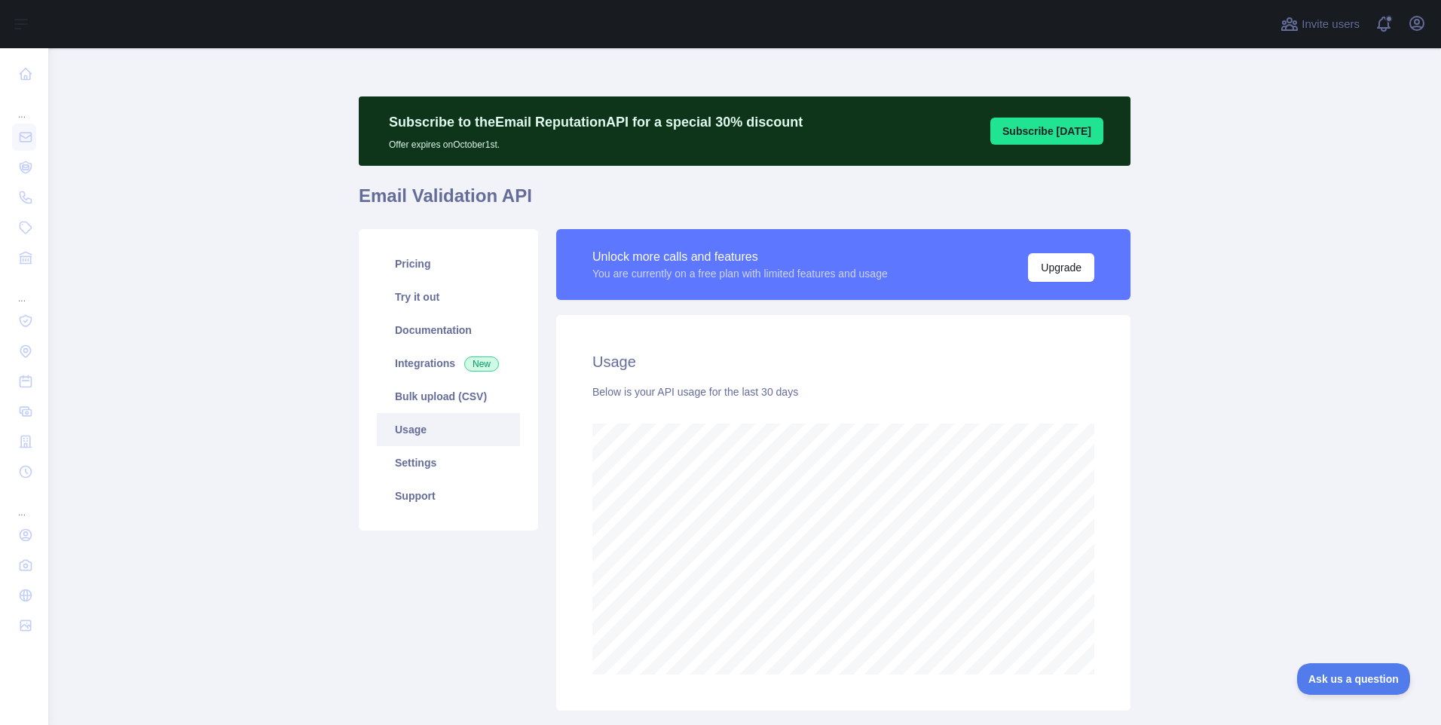
scroll to position [677, 1382]
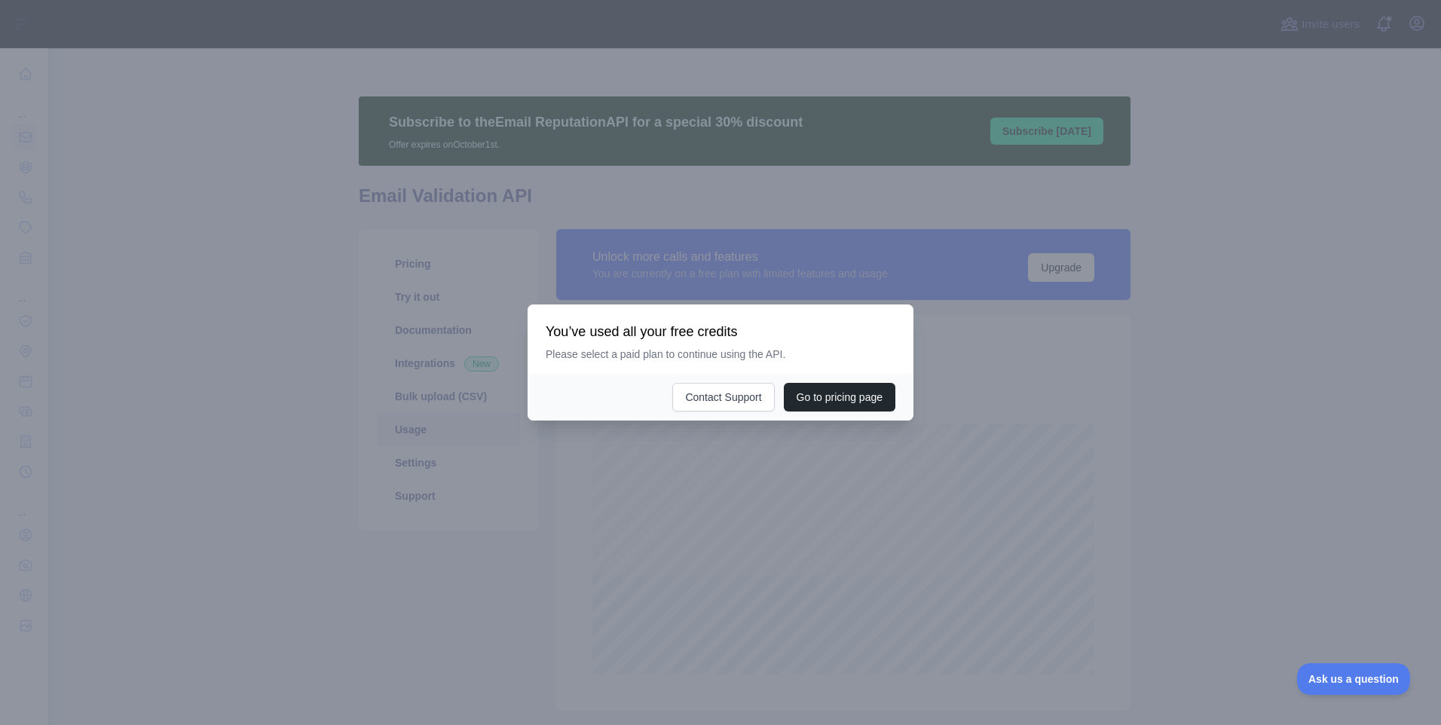
click at [461, 590] on div at bounding box center [720, 362] width 1441 height 725
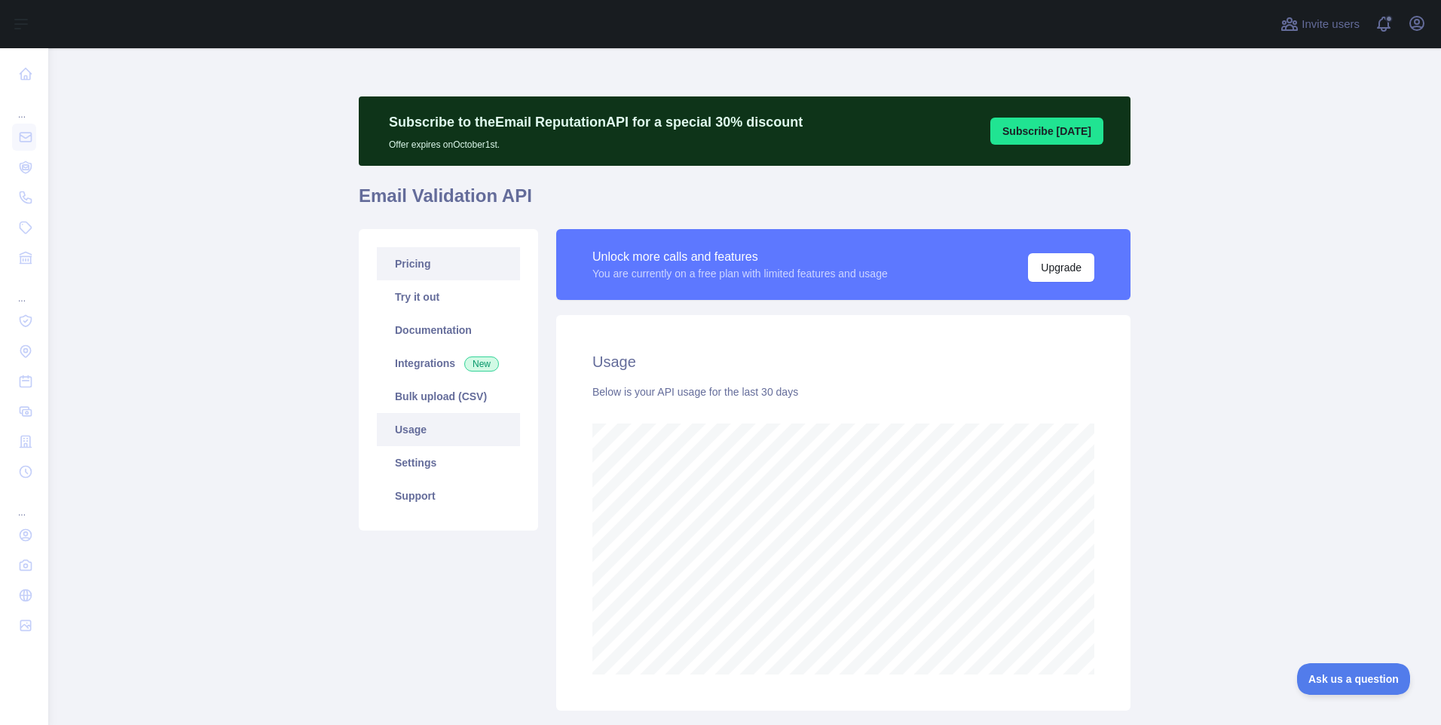
click at [416, 265] on link "Pricing" at bounding box center [448, 263] width 143 height 33
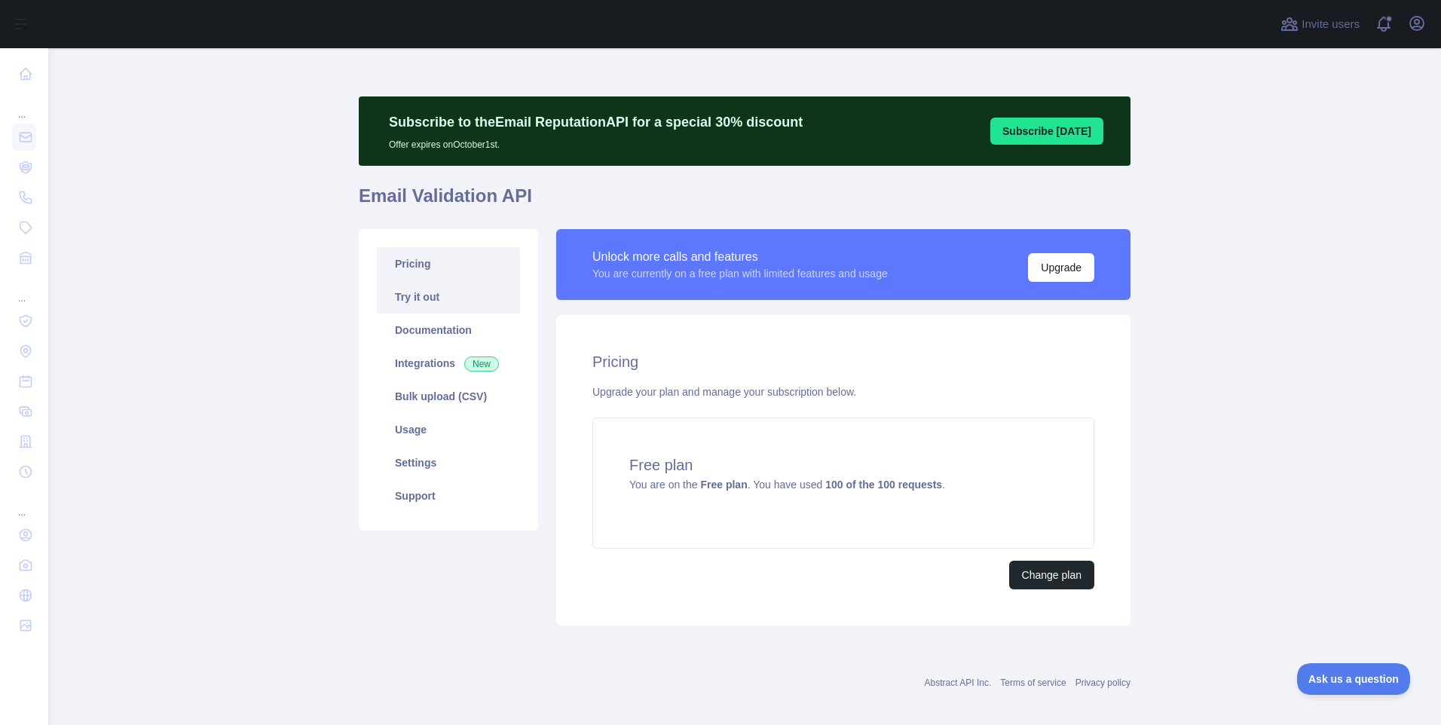
click at [432, 296] on link "Try it out" at bounding box center [448, 296] width 143 height 33
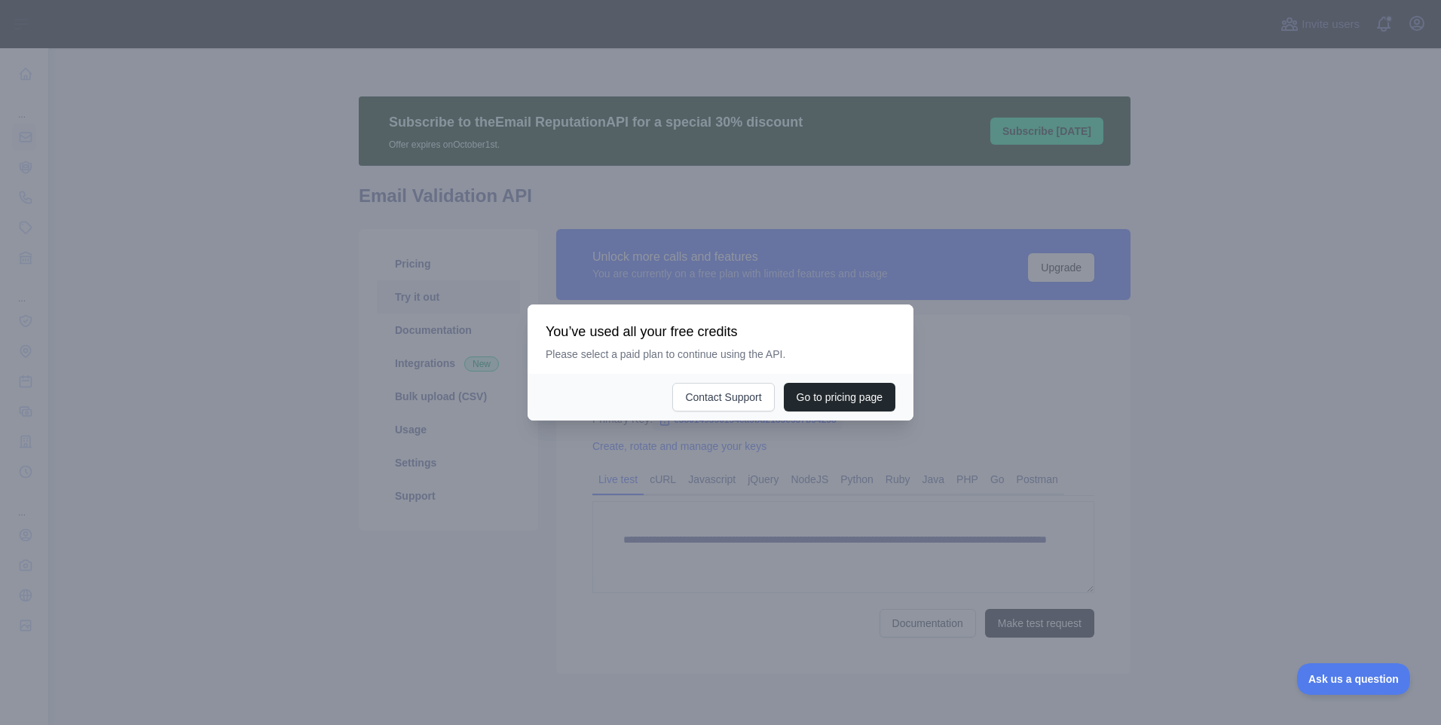
click at [1426, 458] on div at bounding box center [720, 362] width 1441 height 725
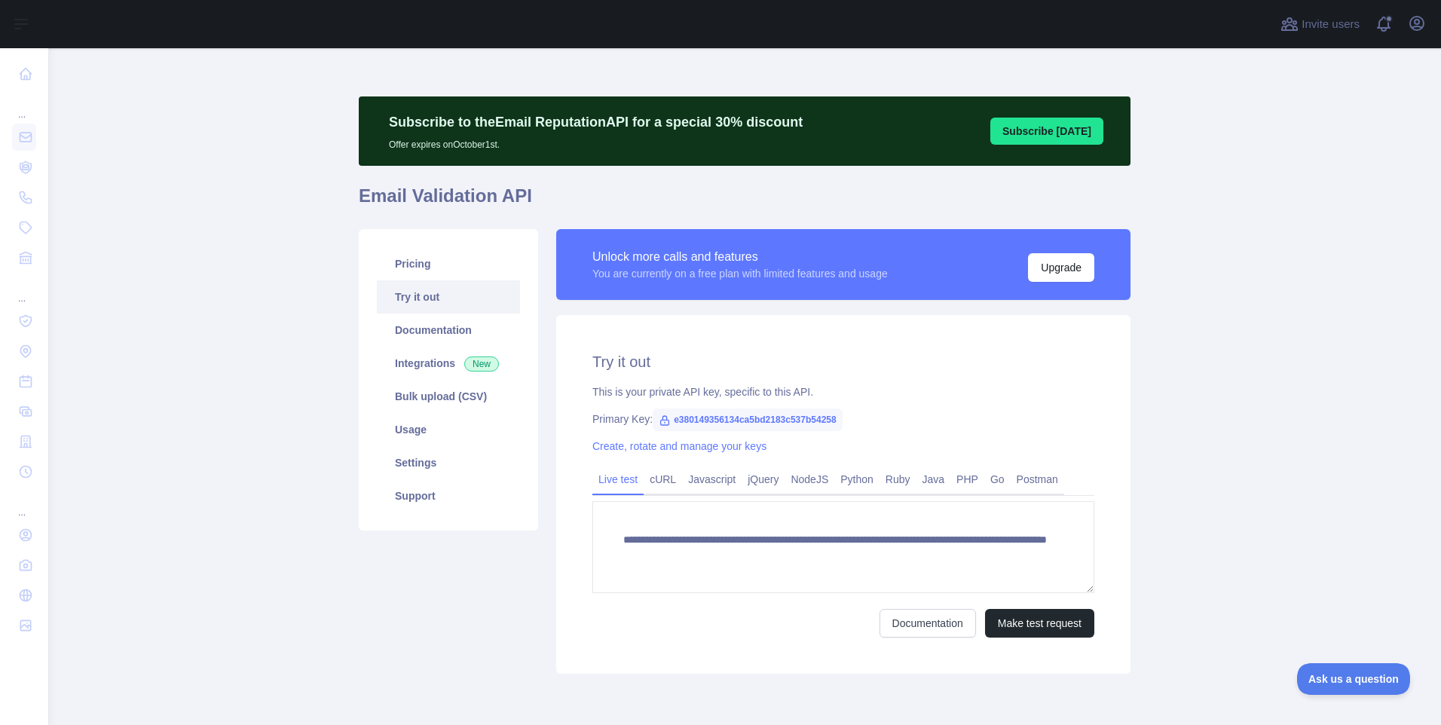
click at [1421, 35] on div "Open user menu" at bounding box center [1417, 24] width 24 height 26
click at [1412, 22] on icon "button" at bounding box center [1417, 23] width 18 height 18
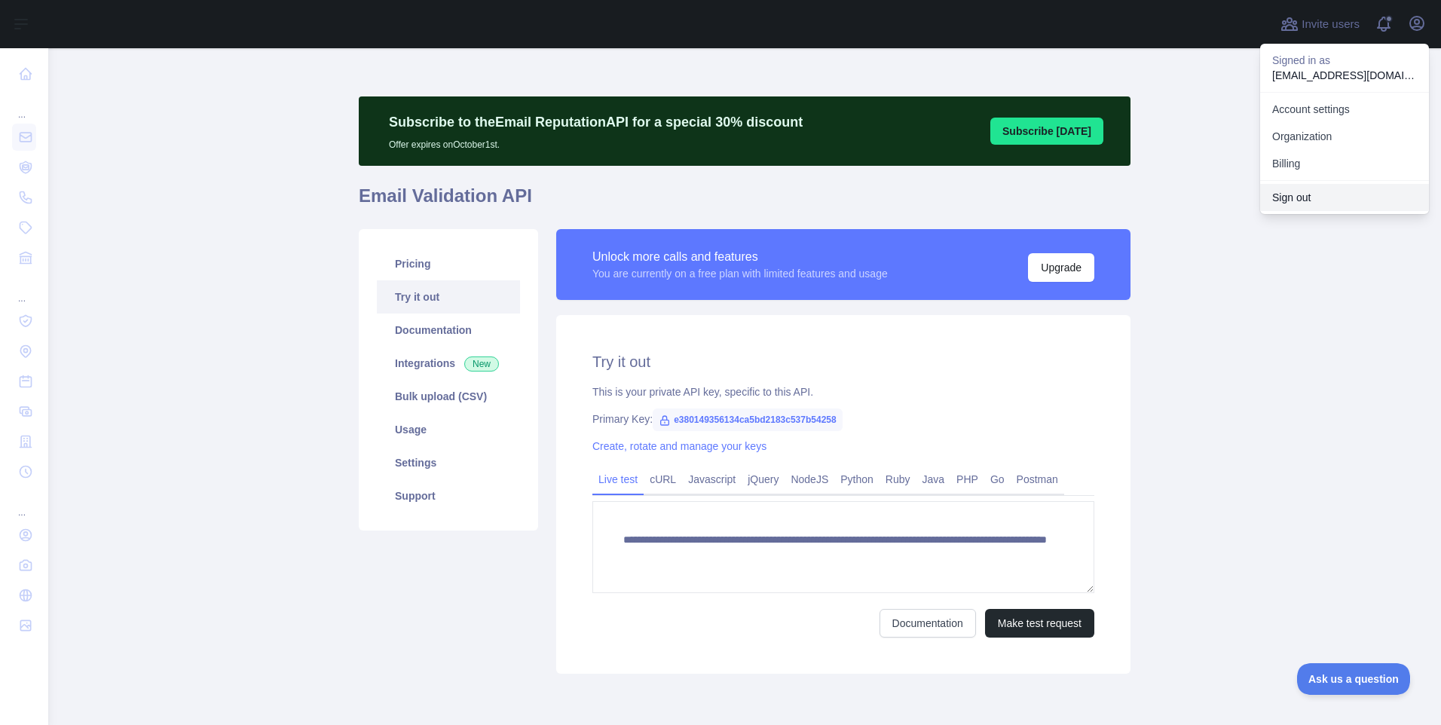
click at [1310, 184] on button "Sign out" at bounding box center [1344, 197] width 169 height 27
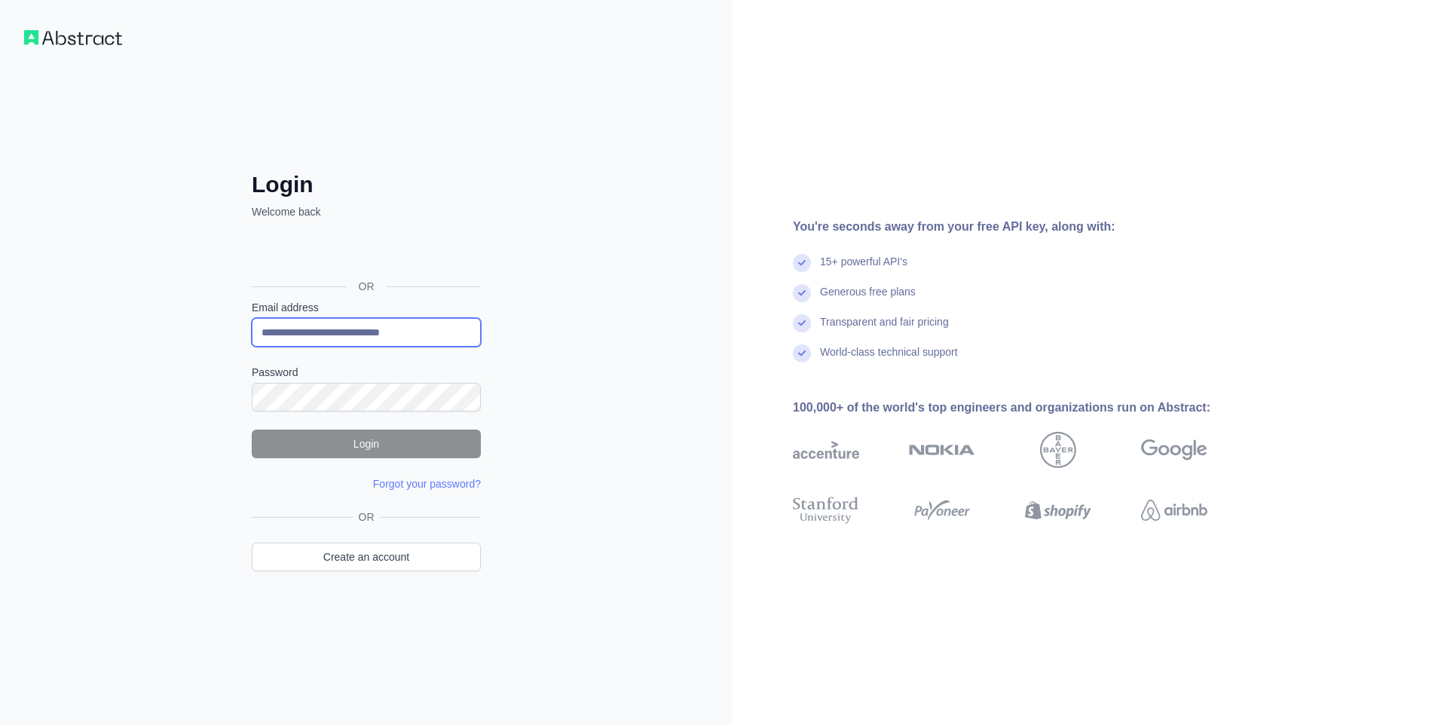
click at [379, 328] on input "**********" at bounding box center [366, 332] width 229 height 29
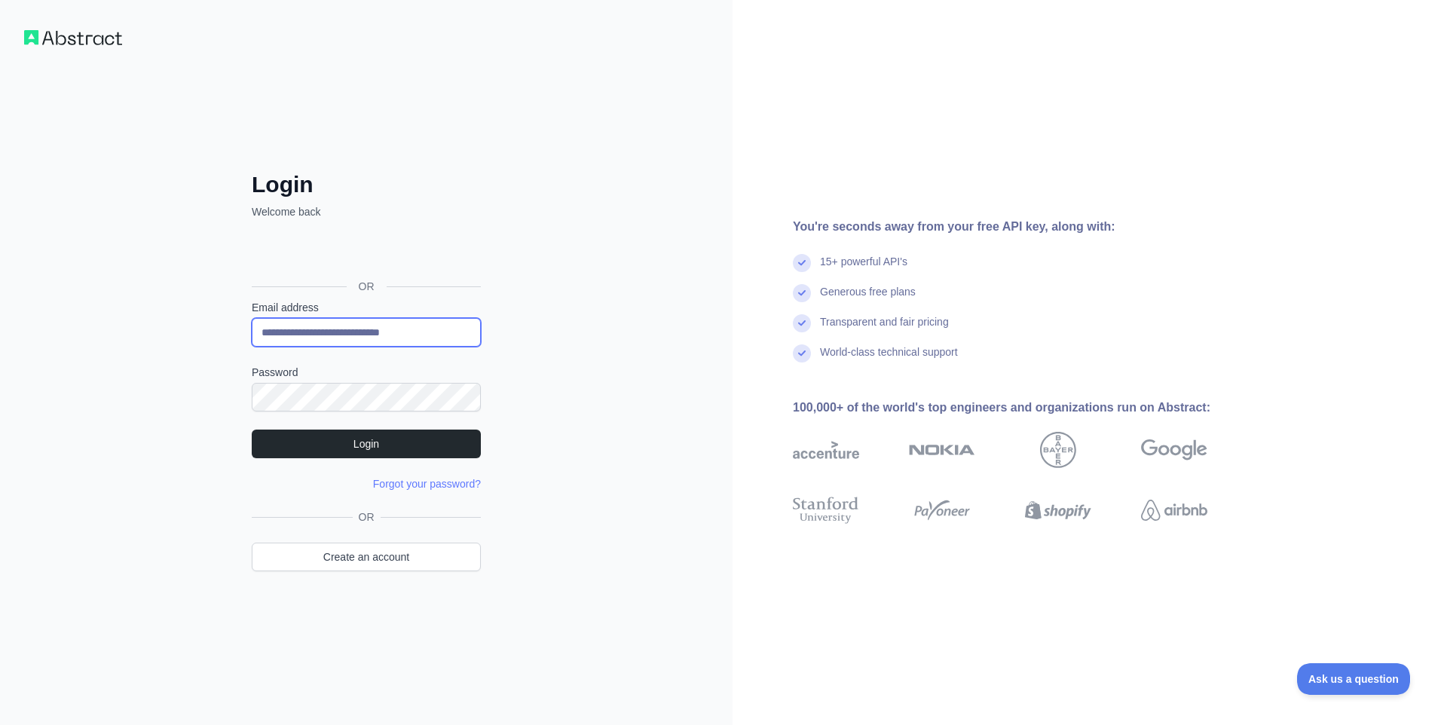
paste input "email"
type input "**********"
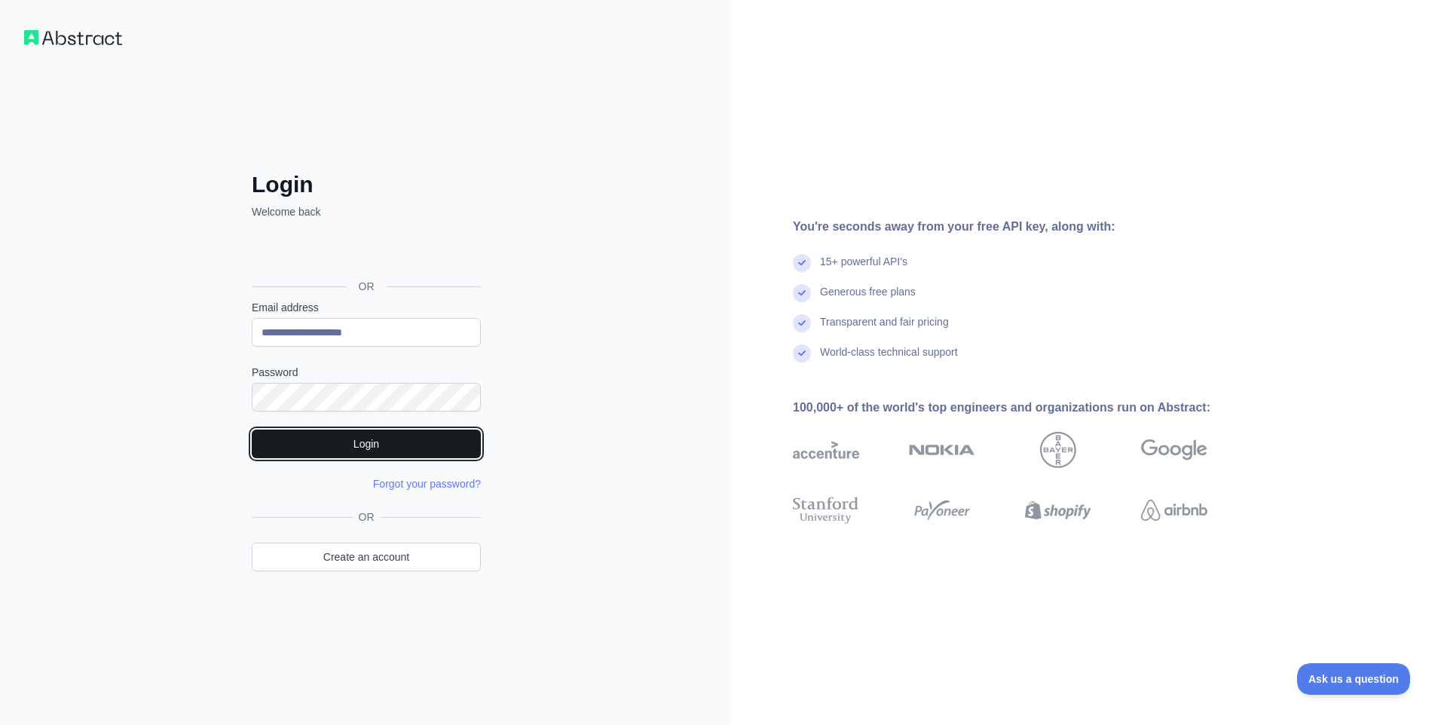
click at [275, 444] on button "Login" at bounding box center [366, 444] width 229 height 29
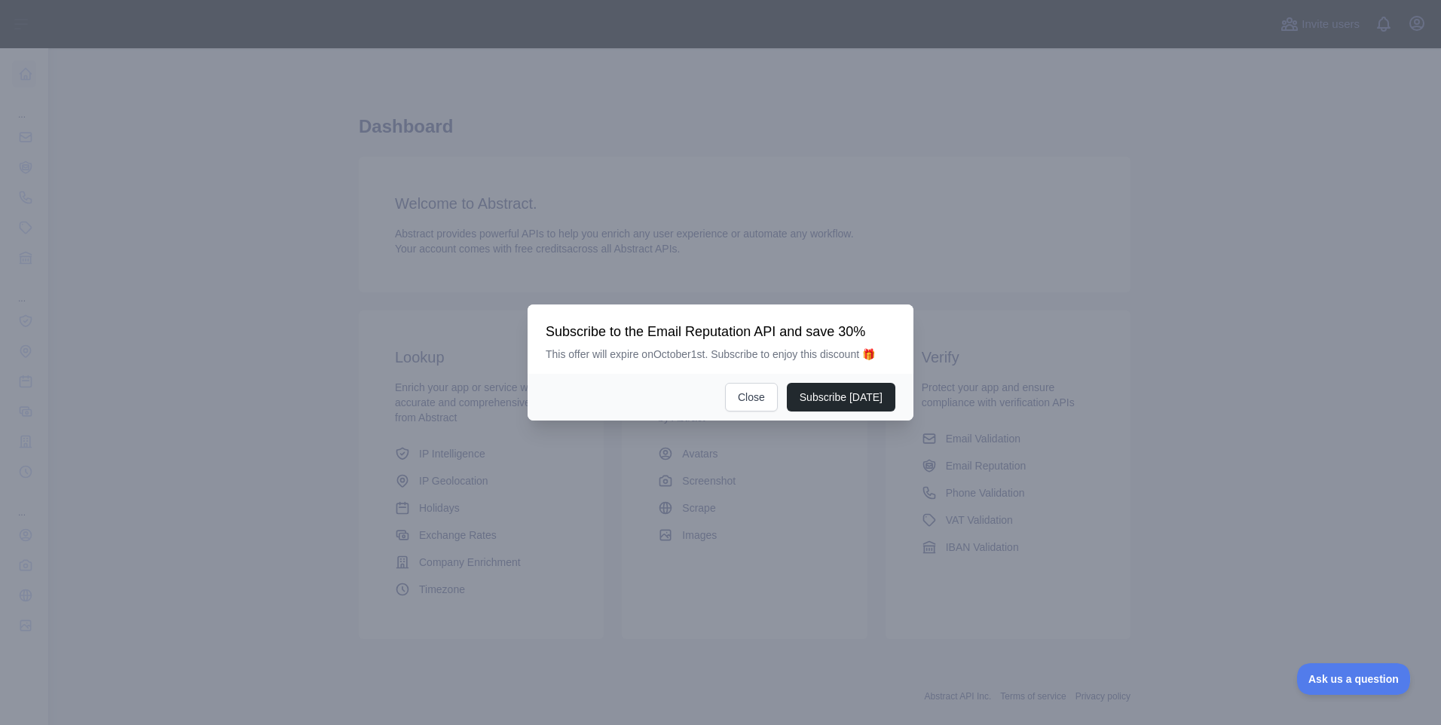
drag, startPoint x: 153, startPoint y: 375, endPoint x: 106, endPoint y: 246, distance: 138.1
click at [154, 375] on div at bounding box center [720, 362] width 1441 height 725
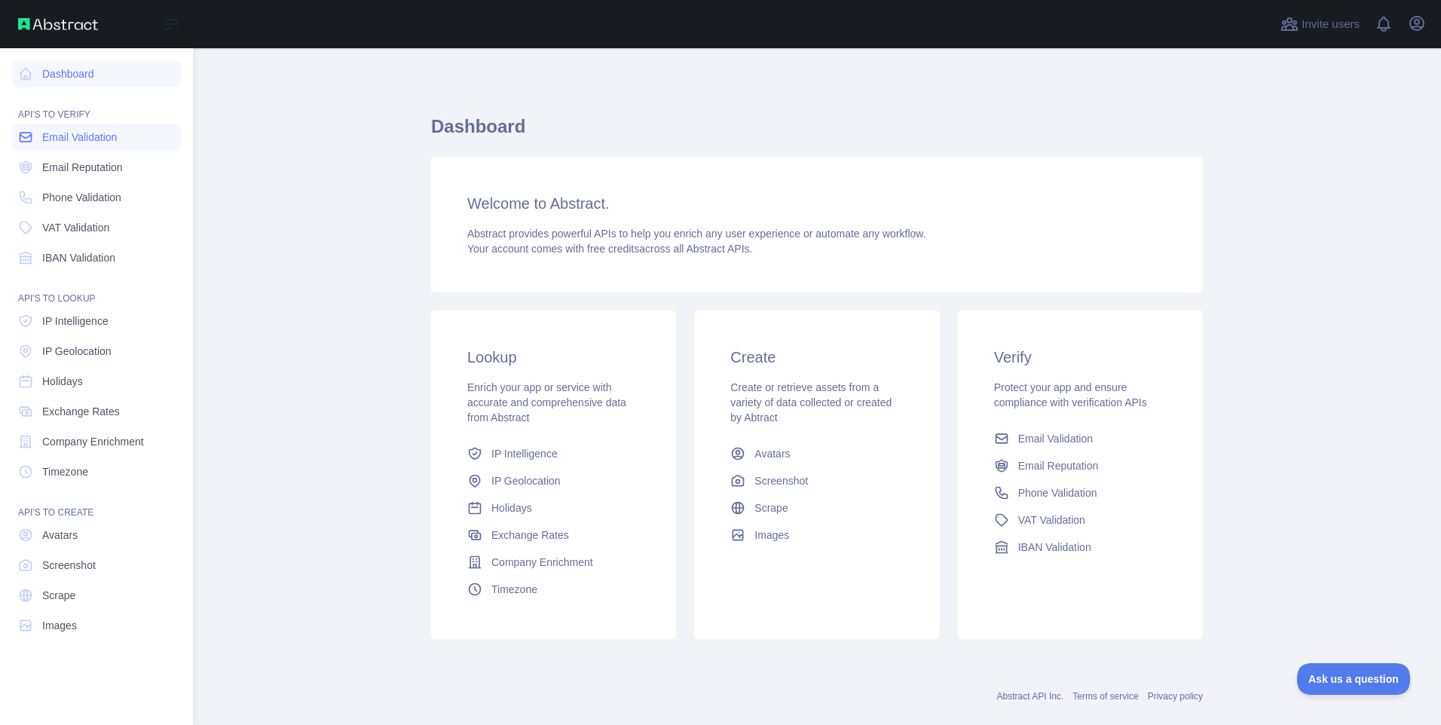
click at [31, 140] on icon at bounding box center [25, 137] width 11 height 9
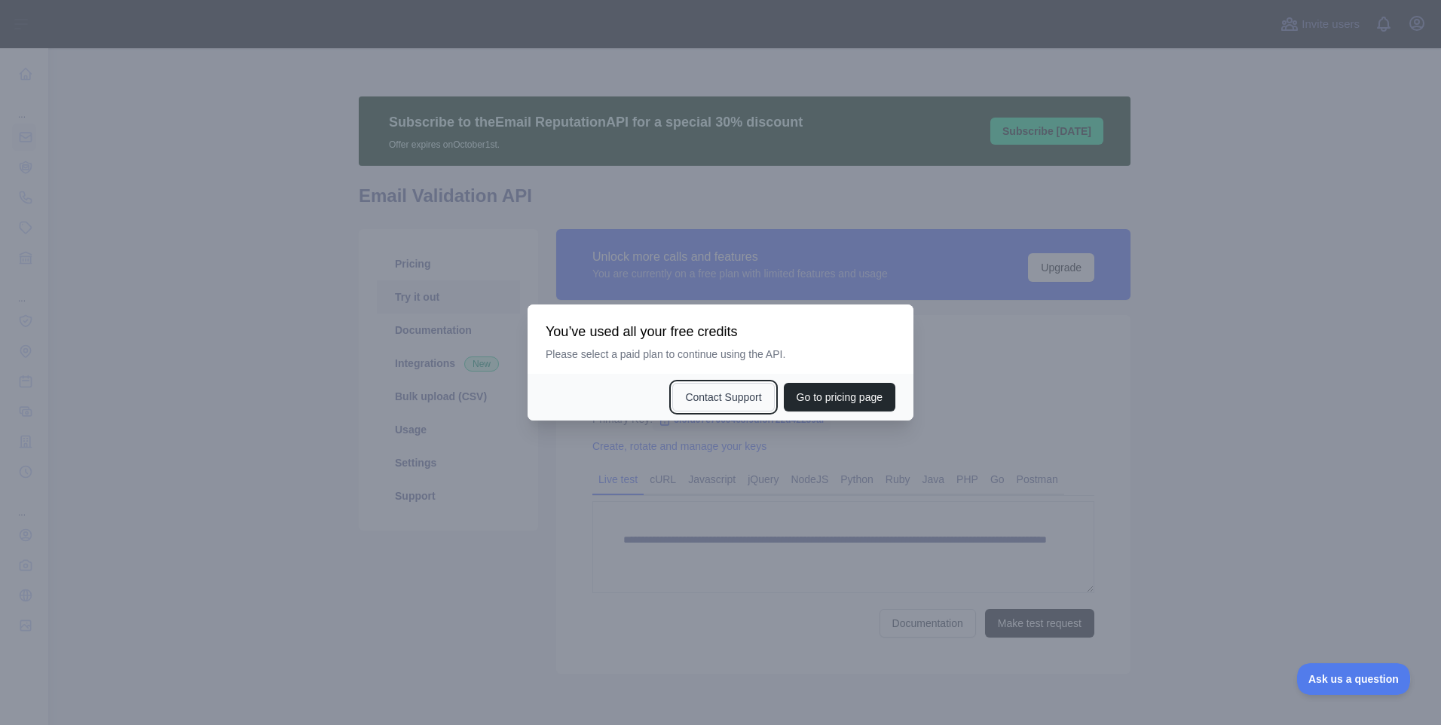
click at [672, 399] on button "Contact Support" at bounding box center [723, 397] width 102 height 29
click at [471, 577] on div at bounding box center [720, 362] width 1441 height 725
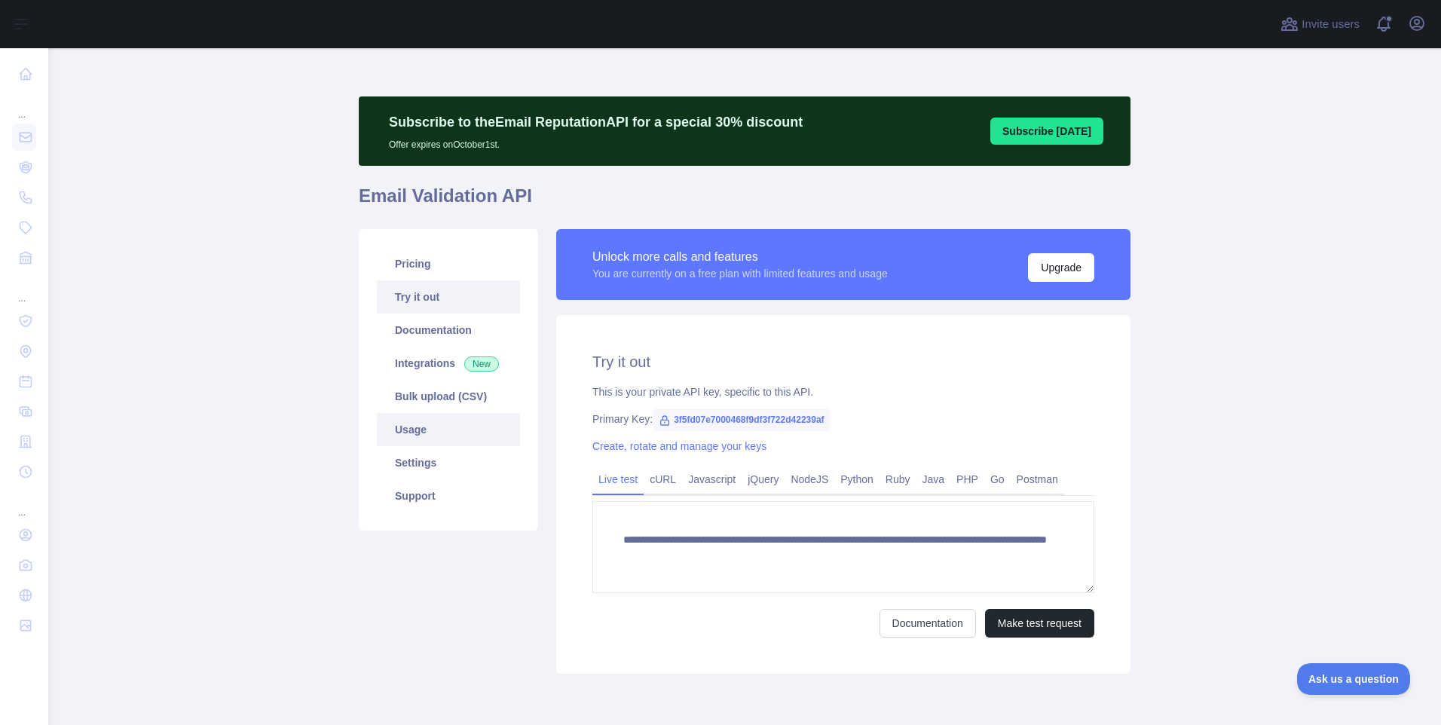
click at [431, 429] on link "Usage" at bounding box center [448, 429] width 143 height 33
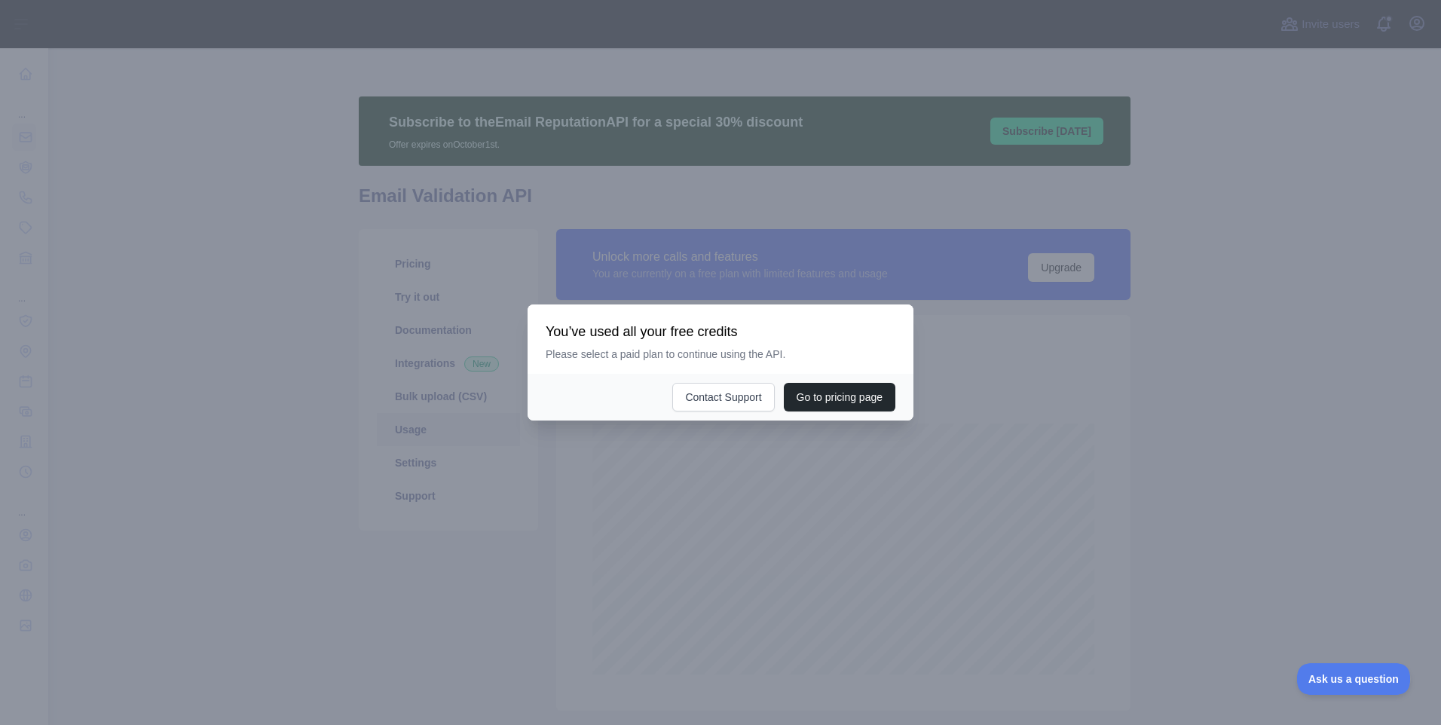
scroll to position [677, 1382]
click at [421, 568] on div at bounding box center [720, 362] width 1441 height 725
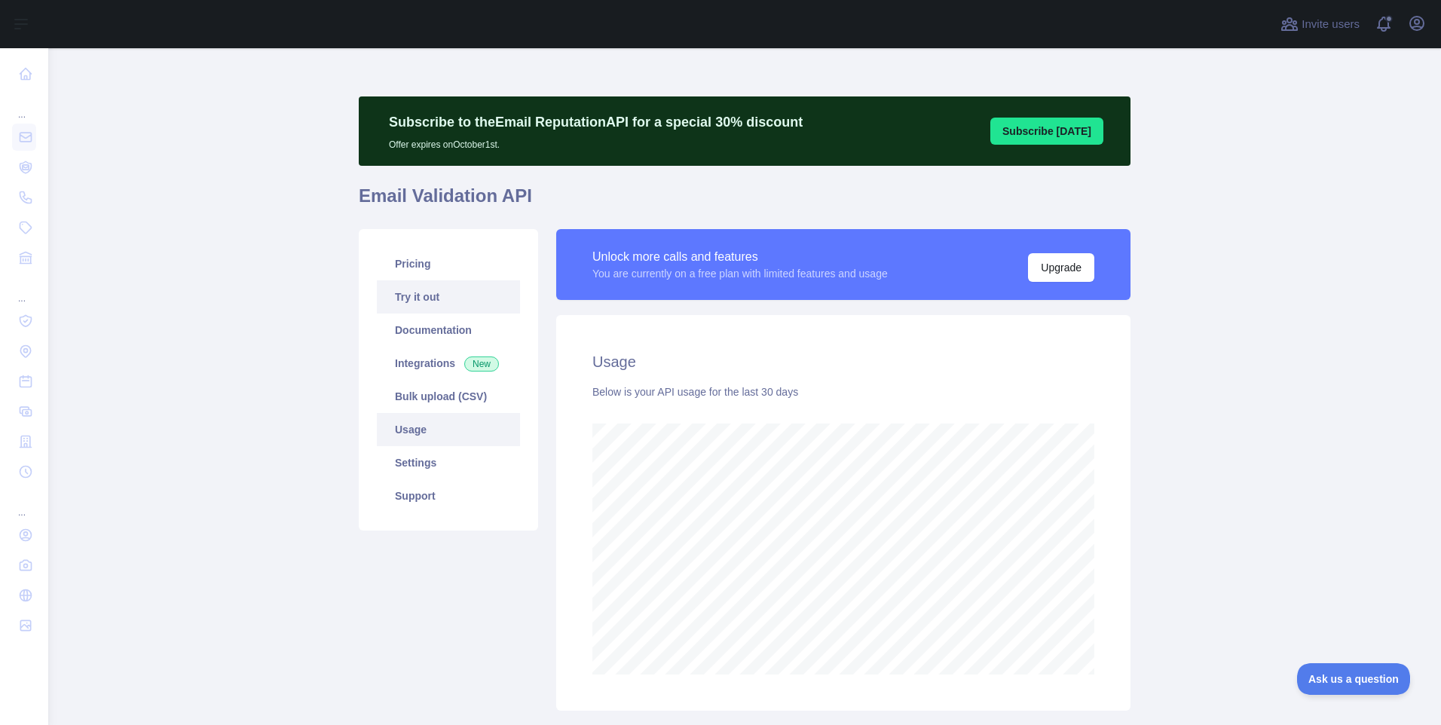
click at [429, 305] on link "Try it out" at bounding box center [448, 296] width 143 height 33
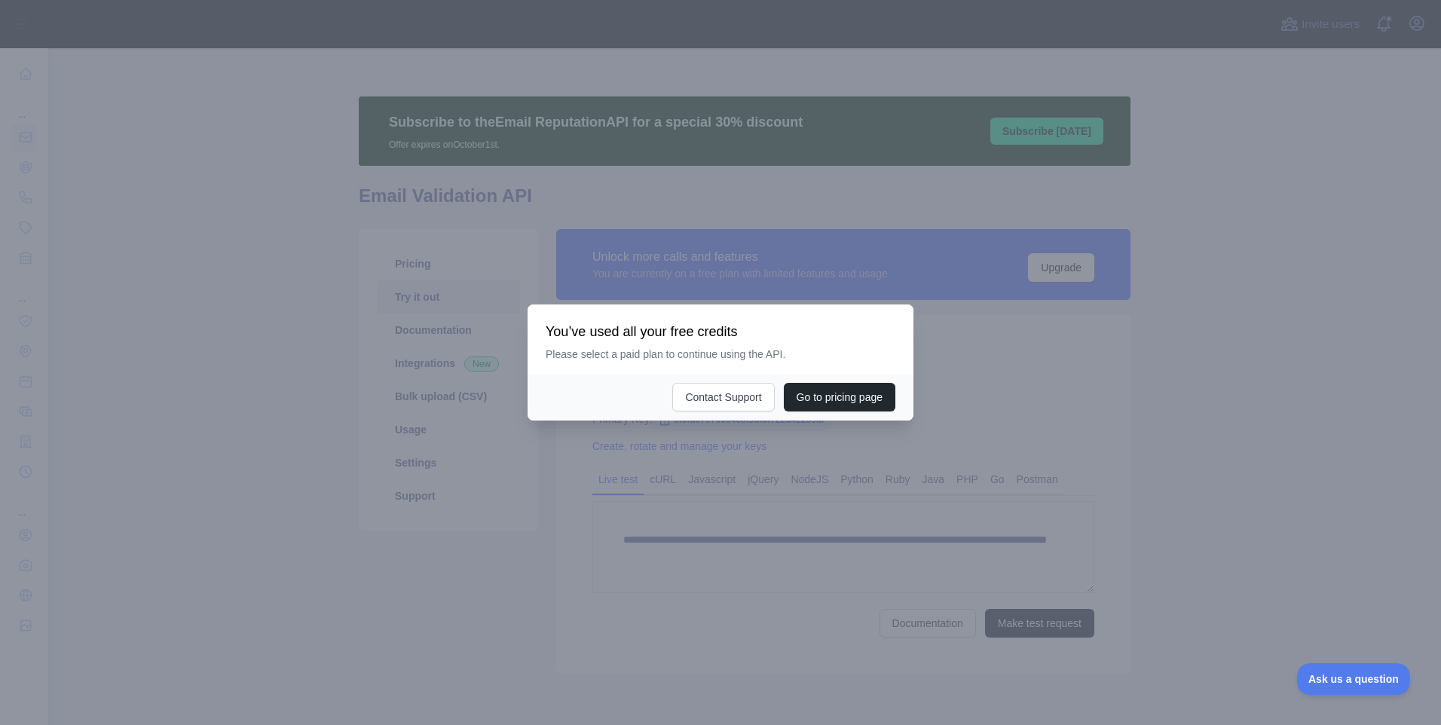
click at [449, 532] on div at bounding box center [720, 362] width 1441 height 725
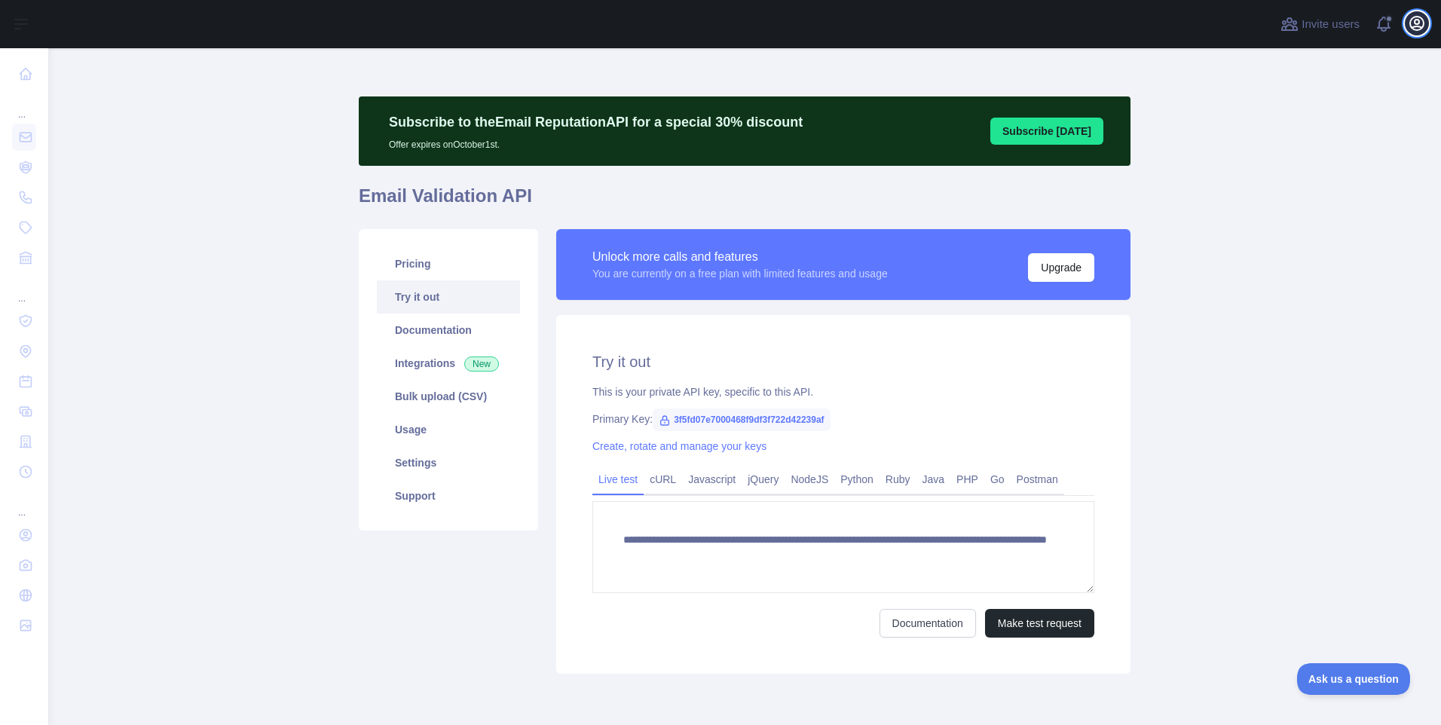
click at [1422, 20] on icon "button" at bounding box center [1417, 23] width 18 height 18
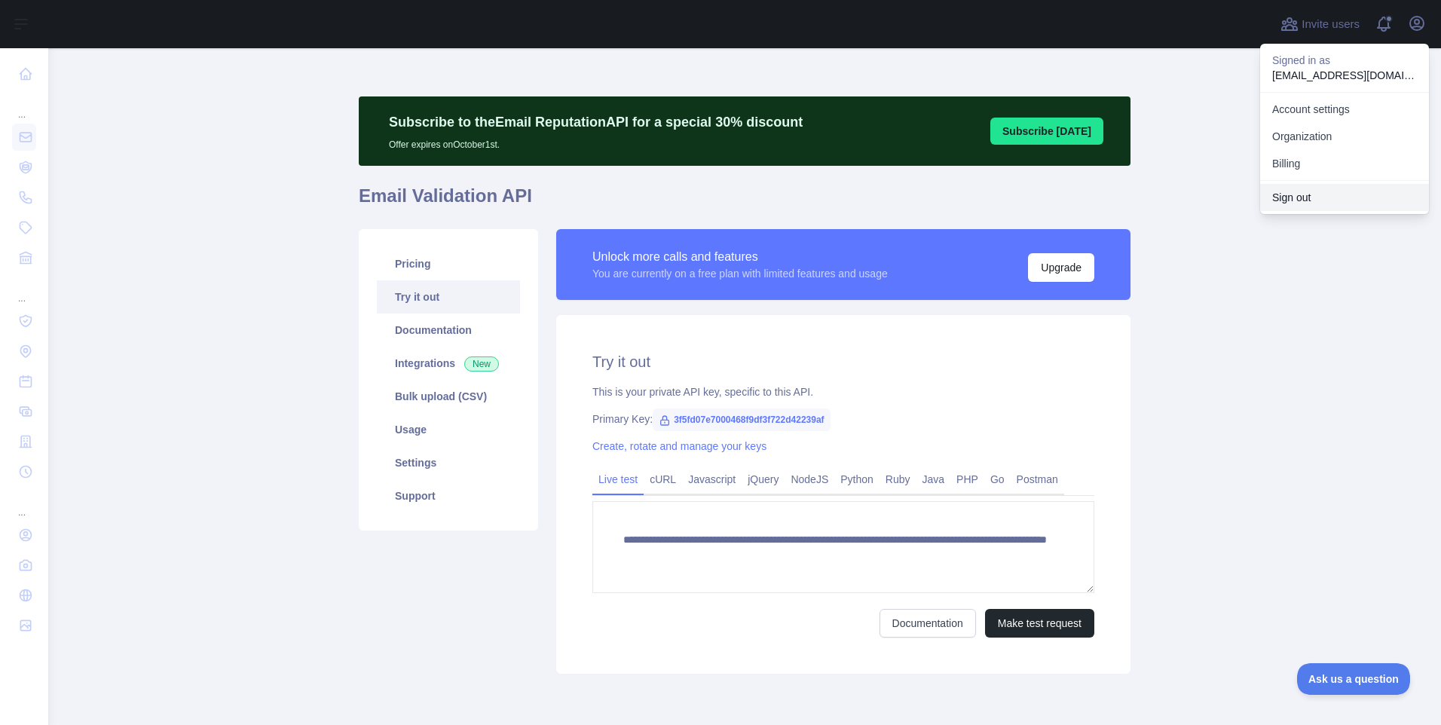
click at [1324, 190] on button "Sign out" at bounding box center [1344, 197] width 169 height 27
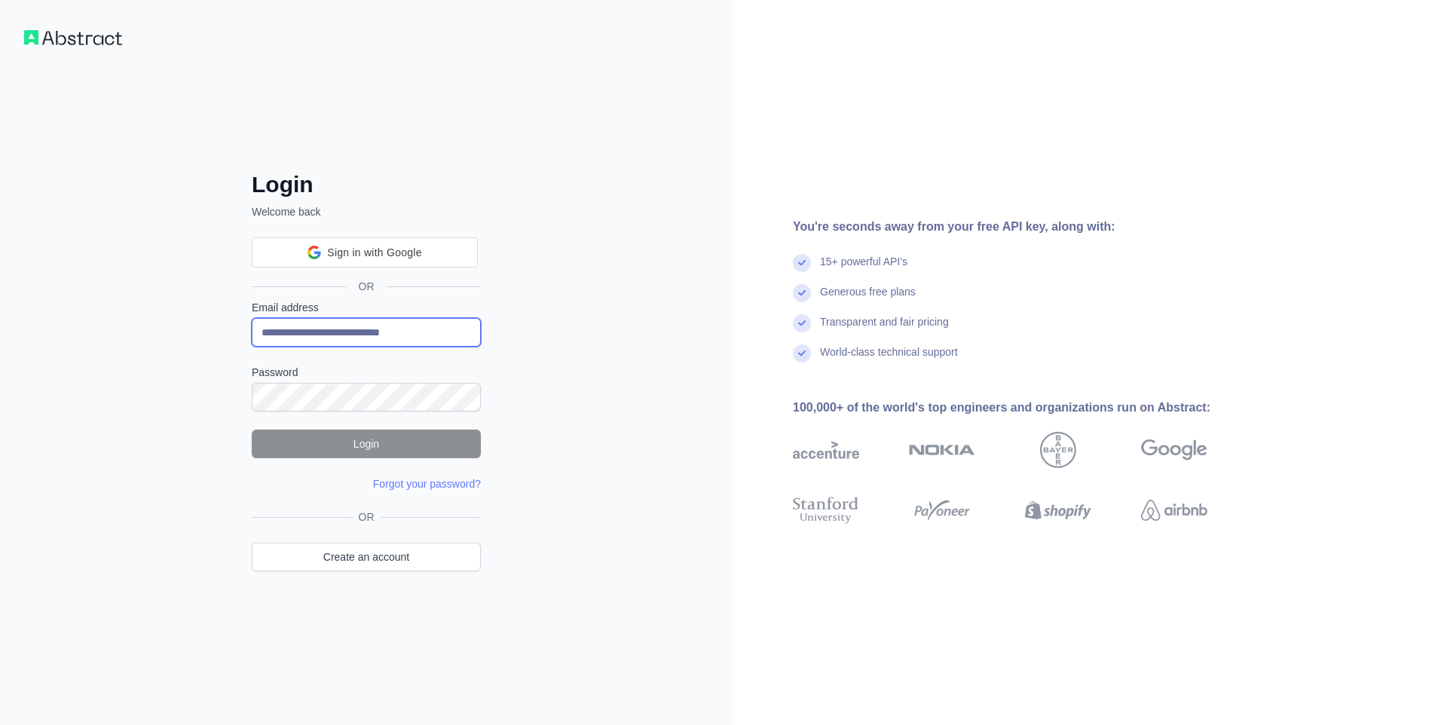
click at [369, 330] on input "**********" at bounding box center [366, 332] width 229 height 29
paste input "email"
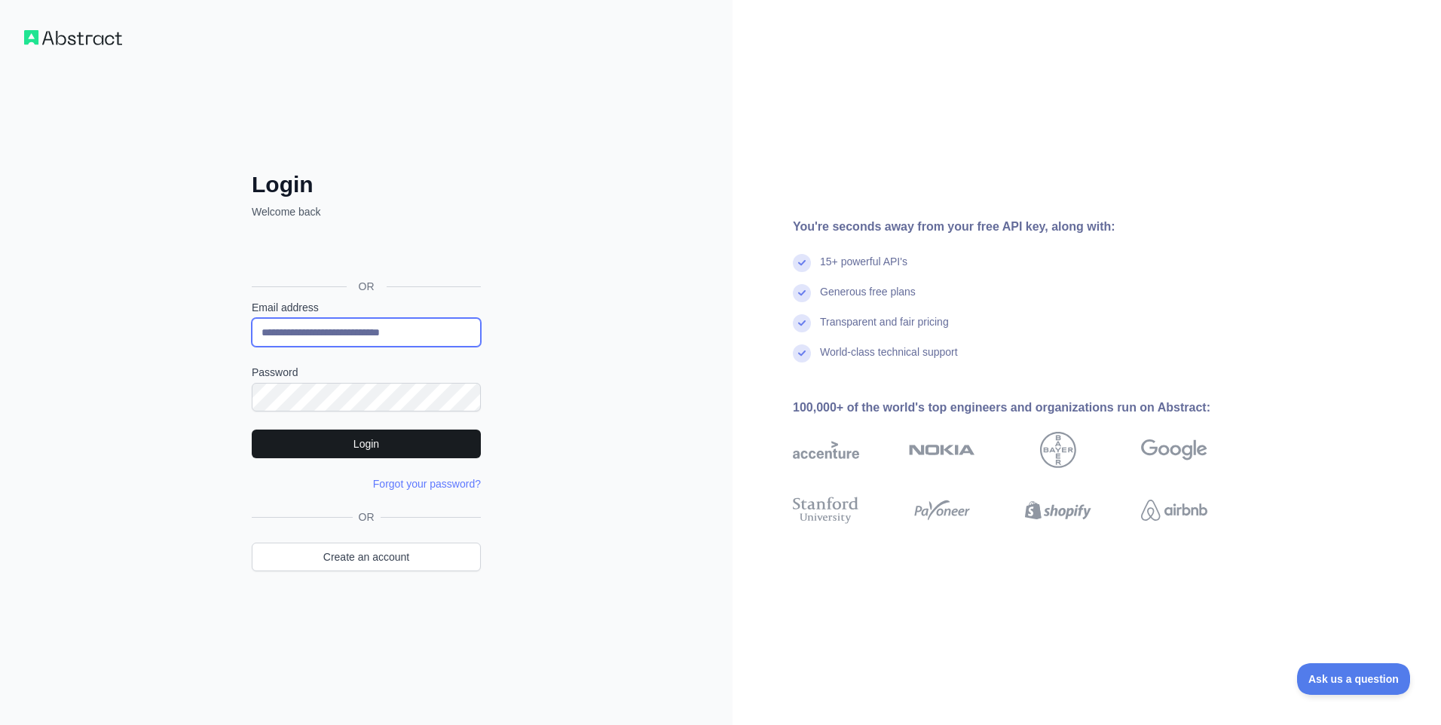
type input "**********"
click at [263, 444] on button "Login" at bounding box center [366, 444] width 229 height 29
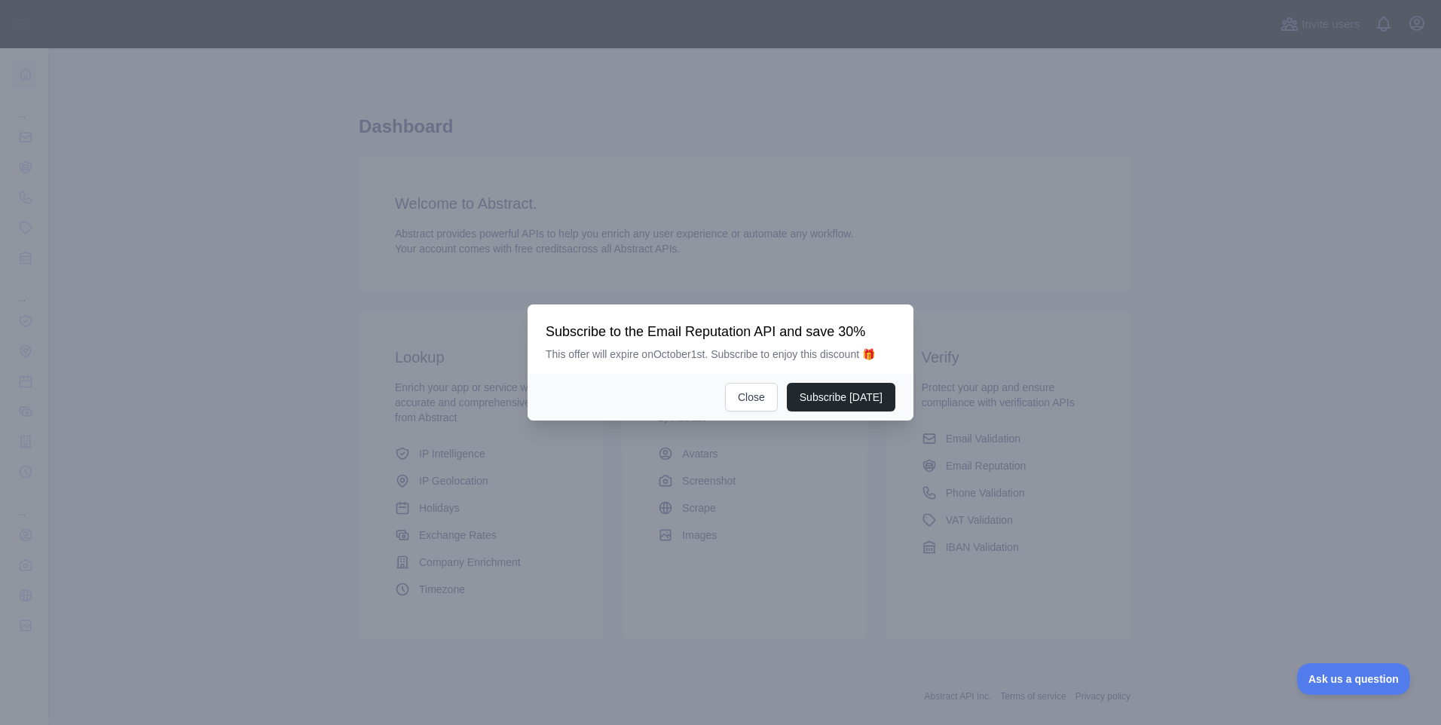
click at [230, 309] on div at bounding box center [720, 362] width 1441 height 725
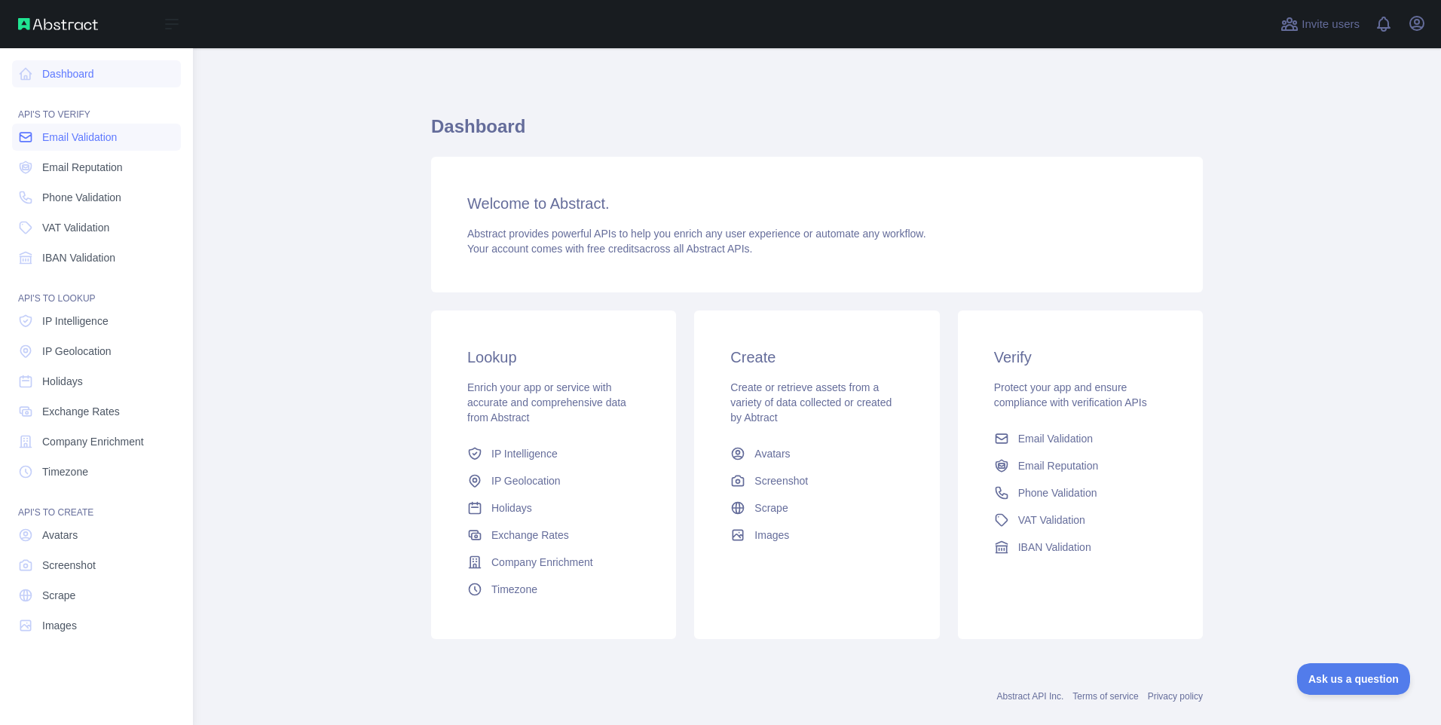
click at [35, 139] on link "Email Validation" at bounding box center [96, 137] width 169 height 27
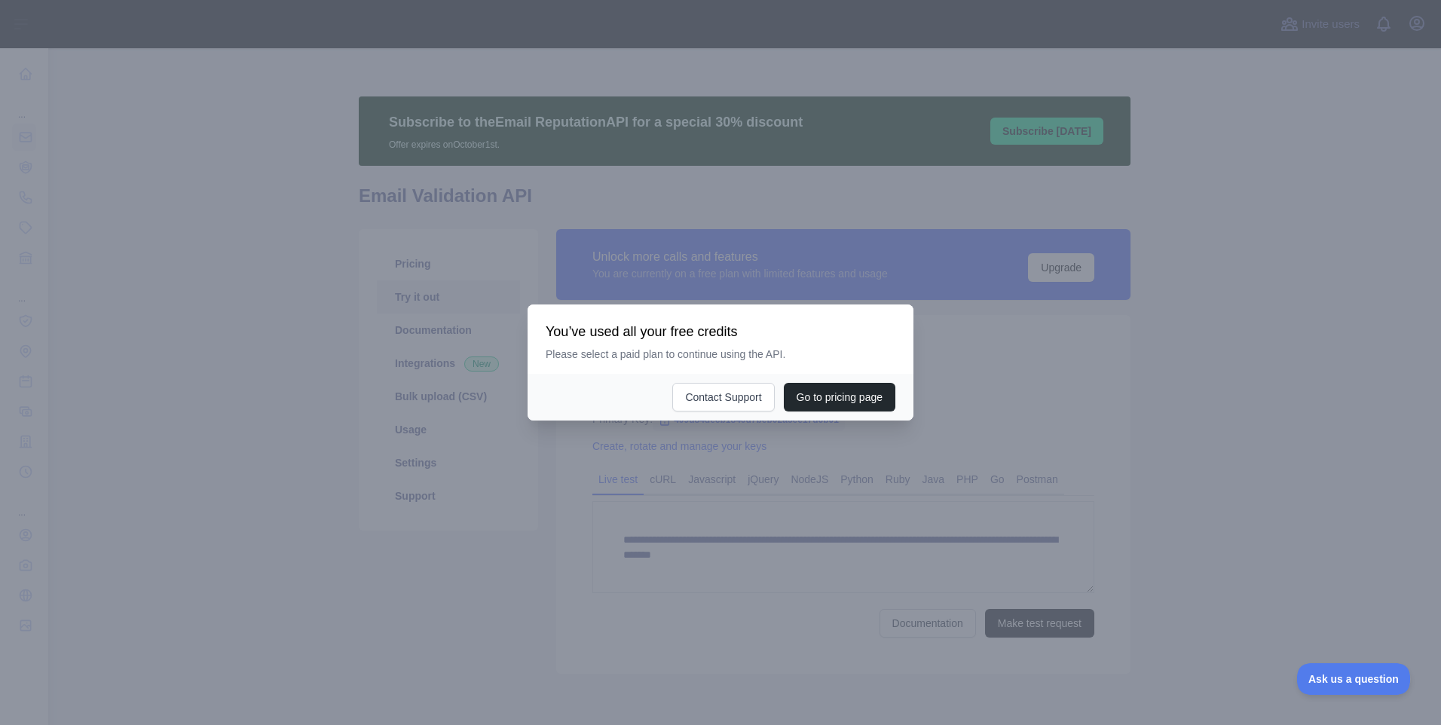
click at [433, 548] on div at bounding box center [720, 362] width 1441 height 725
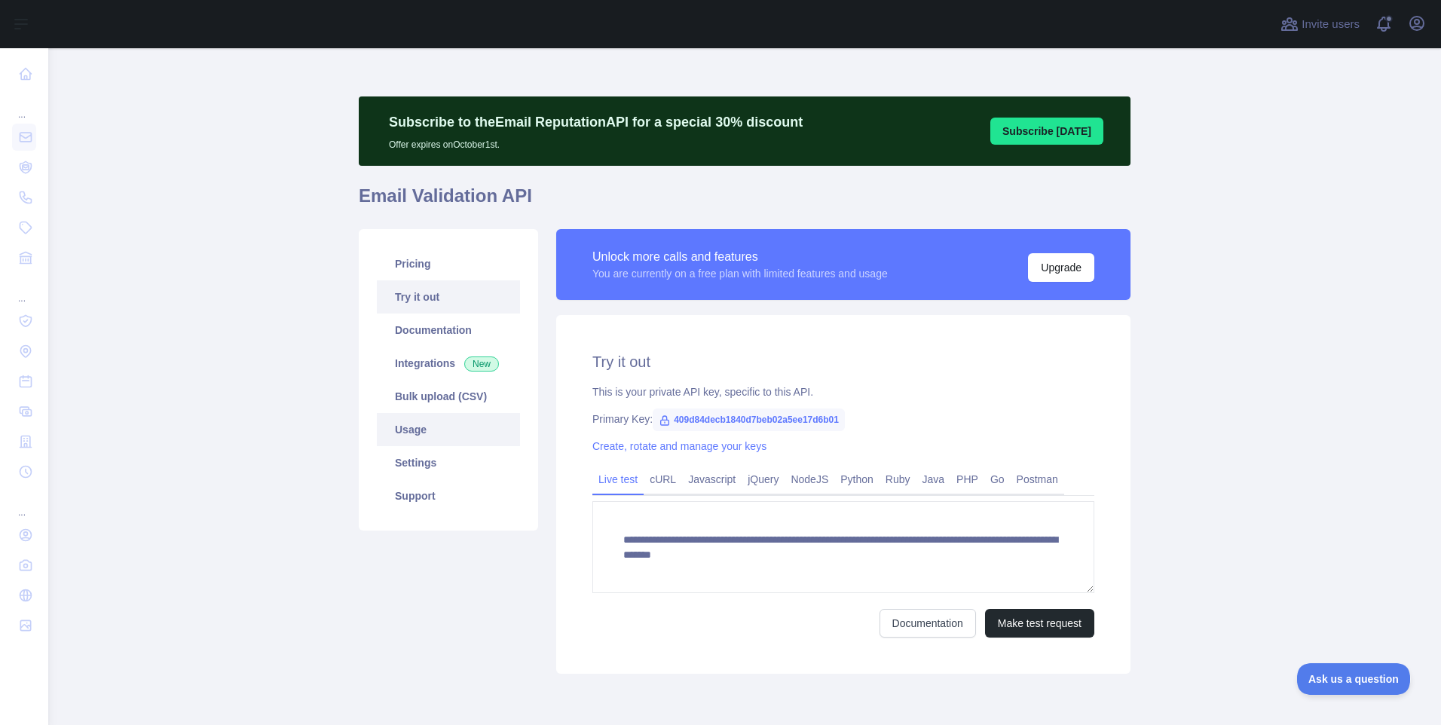
click at [416, 419] on link "Usage" at bounding box center [448, 429] width 143 height 33
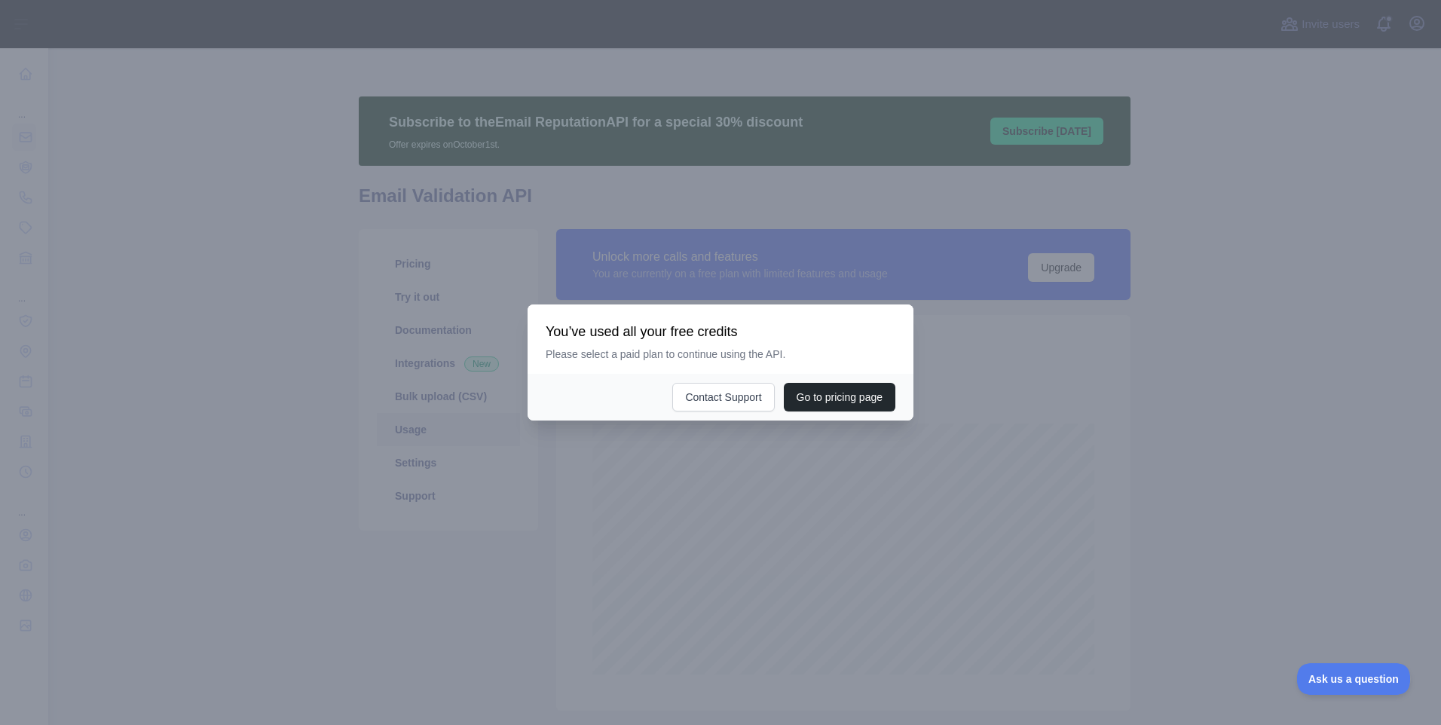
scroll to position [677, 1382]
click at [512, 564] on div at bounding box center [720, 362] width 1441 height 725
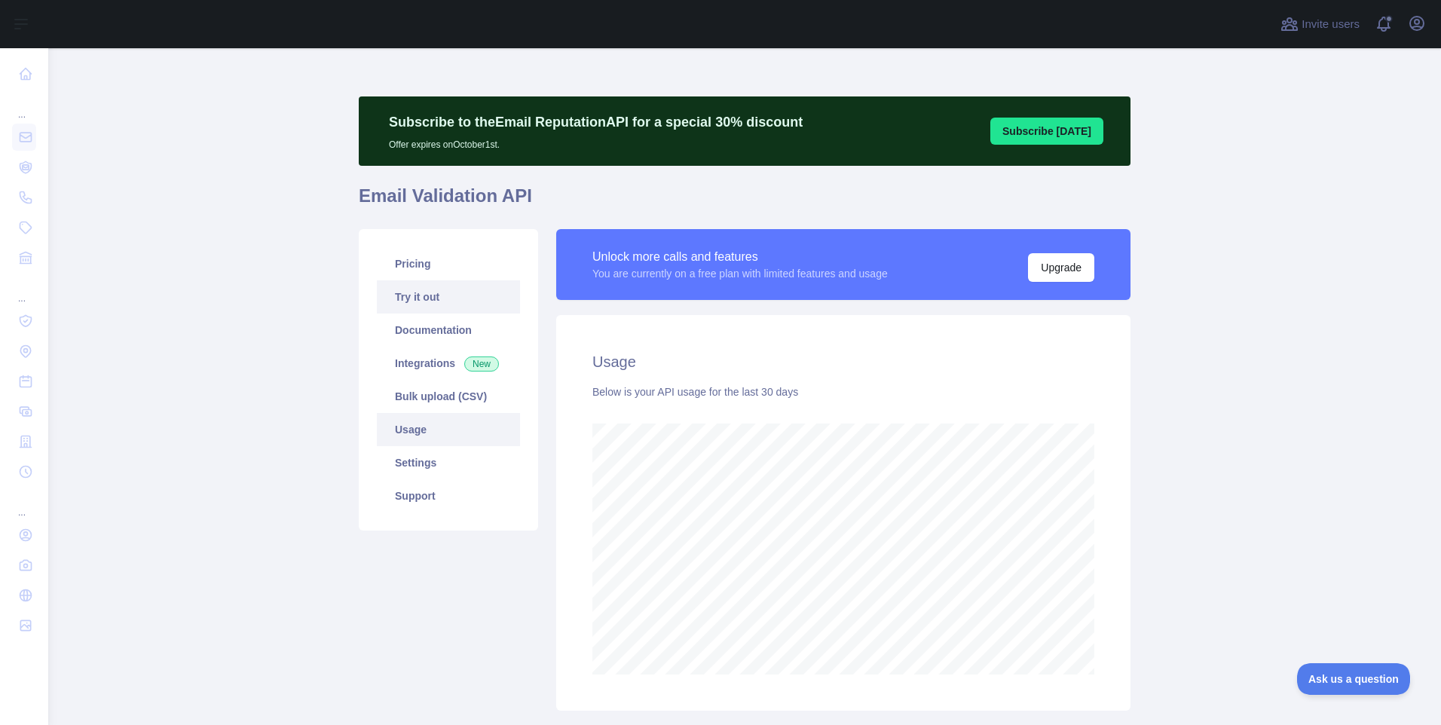
click at [426, 300] on link "Try it out" at bounding box center [448, 296] width 143 height 33
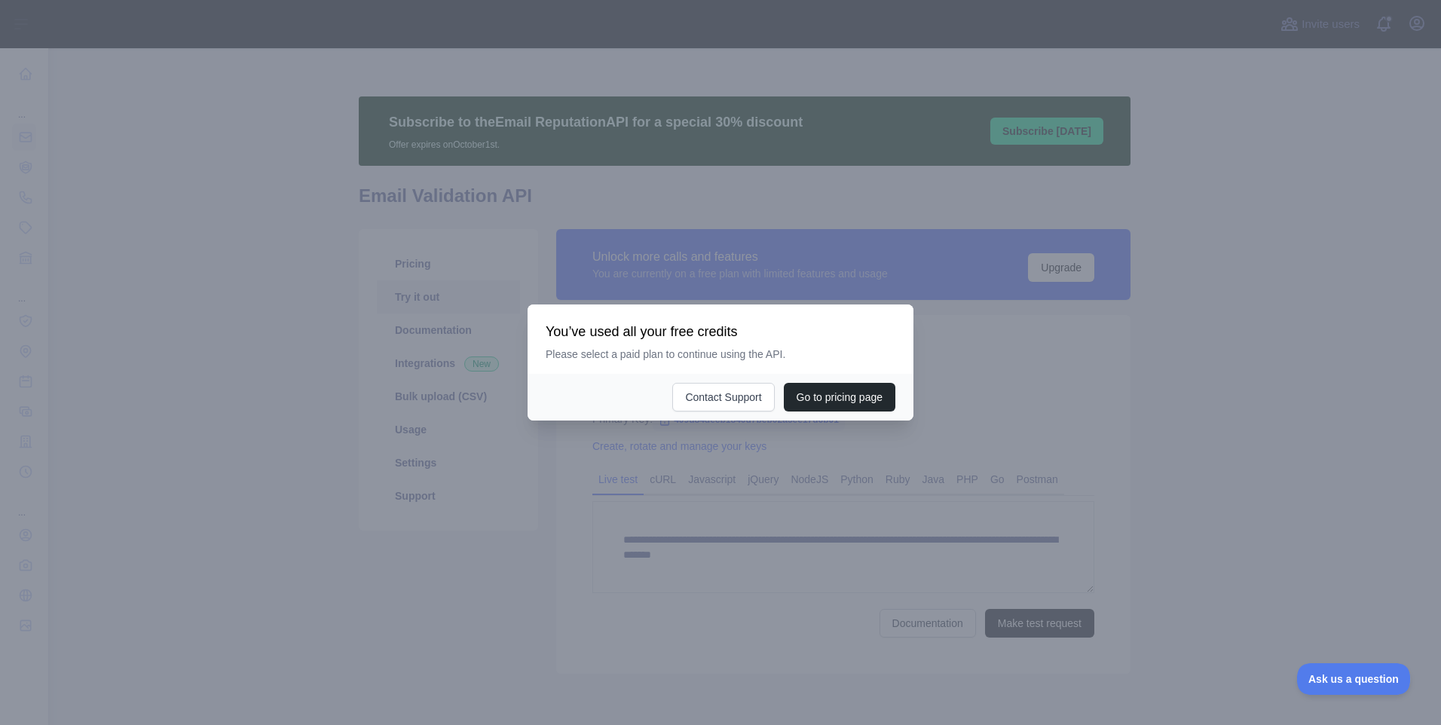
click at [400, 528] on div at bounding box center [720, 362] width 1441 height 725
